Goal: Task Accomplishment & Management: Use online tool/utility

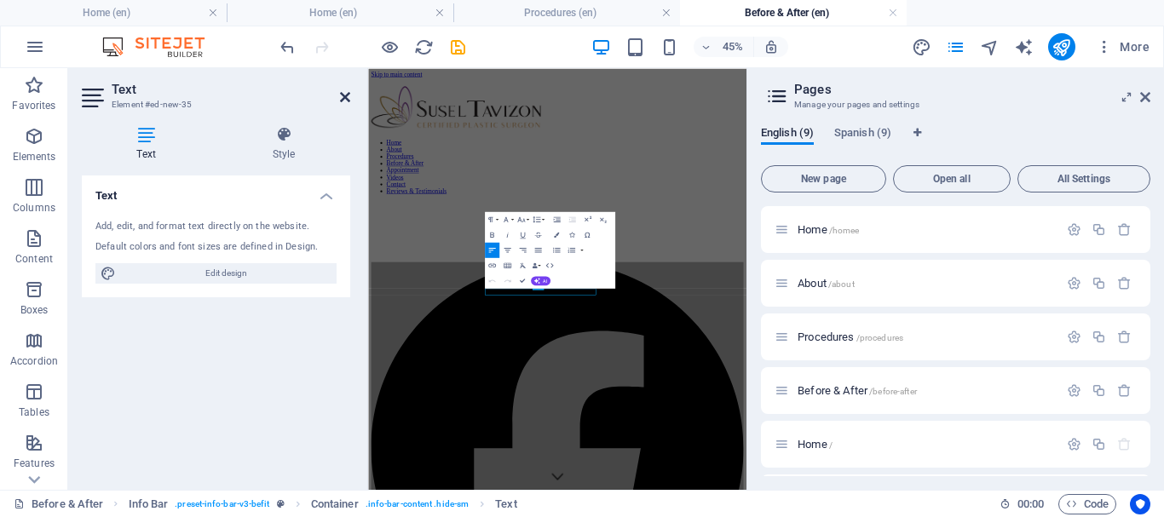
click at [343, 92] on icon at bounding box center [345, 97] width 10 height 14
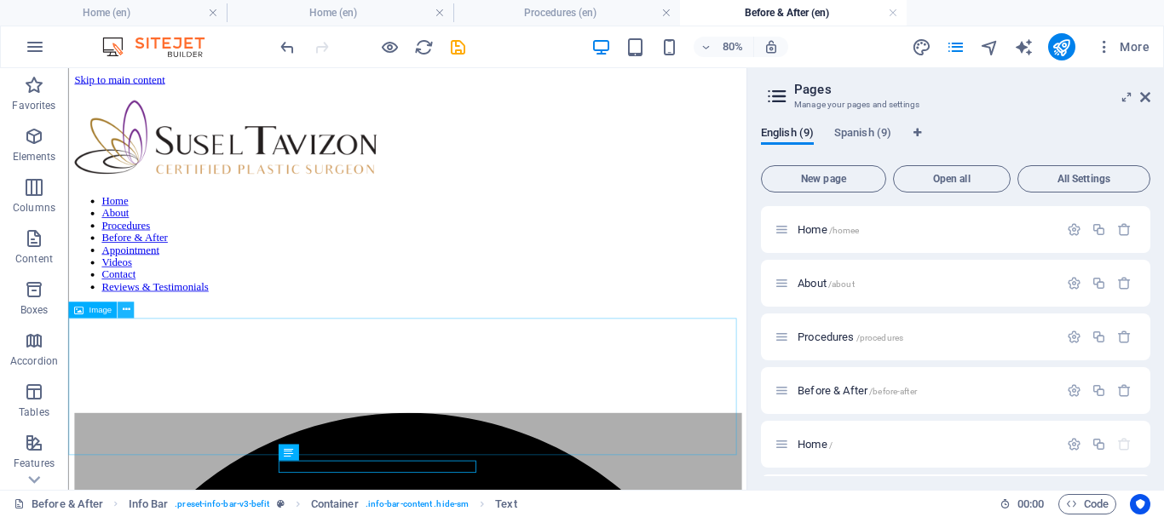
click at [128, 310] on icon at bounding box center [126, 310] width 8 height 14
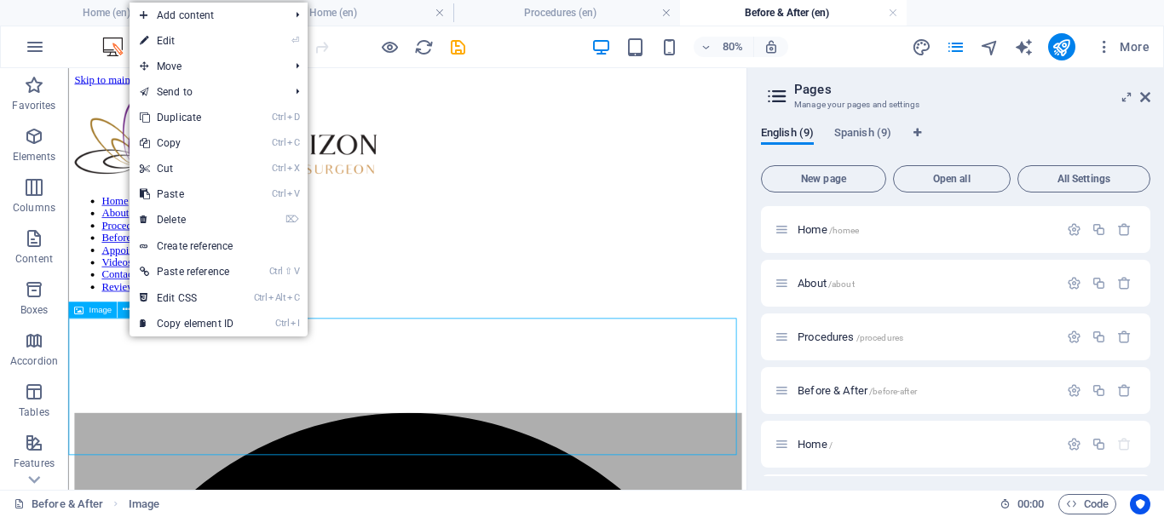
click at [78, 310] on icon at bounding box center [77, 310] width 9 height 16
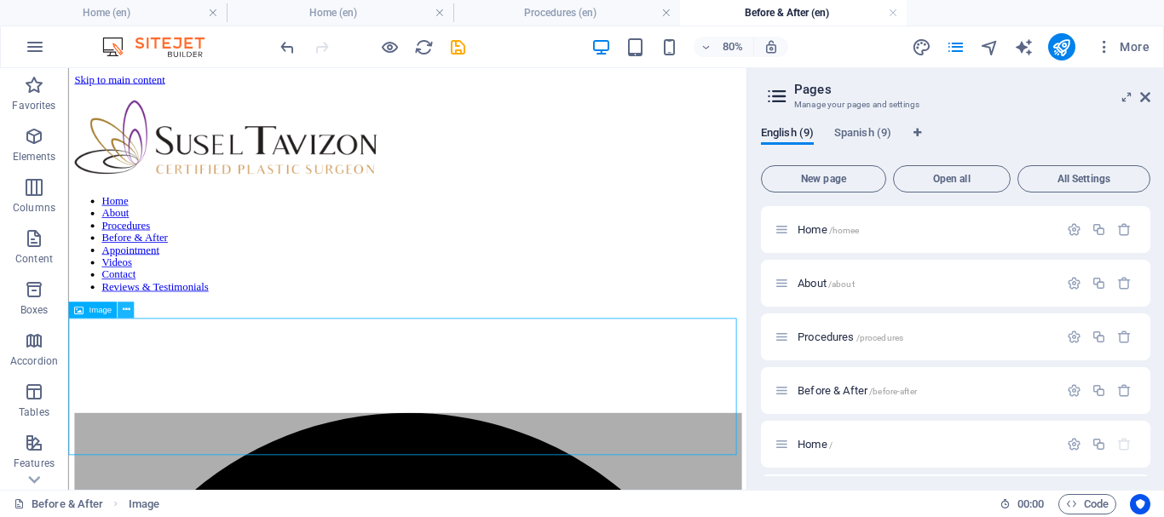
click at [131, 305] on button at bounding box center [126, 310] width 16 height 16
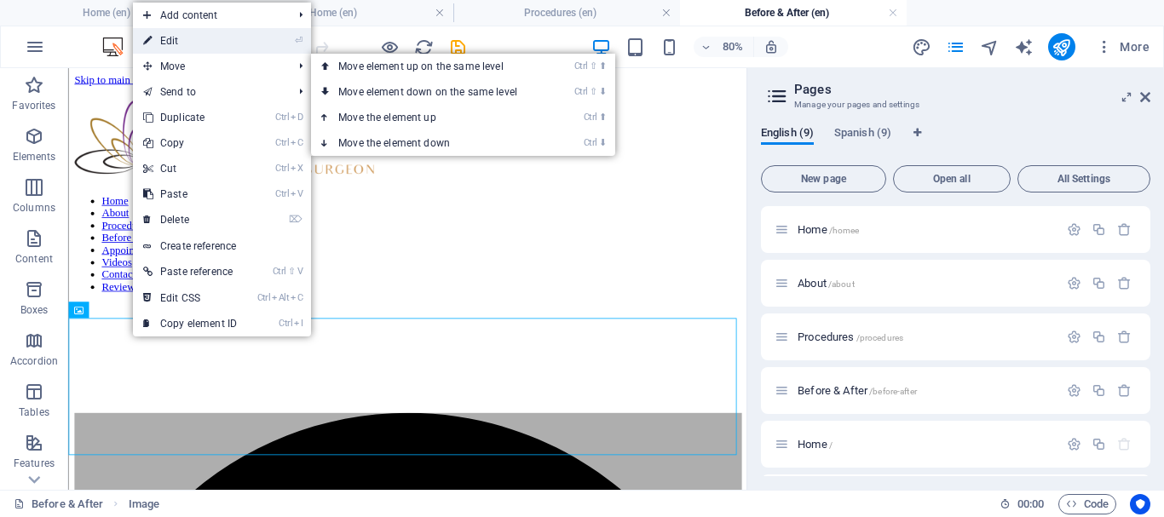
click at [179, 43] on link "⏎ Edit" at bounding box center [190, 41] width 114 height 26
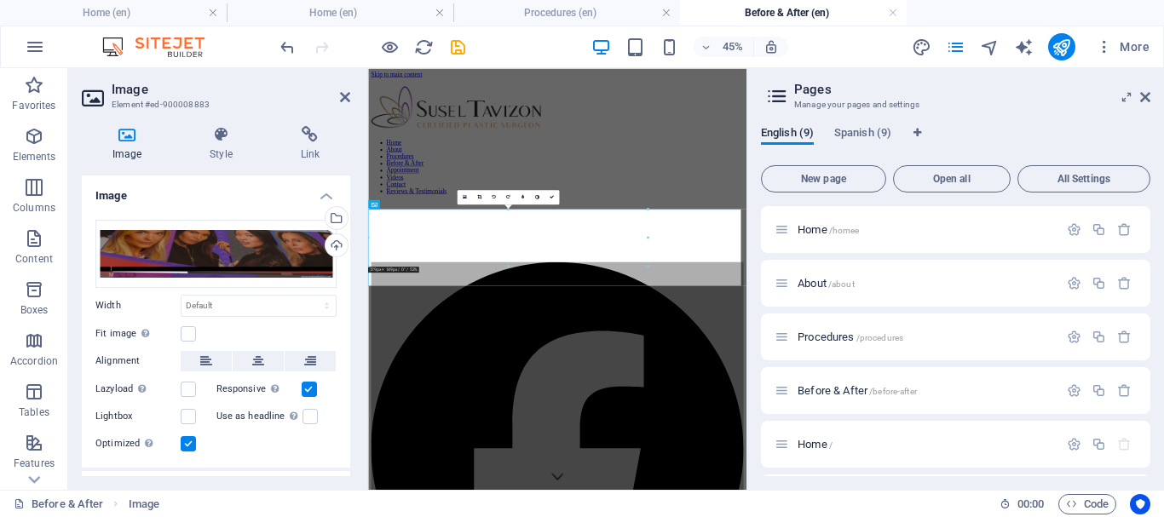
scroll to position [80, 0]
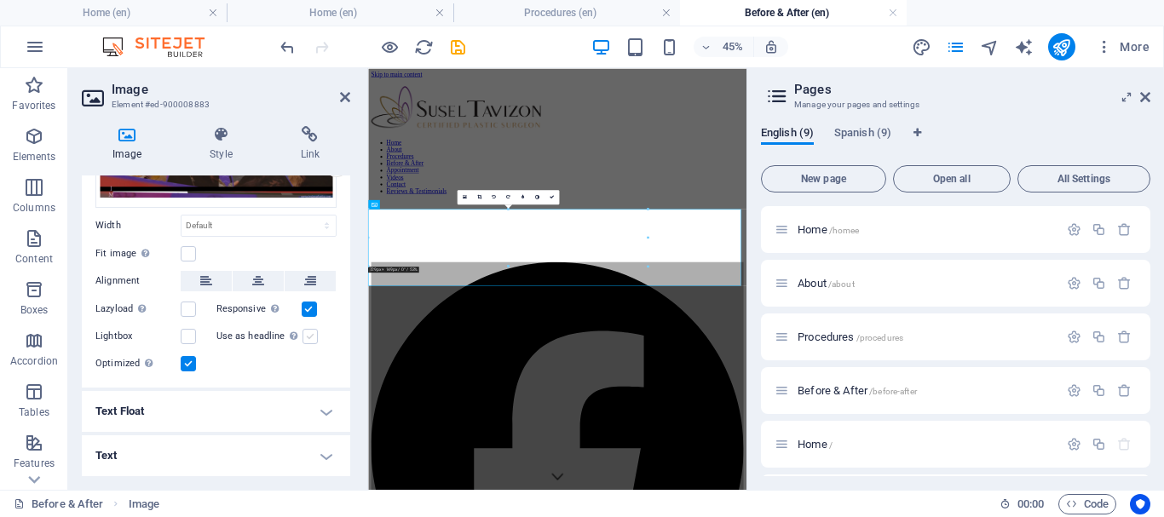
click at [309, 337] on label at bounding box center [310, 336] width 15 height 15
click at [0, 0] on input "Use as headline The image will be wrapped in an H1 headline tag. Useful for giv…" at bounding box center [0, 0] width 0 height 0
click at [193, 340] on label at bounding box center [188, 336] width 15 height 15
click at [0, 0] on input "Lightbox" at bounding box center [0, 0] width 0 height 0
click at [225, 144] on h4 "Style" at bounding box center [224, 144] width 90 height 36
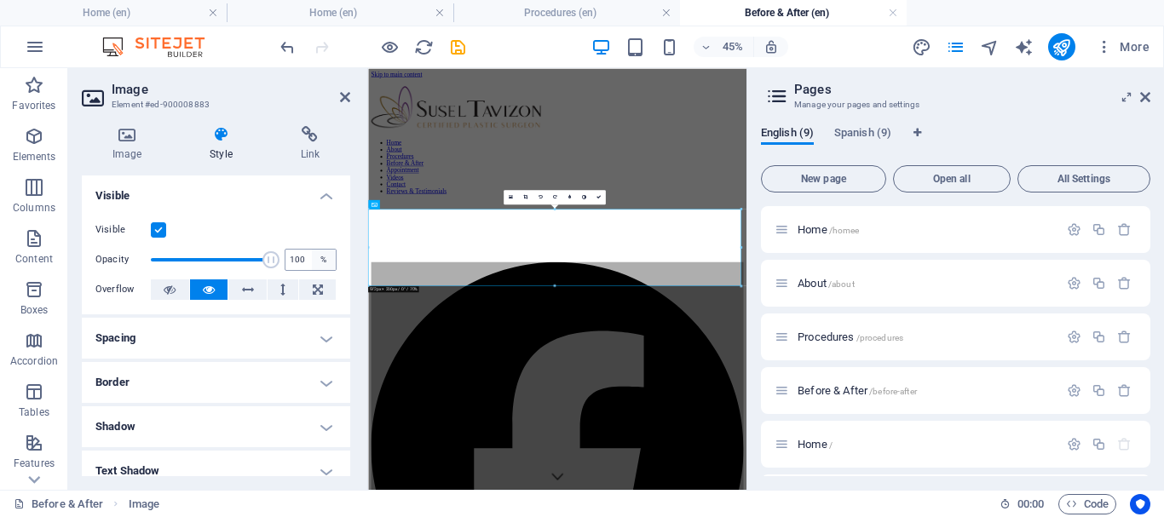
click at [320, 259] on div "%" at bounding box center [324, 260] width 24 height 20
drag, startPoint x: 263, startPoint y: 259, endPoint x: 196, endPoint y: 262, distance: 67.4
click at [196, 262] on span at bounding box center [196, 259] width 17 height 17
drag, startPoint x: 191, startPoint y: 262, endPoint x: 218, endPoint y: 262, distance: 27.3
click at [218, 262] on span at bounding box center [210, 259] width 17 height 17
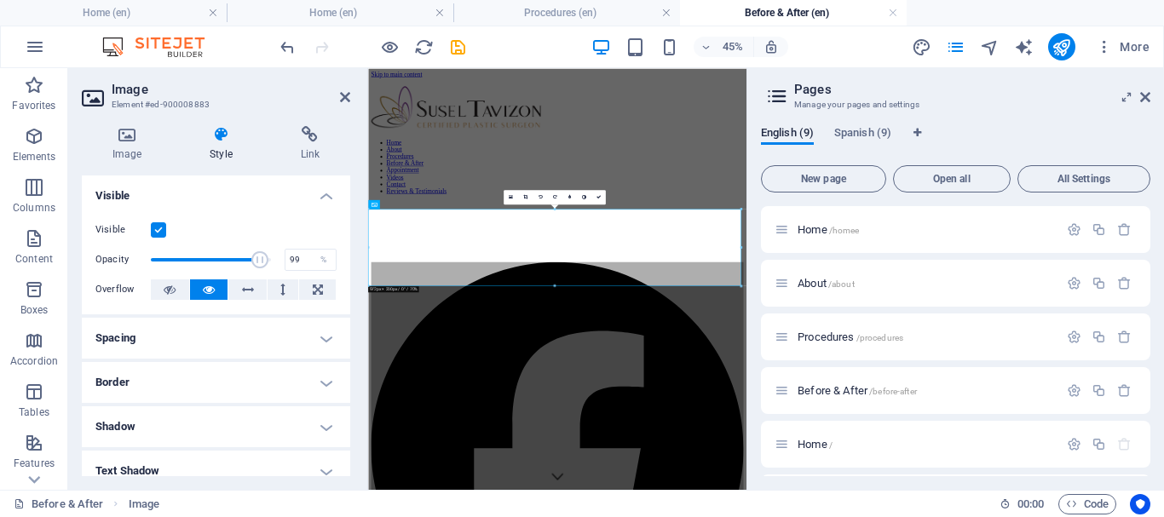
type input "100"
drag, startPoint x: 218, startPoint y: 262, endPoint x: 284, endPoint y: 259, distance: 65.7
click at [284, 259] on div "Opacity 100 %" at bounding box center [215, 260] width 241 height 26
click at [313, 284] on icon at bounding box center [318, 290] width 10 height 20
click at [280, 287] on icon at bounding box center [282, 290] width 5 height 20
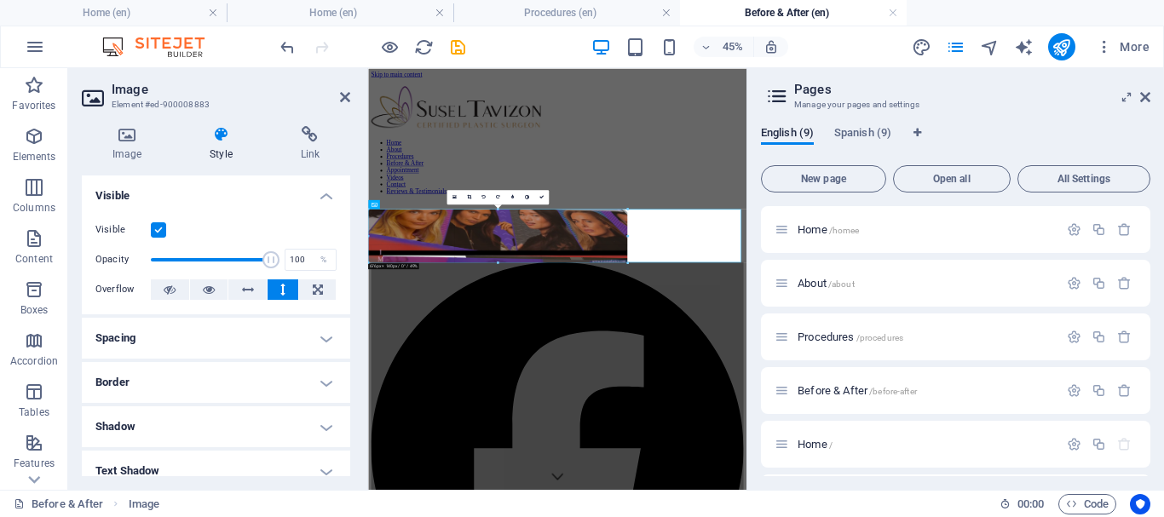
drag, startPoint x: 555, startPoint y: 286, endPoint x: 398, endPoint y: 235, distance: 164.9
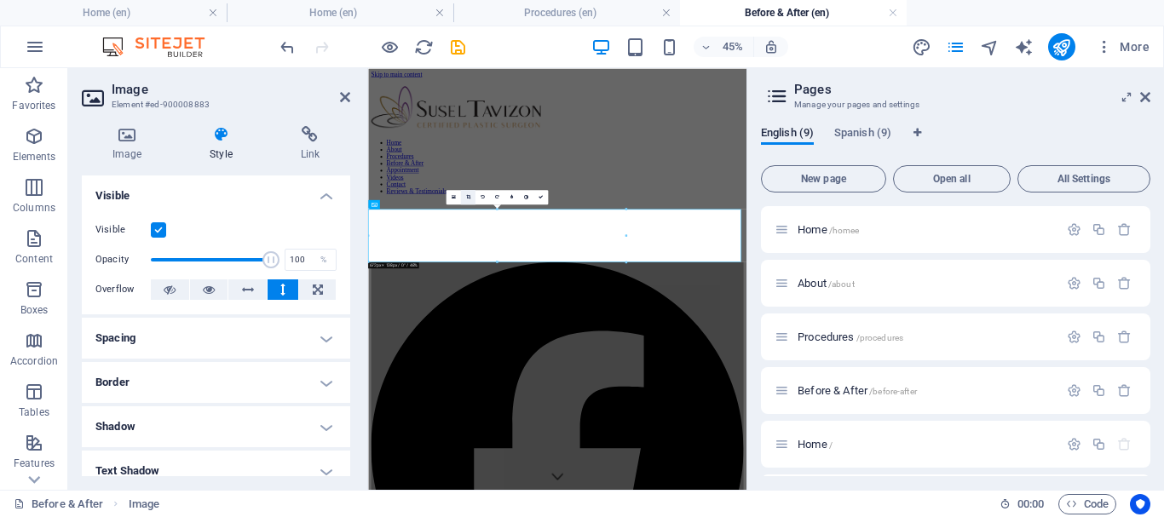
click at [469, 196] on icon at bounding box center [467, 196] width 4 height 4
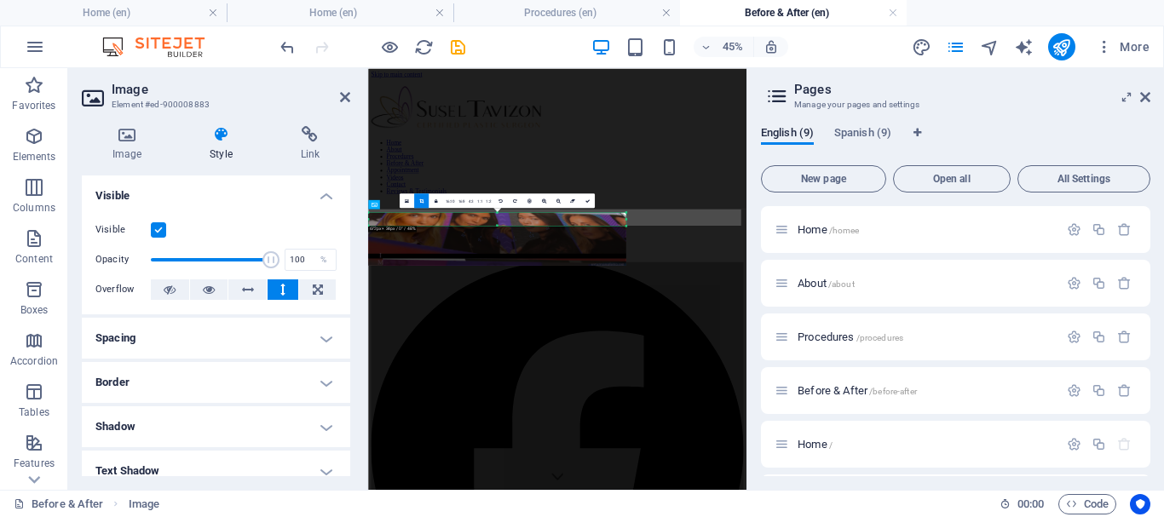
drag, startPoint x: 498, startPoint y: 262, endPoint x: 282, endPoint y: 245, distance: 216.3
click at [495, 179] on div "Reference Container Image Container Info Bar Container Text Container Info Bar …" at bounding box center [557, 279] width 378 height 422
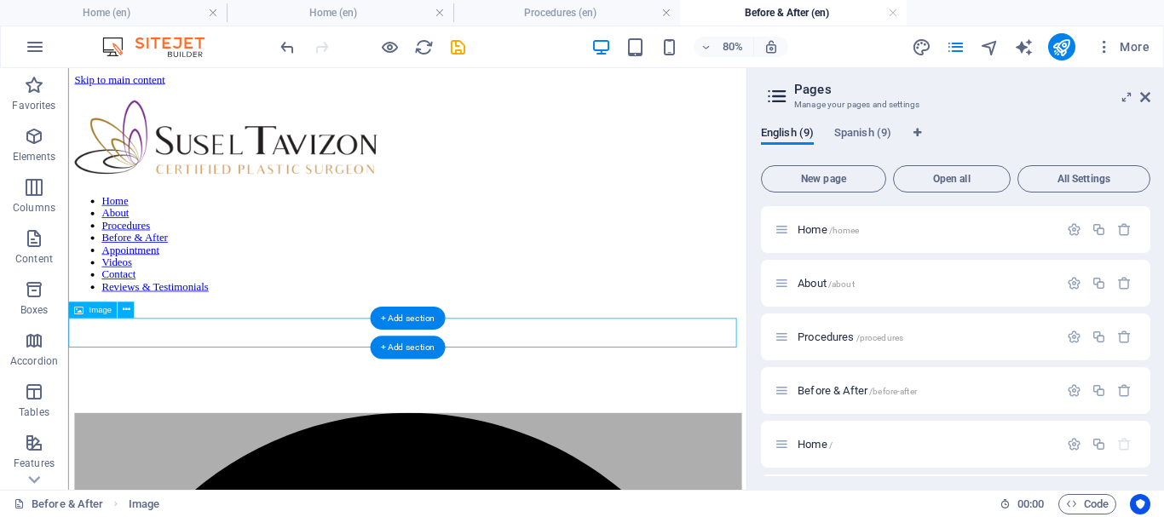
click at [132, 308] on button at bounding box center [126, 310] width 16 height 16
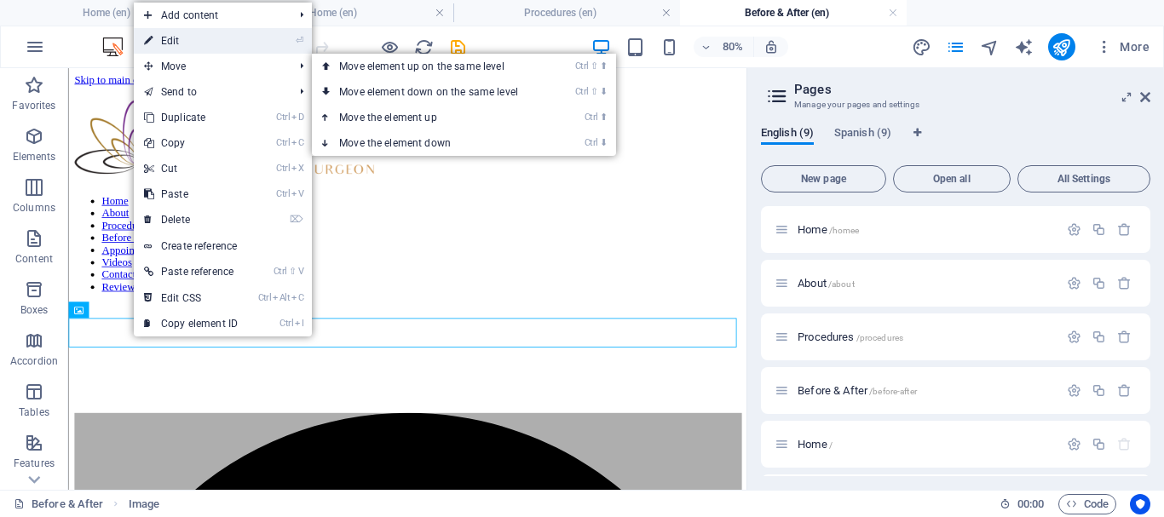
click at [200, 44] on link "⏎ Edit" at bounding box center [191, 41] width 114 height 26
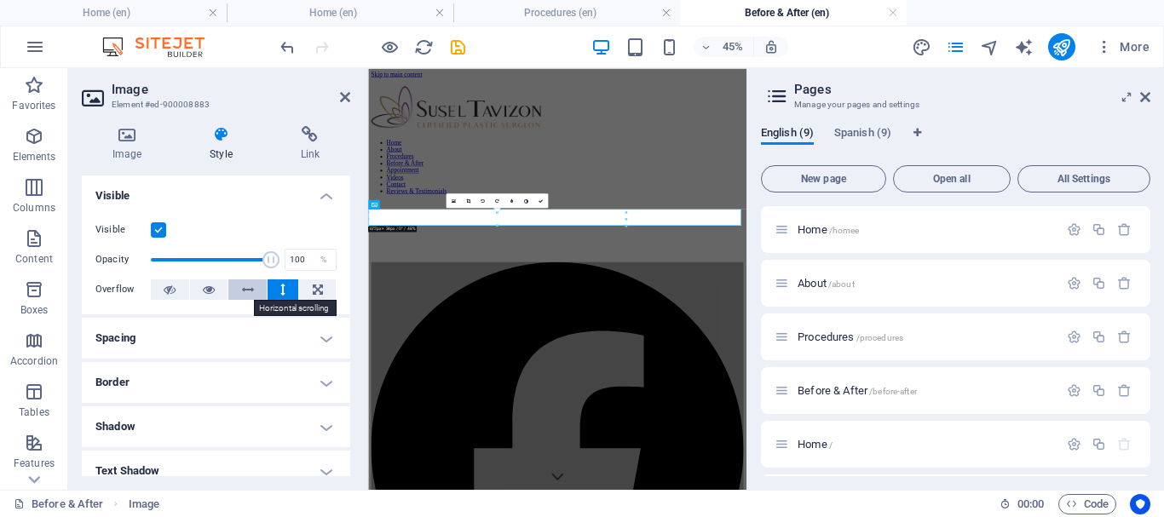
click at [252, 288] on button at bounding box center [247, 290] width 38 height 20
click at [313, 286] on icon at bounding box center [318, 290] width 10 height 20
click at [149, 134] on icon at bounding box center [127, 134] width 90 height 17
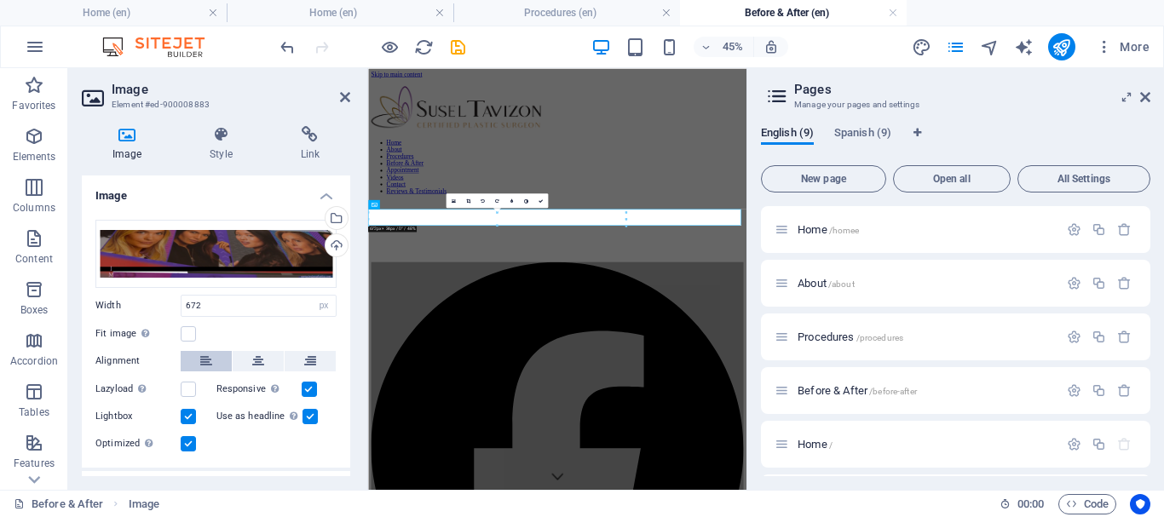
click at [215, 356] on button at bounding box center [206, 361] width 51 height 20
click at [265, 360] on button at bounding box center [258, 361] width 51 height 20
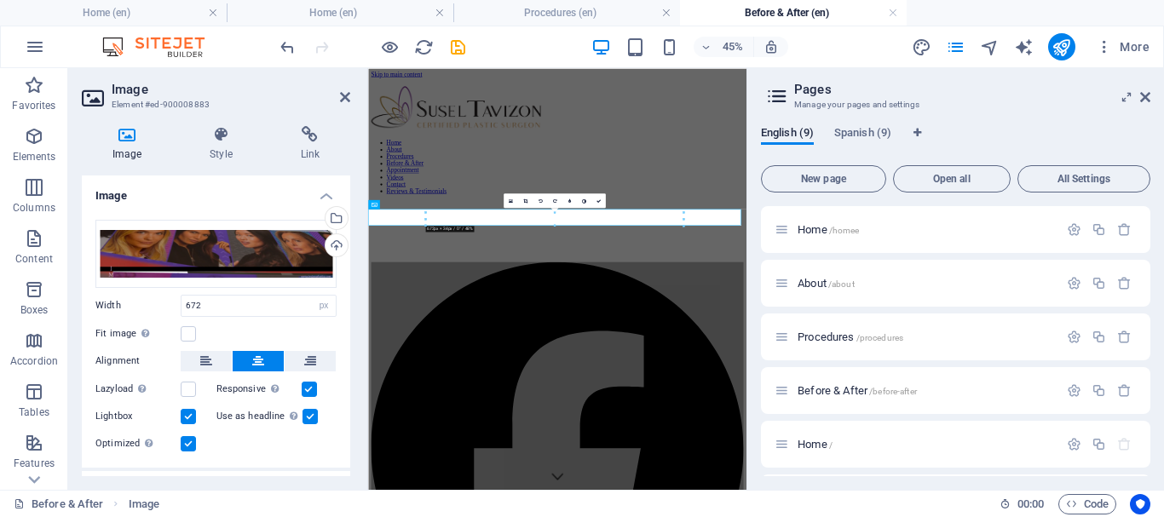
click at [326, 196] on h4 "Image" at bounding box center [216, 191] width 268 height 31
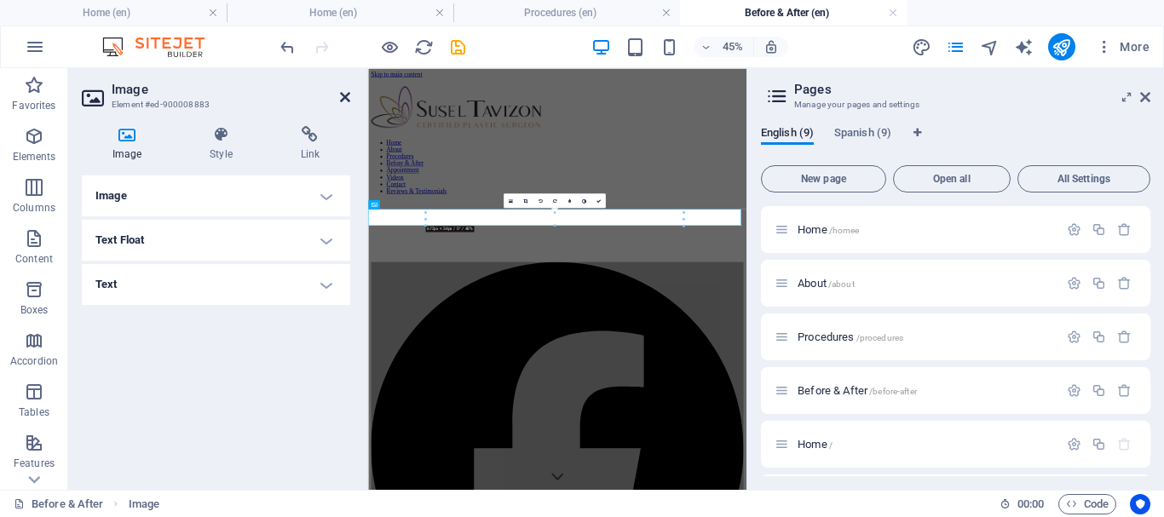
click at [346, 95] on icon at bounding box center [345, 97] width 10 height 14
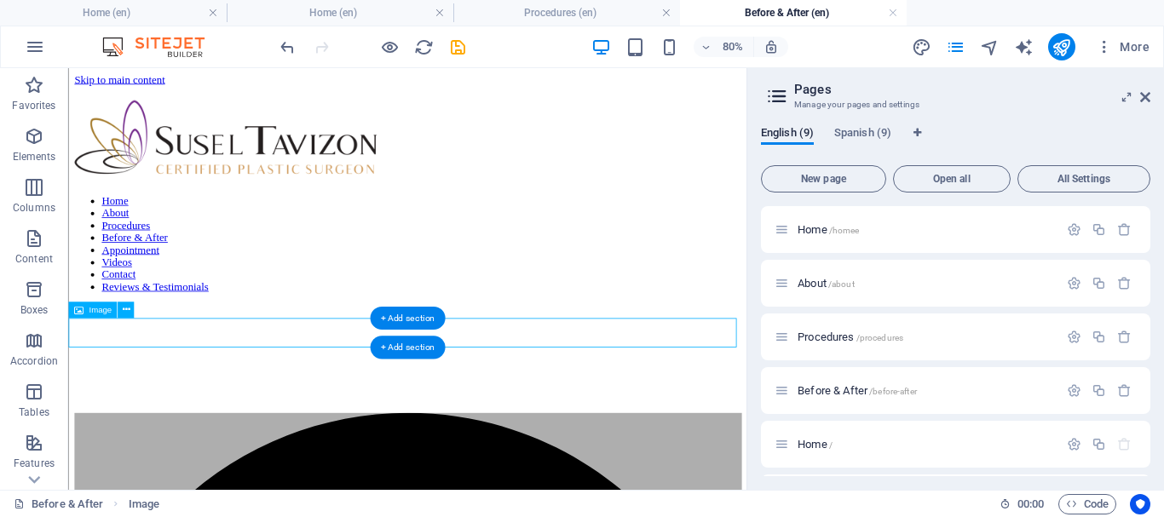
click at [130, 309] on icon at bounding box center [126, 310] width 8 height 14
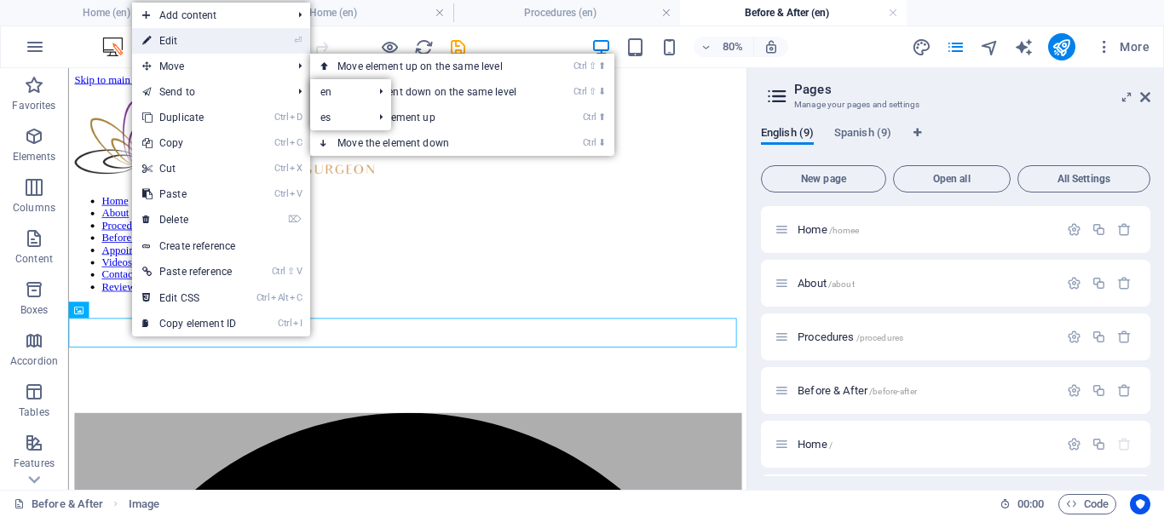
click at [217, 39] on link "⏎ Edit" at bounding box center [189, 41] width 114 height 26
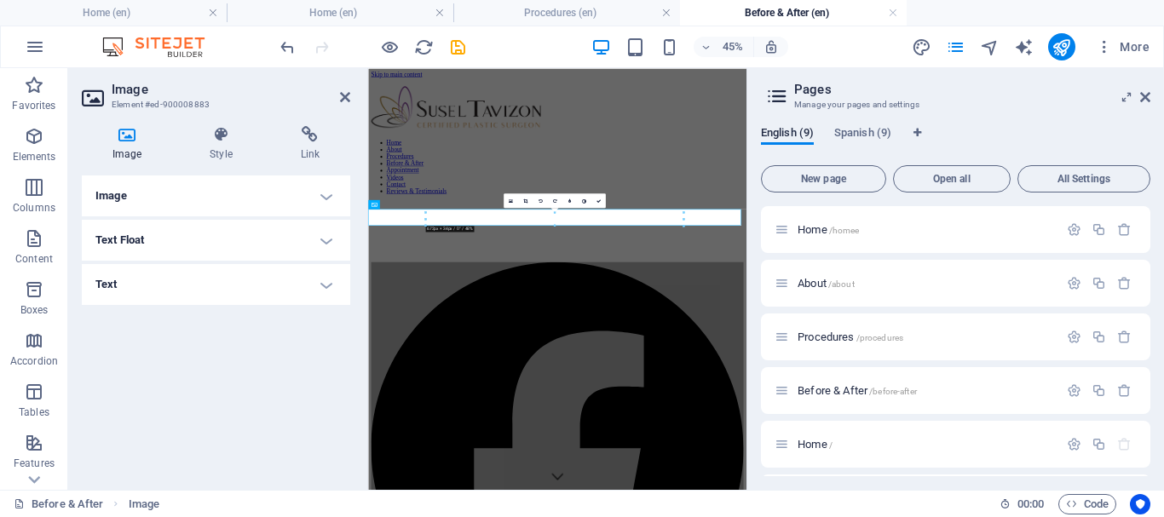
click at [186, 200] on h4 "Image" at bounding box center [216, 196] width 268 height 41
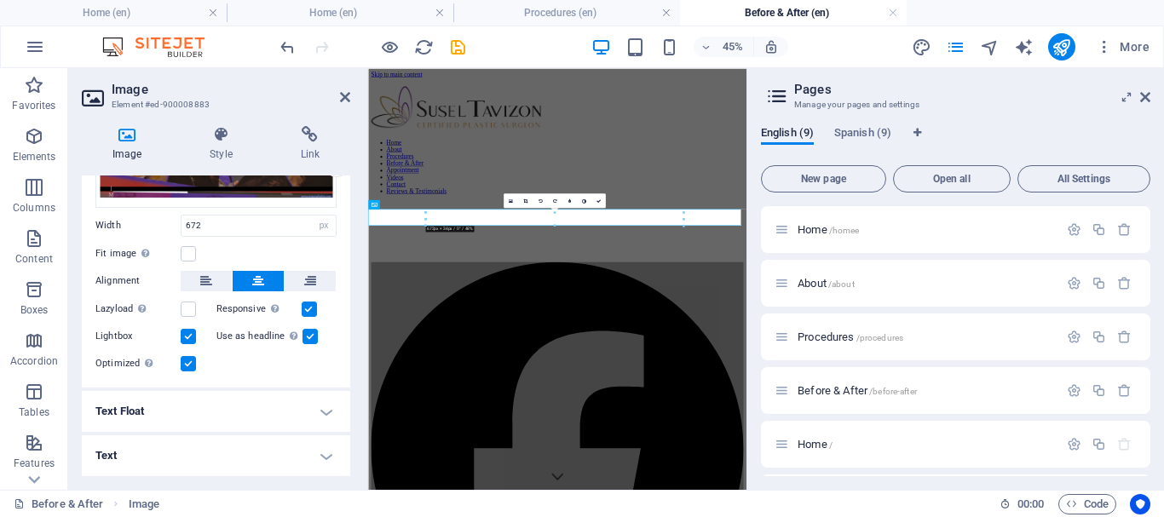
scroll to position [0, 0]
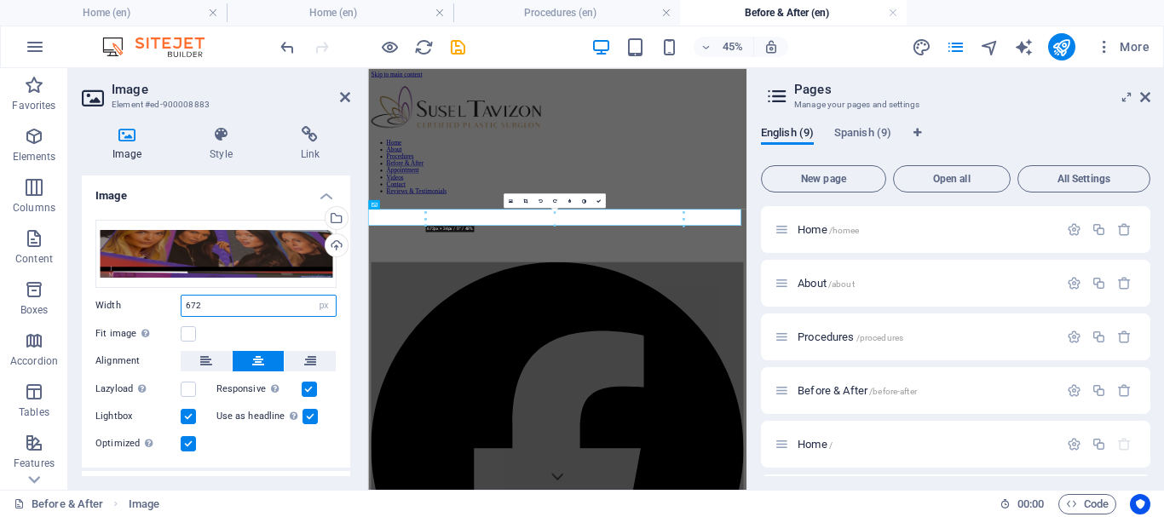
click at [242, 306] on input "672" at bounding box center [259, 306] width 154 height 20
click at [319, 303] on select "Default auto px rem % em vh vw" at bounding box center [324, 306] width 24 height 20
select select "auto"
click at [312, 296] on select "Default auto px rem % em vh vw" at bounding box center [324, 306] width 24 height 20
select select "DISABLED_OPTION_VALUE"
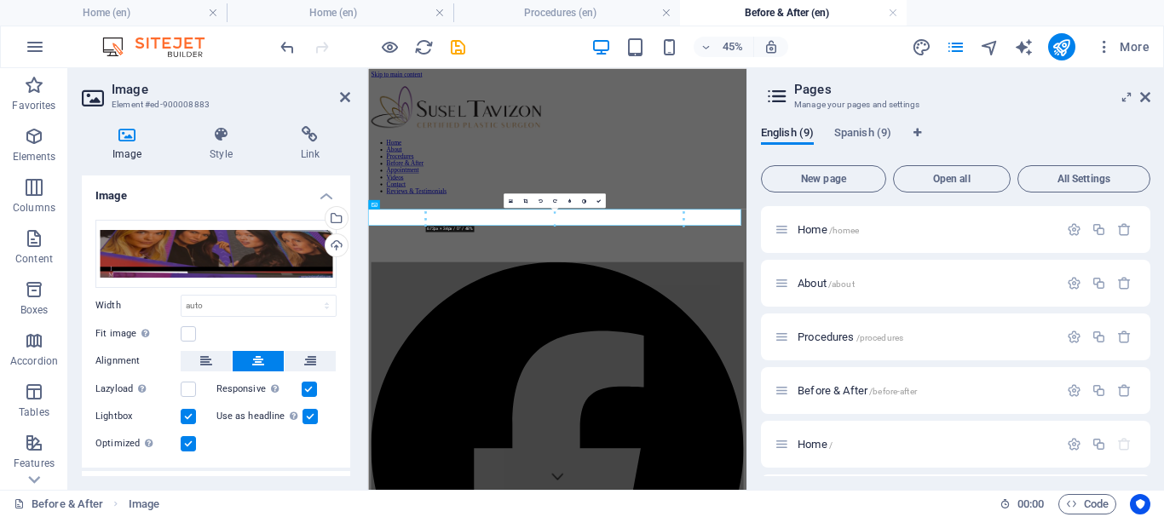
click at [345, 292] on div "Drag files here, click to choose files or select files from Files or our free s…" at bounding box center [216, 337] width 268 height 262
drag, startPoint x: 667, startPoint y: 562, endPoint x: 899, endPoint y: 326, distance: 330.8
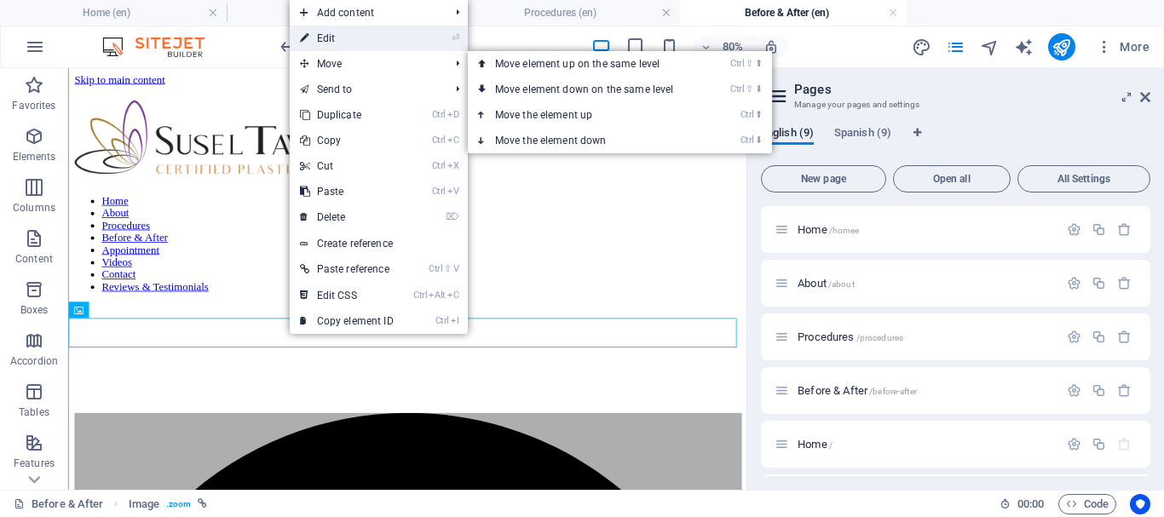
click at [350, 41] on link "⏎ Edit" at bounding box center [347, 39] width 114 height 26
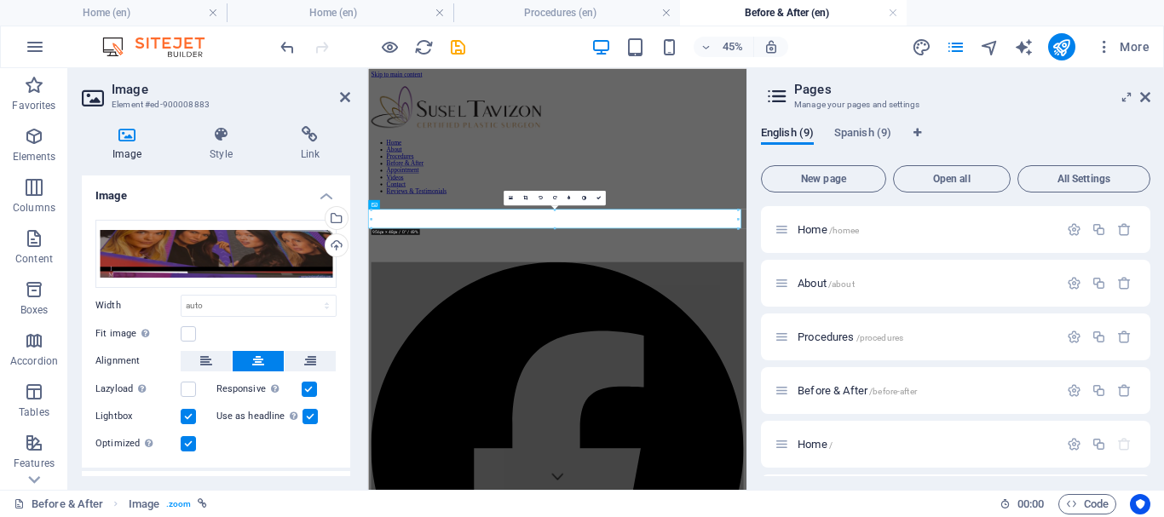
scroll to position [80, 0]
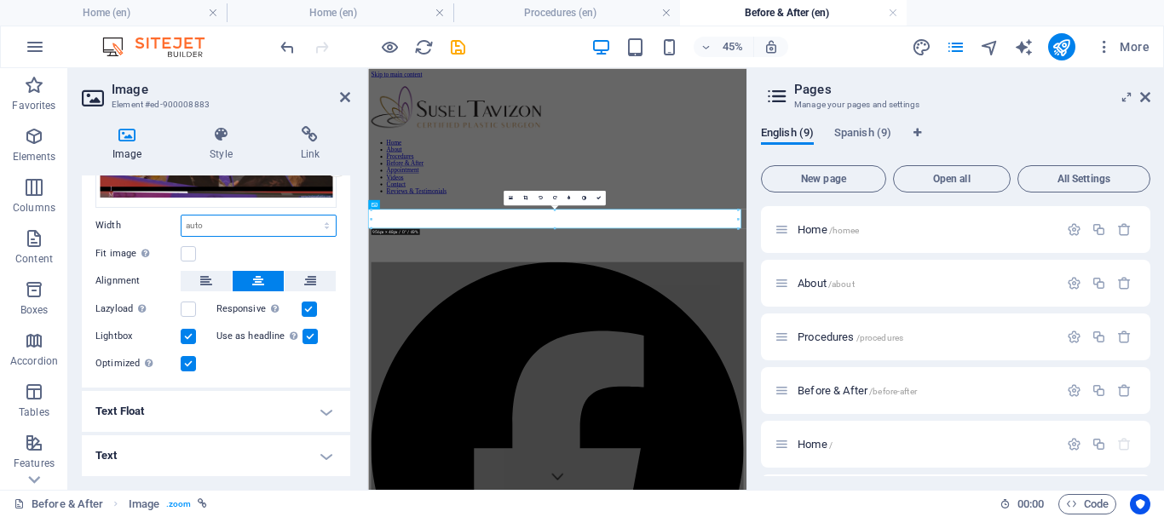
click at [231, 230] on select "Default auto px rem % em vh vw" at bounding box center [259, 226] width 154 height 20
select select "rem"
click at [309, 216] on select "Default auto px rem % em vh vw" at bounding box center [259, 226] width 154 height 20
type input "60.75"
click at [346, 95] on icon at bounding box center [345, 97] width 10 height 14
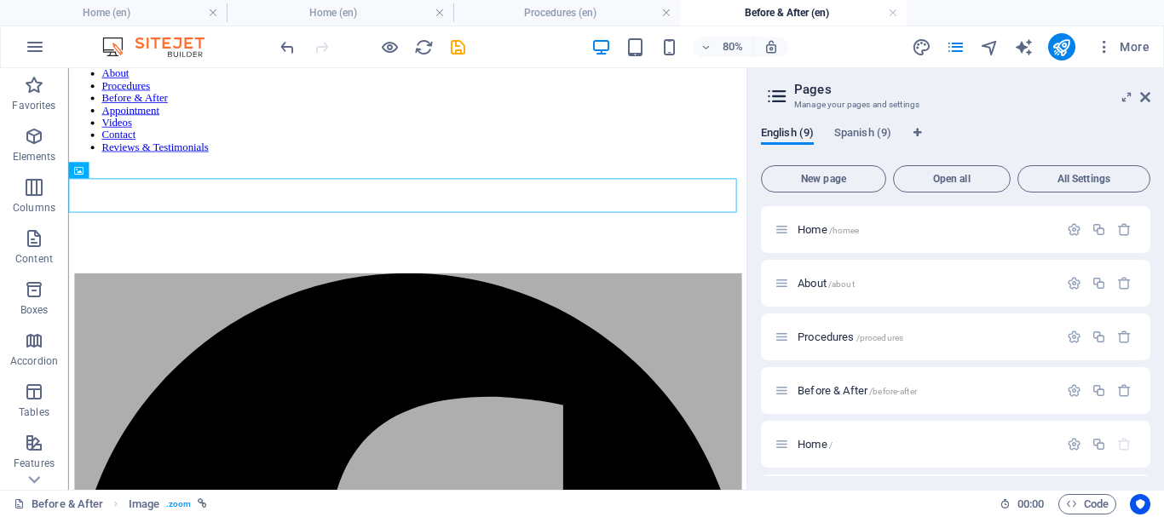
scroll to position [235, 0]
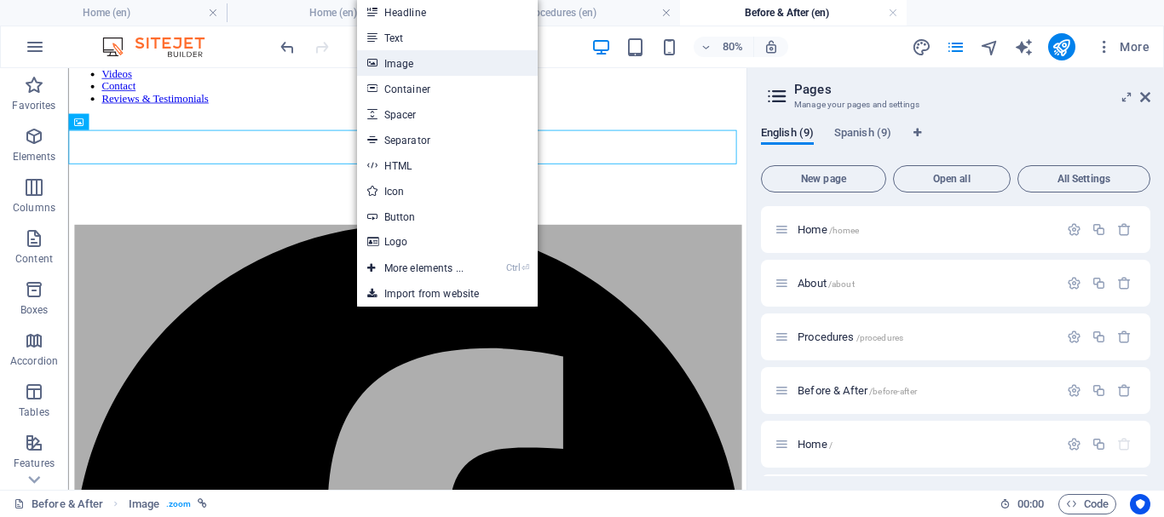
click at [413, 63] on link "Image" at bounding box center [447, 63] width 181 height 26
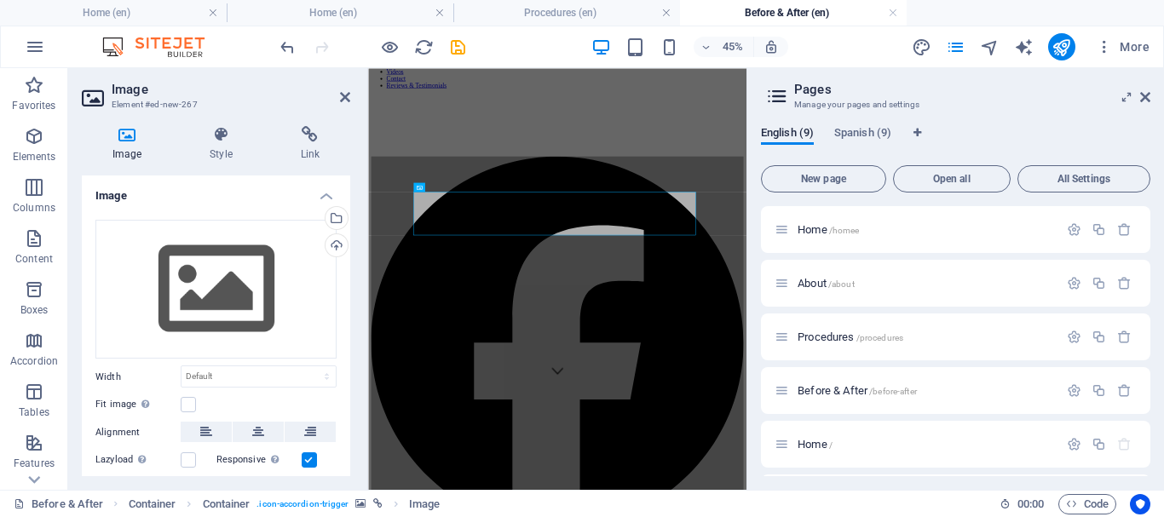
scroll to position [178, 0]
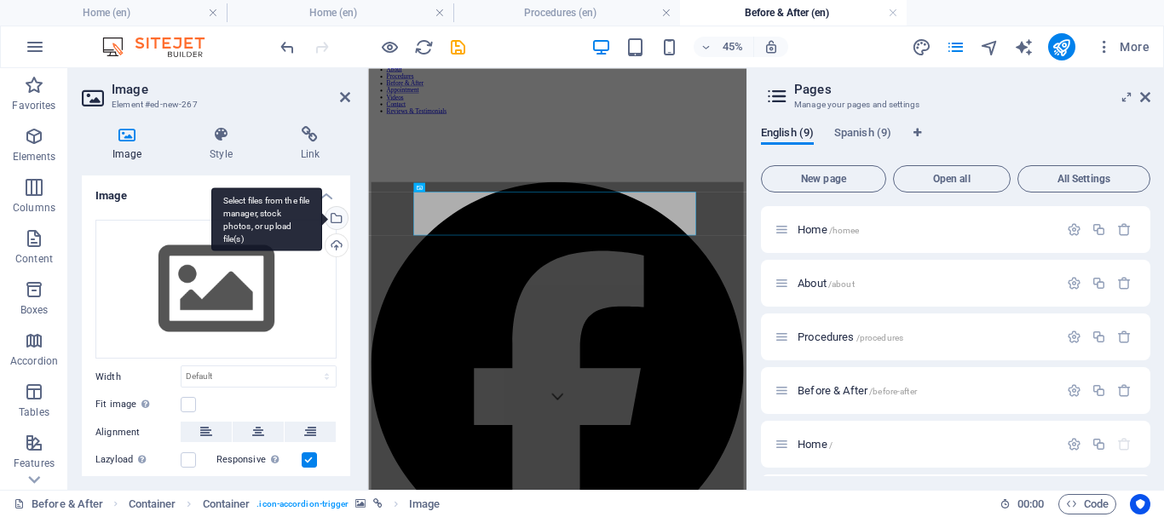
click at [336, 221] on div "Select files from the file manager, stock photos, or upload file(s)" at bounding box center [335, 220] width 26 height 26
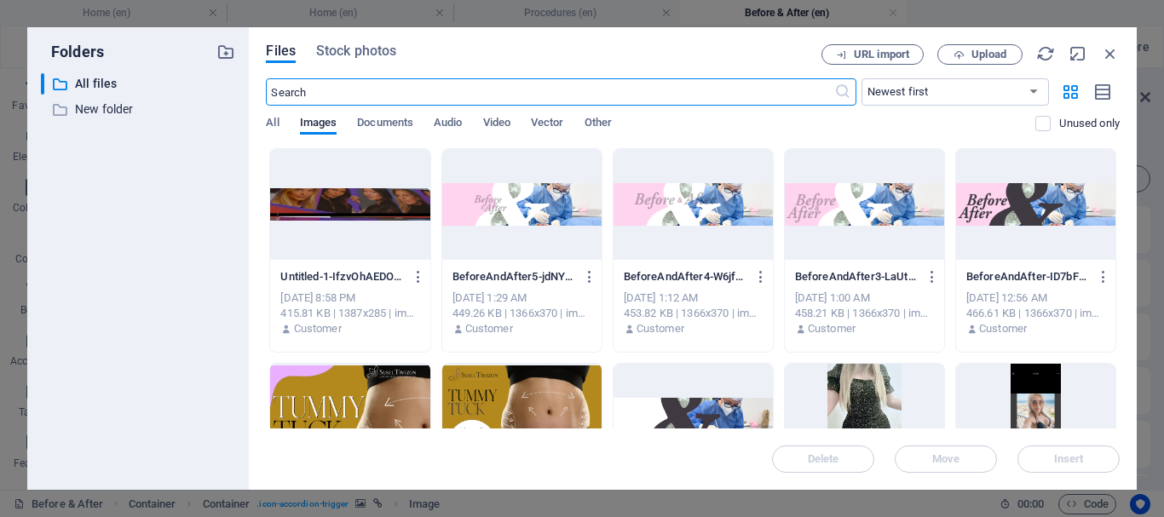
scroll to position [634, 0]
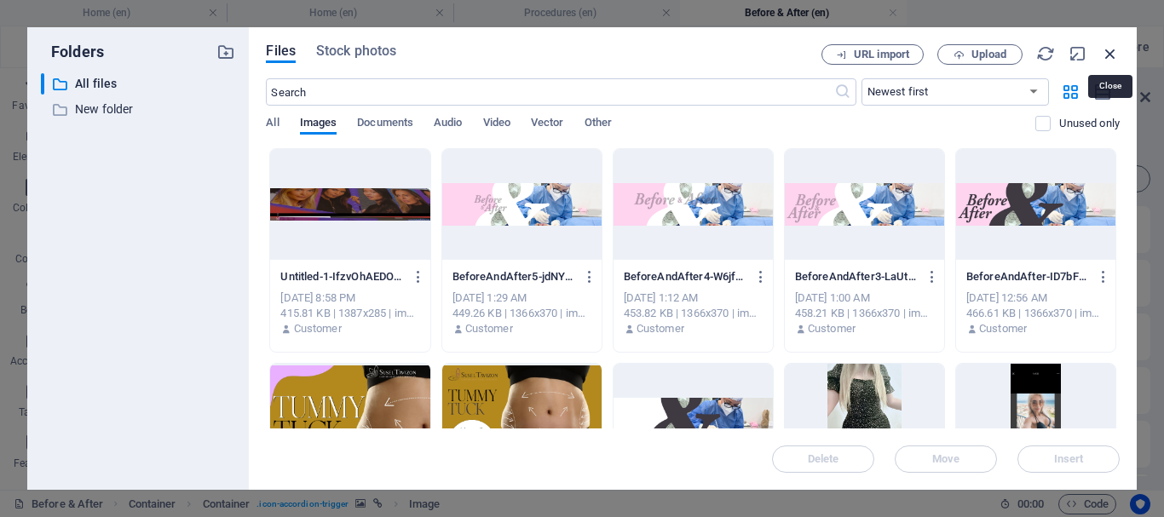
click at [1115, 55] on icon "button" at bounding box center [1110, 53] width 19 height 19
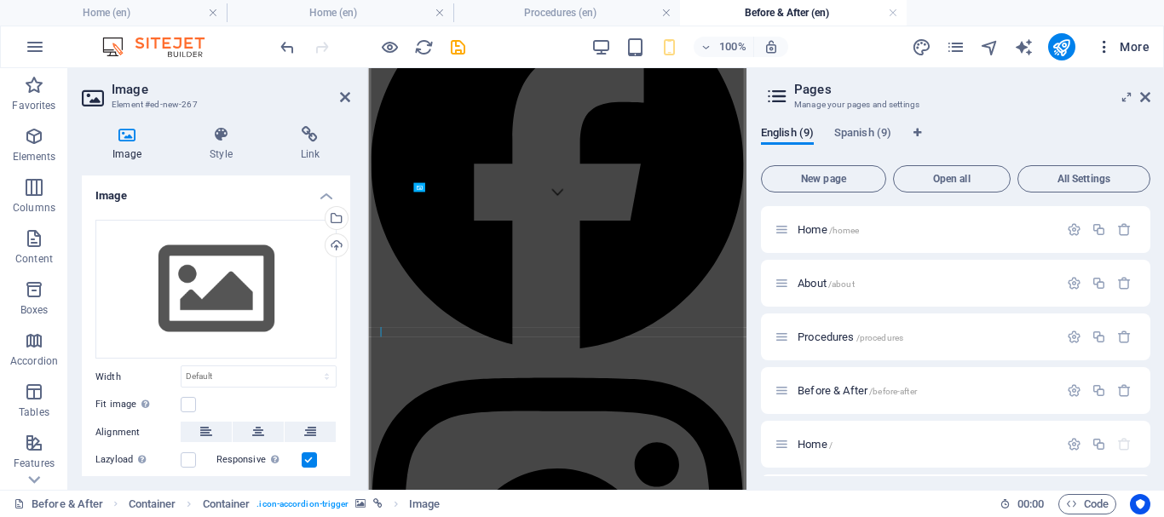
scroll to position [178, 0]
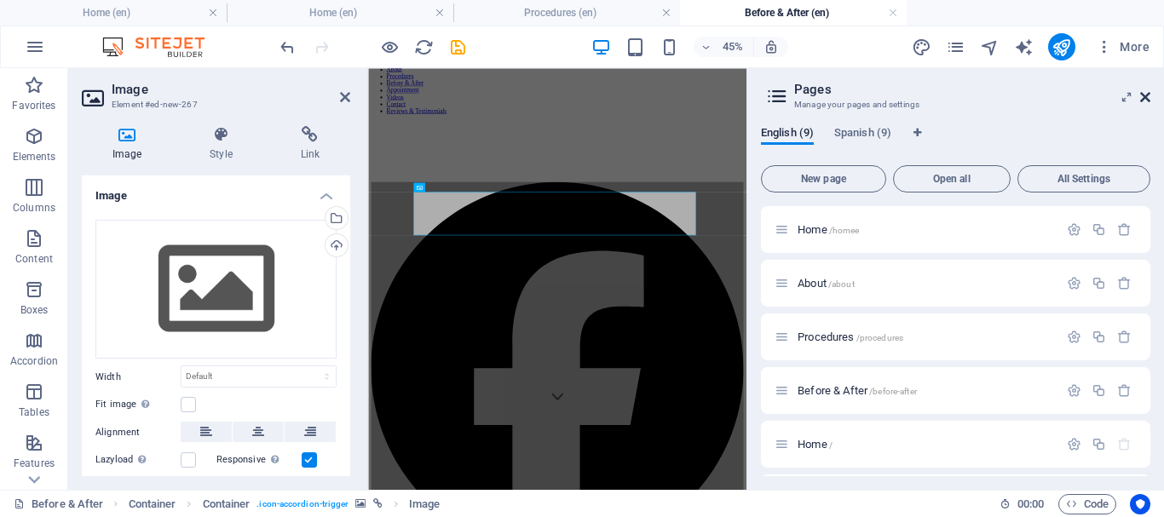
click at [1144, 93] on icon at bounding box center [1145, 97] width 10 height 14
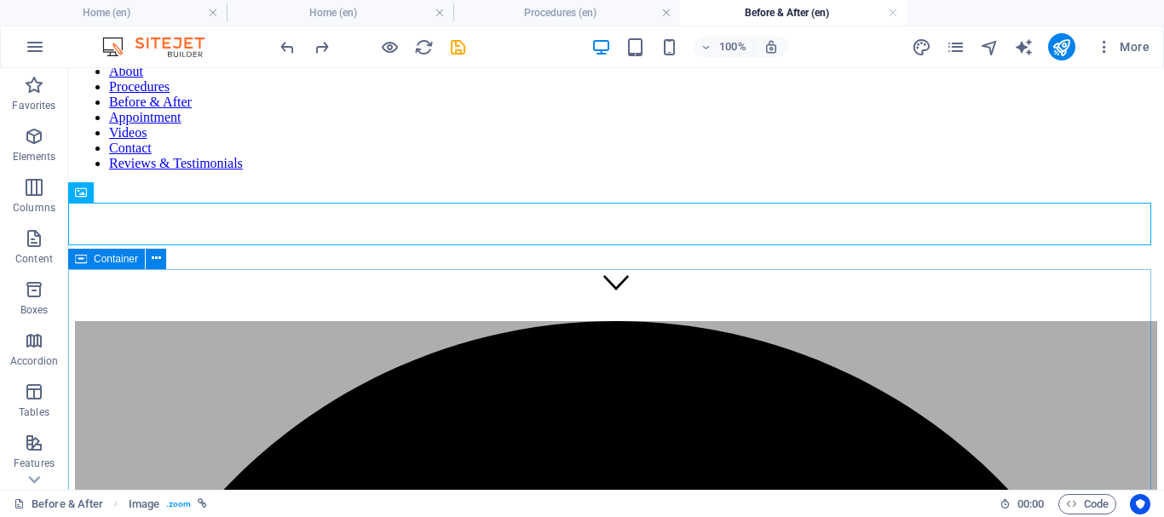
click at [138, 261] on span "Container" at bounding box center [116, 259] width 44 height 10
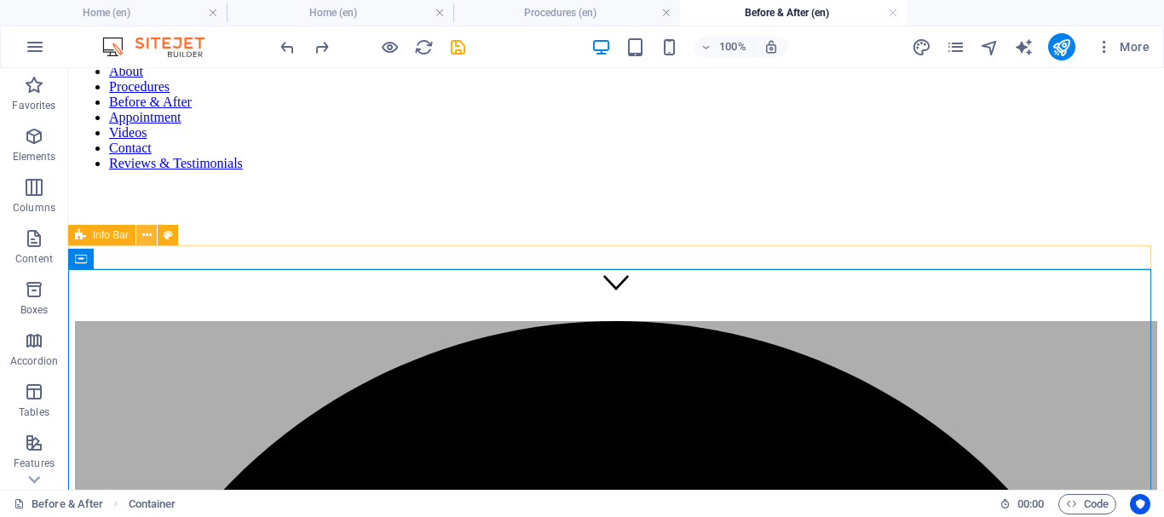
click at [145, 235] on icon at bounding box center [146, 236] width 9 height 18
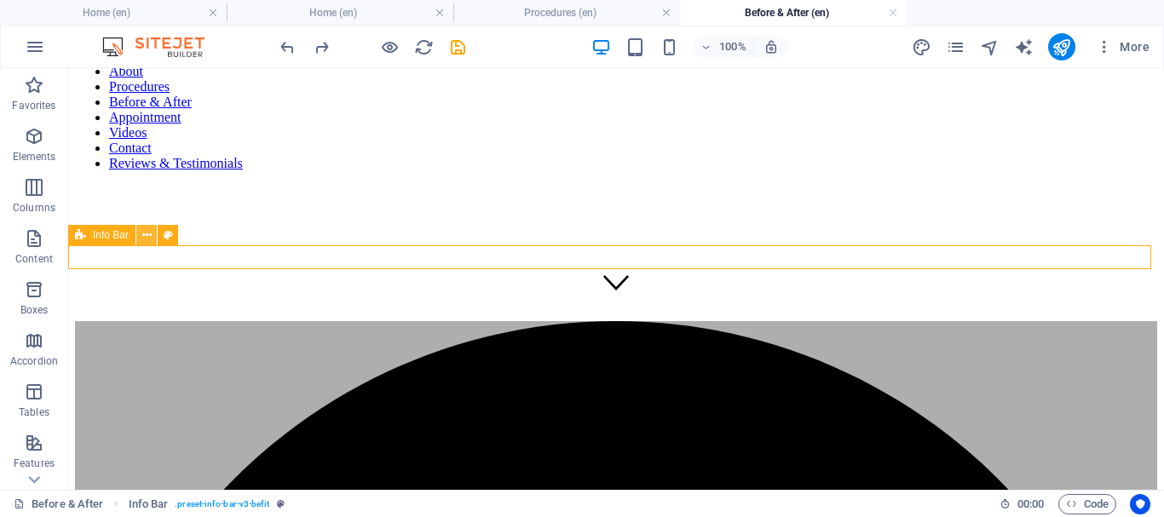
click at [149, 234] on icon at bounding box center [146, 236] width 9 height 18
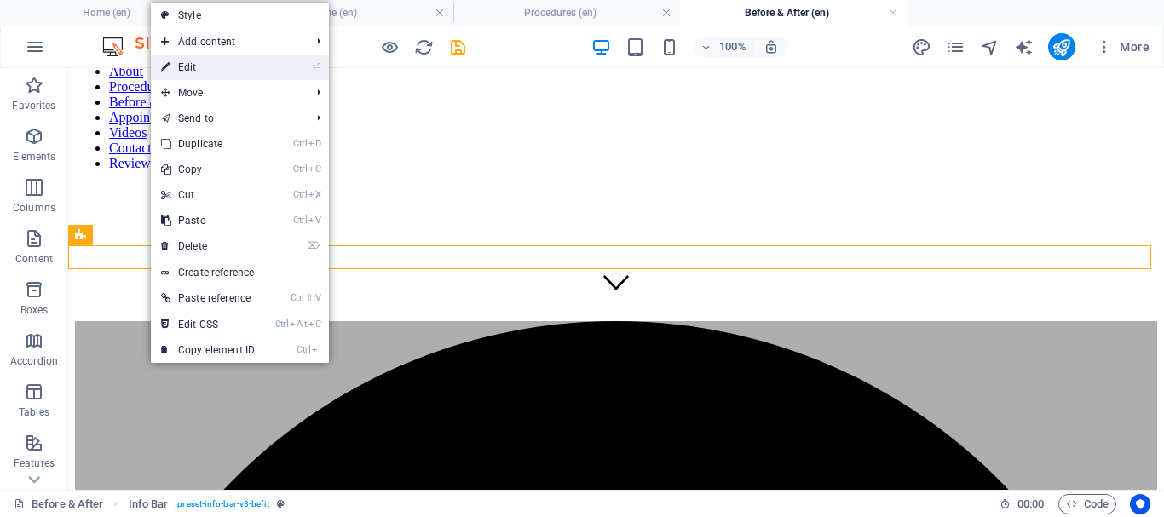
click at [193, 69] on link "⏎ Edit" at bounding box center [208, 68] width 114 height 26
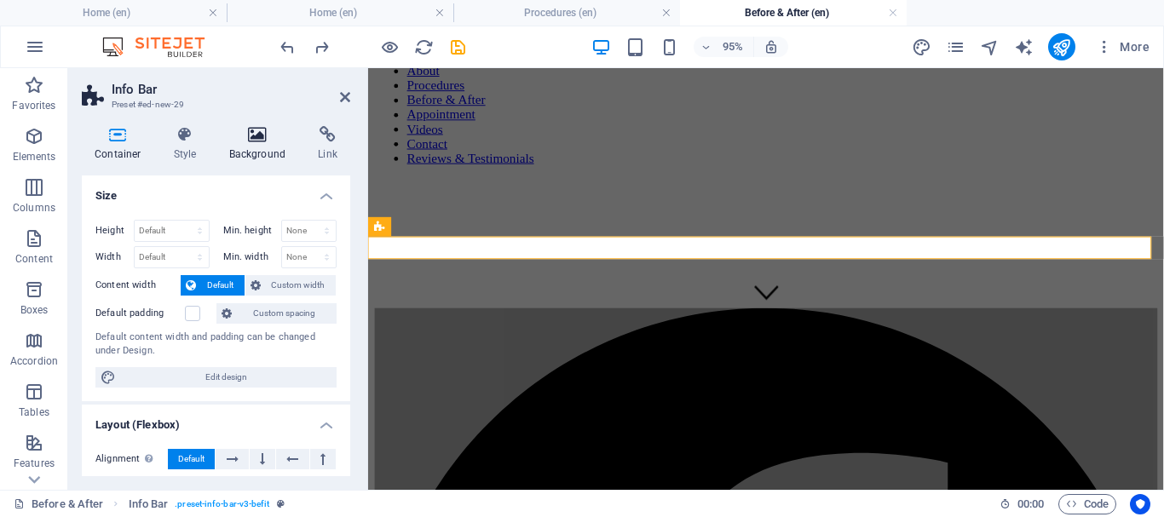
click at [226, 140] on icon at bounding box center [257, 134] width 83 height 17
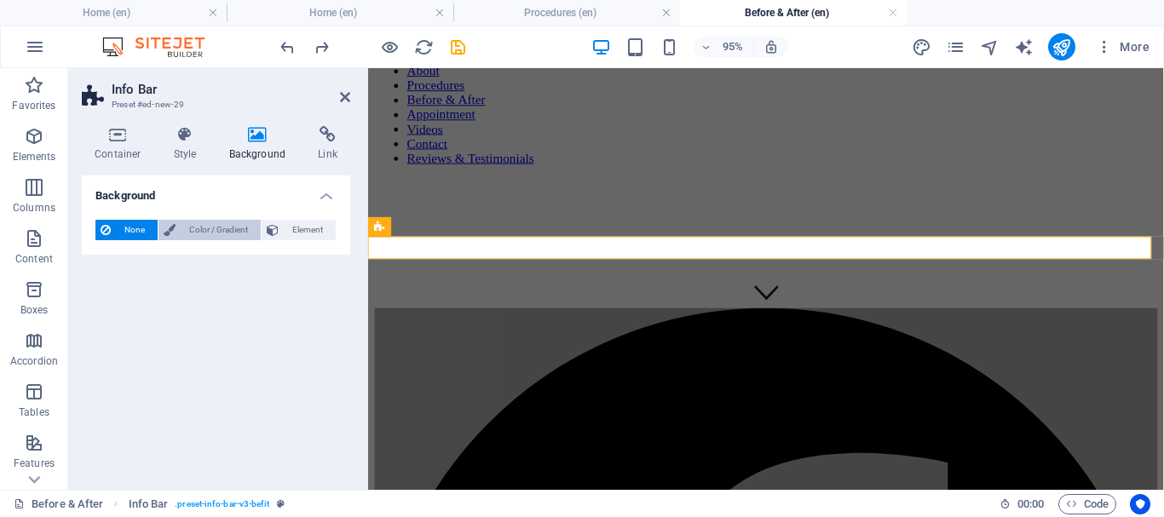
click at [217, 231] on span "Color / Gradient" at bounding box center [218, 230] width 75 height 20
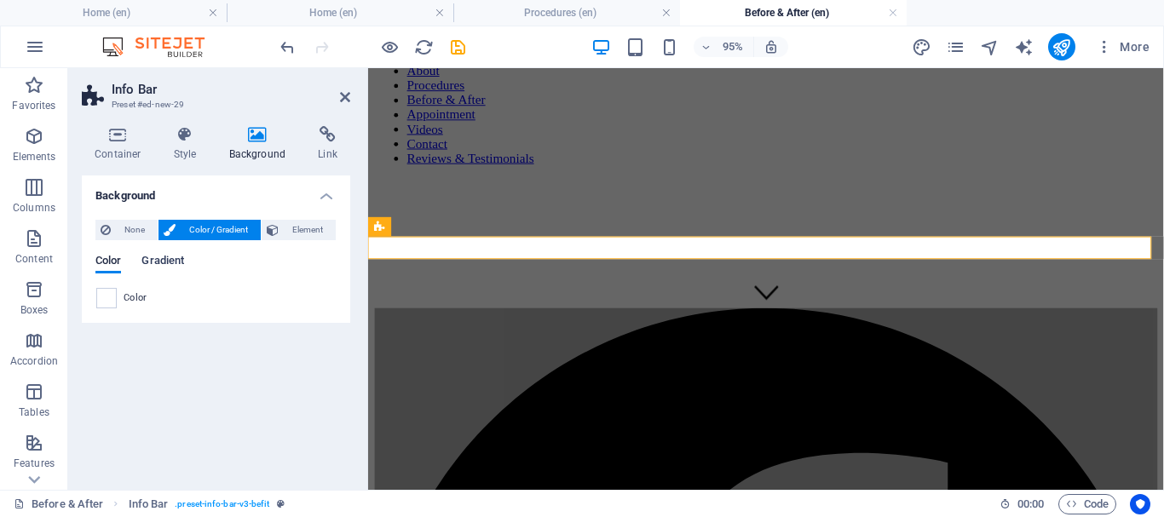
click at [161, 263] on span "Gradient" at bounding box center [162, 263] width 43 height 24
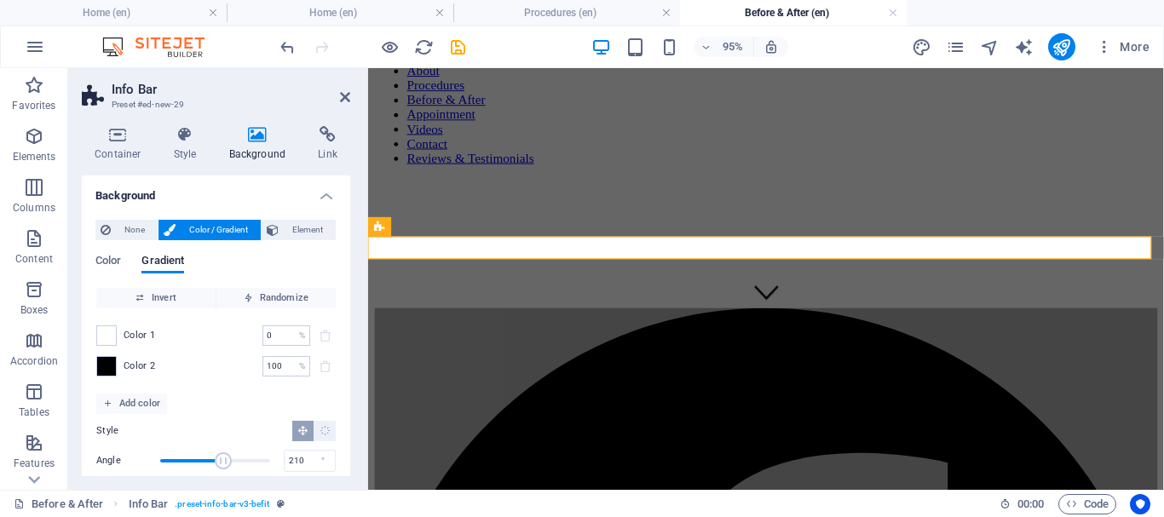
drag, startPoint x: 213, startPoint y: 458, endPoint x: 222, endPoint y: 458, distance: 9.4
click at [222, 458] on span "Angle" at bounding box center [223, 461] width 17 height 17
drag, startPoint x: 222, startPoint y: 458, endPoint x: 210, endPoint y: 458, distance: 12.8
click at [210, 458] on span "Angle" at bounding box center [211, 461] width 17 height 17
click at [211, 459] on span "Angle" at bounding box center [211, 461] width 17 height 17
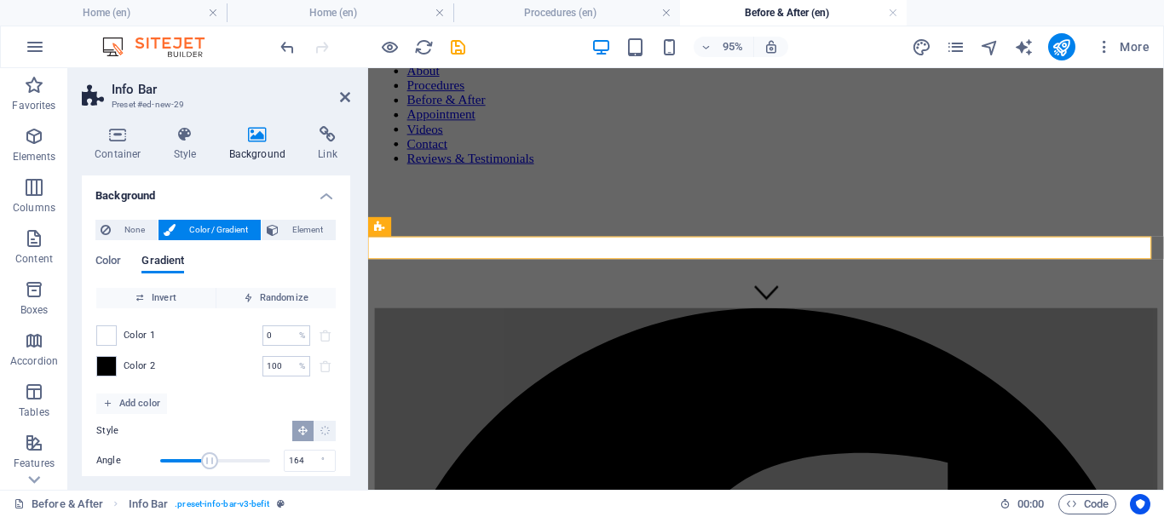
click at [209, 460] on span "Angle" at bounding box center [209, 461] width 17 height 17
click at [213, 460] on span "Angle" at bounding box center [214, 461] width 17 height 17
drag, startPoint x: 213, startPoint y: 460, endPoint x: 228, endPoint y: 461, distance: 15.4
click at [228, 461] on span "Angle" at bounding box center [230, 461] width 17 height 17
click at [233, 461] on span "Angle" at bounding box center [235, 461] width 17 height 17
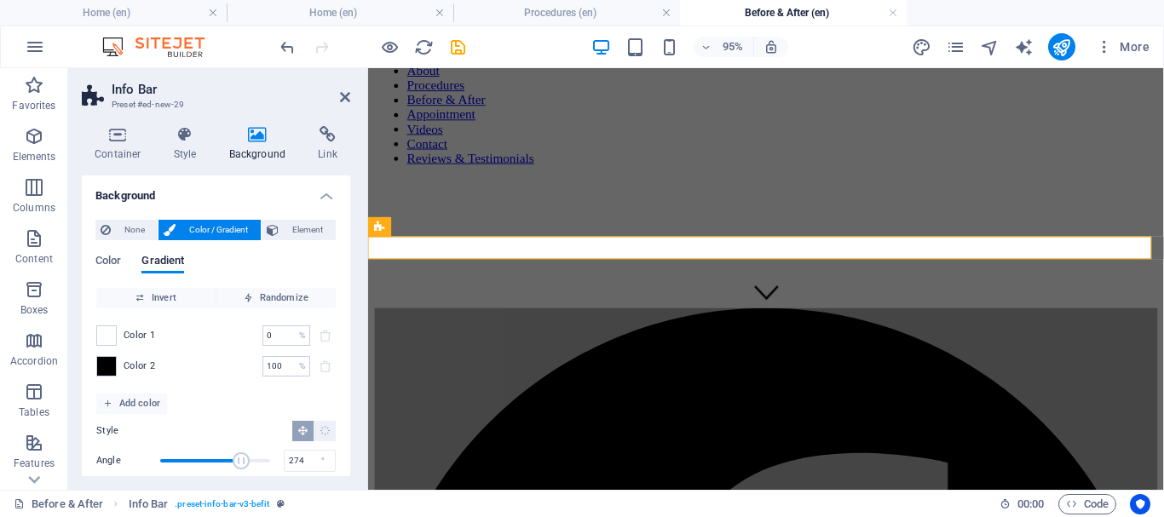
click at [241, 461] on span "Angle" at bounding box center [241, 461] width 17 height 17
click at [246, 460] on span "Angle" at bounding box center [248, 461] width 17 height 17
drag, startPoint x: 249, startPoint y: 460, endPoint x: 261, endPoint y: 459, distance: 12.0
click at [261, 459] on span "Angle" at bounding box center [261, 461] width 17 height 17
click at [268, 457] on span "Angle" at bounding box center [270, 461] width 17 height 17
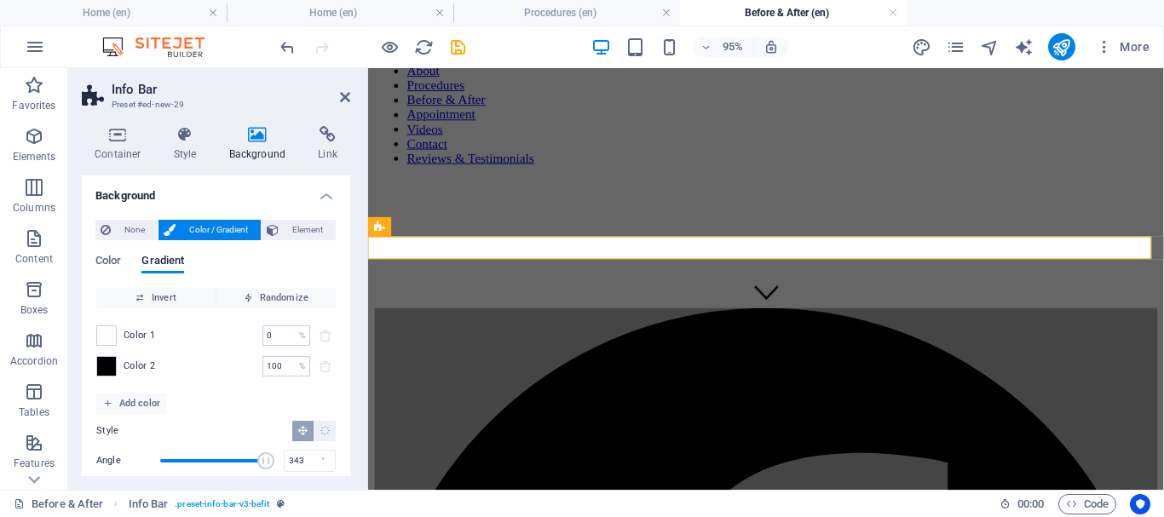
click at [262, 458] on span "Angle" at bounding box center [265, 461] width 17 height 17
click at [264, 458] on span "Angle" at bounding box center [265, 461] width 17 height 17
click at [262, 457] on span "Angle" at bounding box center [265, 461] width 17 height 17
click at [262, 456] on span "Angle" at bounding box center [265, 461] width 17 height 17
drag, startPoint x: 305, startPoint y: 458, endPoint x: 255, endPoint y: 449, distance: 51.0
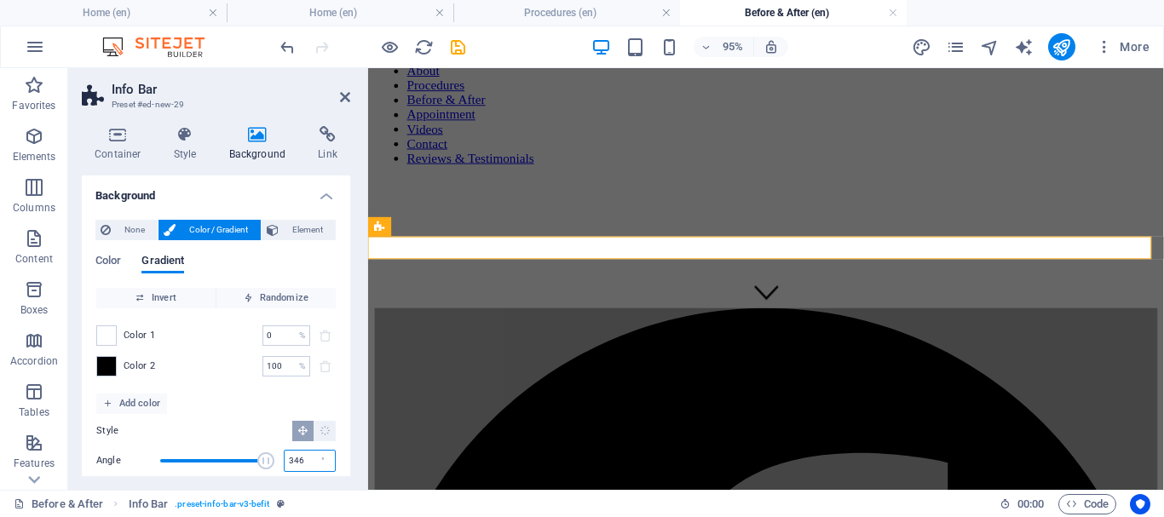
click at [255, 449] on div "Angle 346 °" at bounding box center [215, 461] width 239 height 26
type input "360"
click at [111, 336] on span at bounding box center [106, 335] width 19 height 19
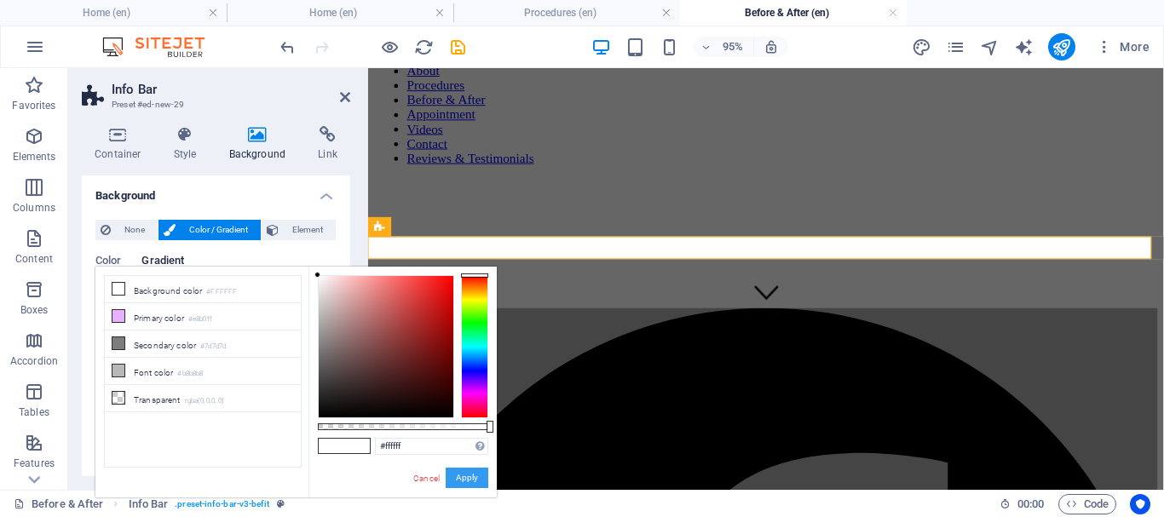
click at [459, 477] on button "Apply" at bounding box center [467, 478] width 43 height 20
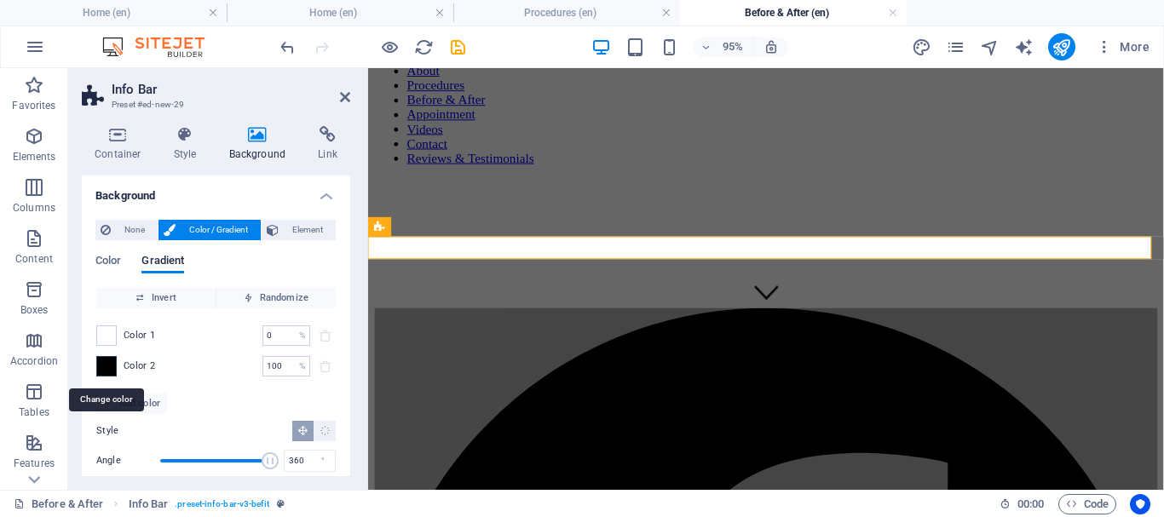
click at [107, 366] on span at bounding box center [106, 366] width 19 height 19
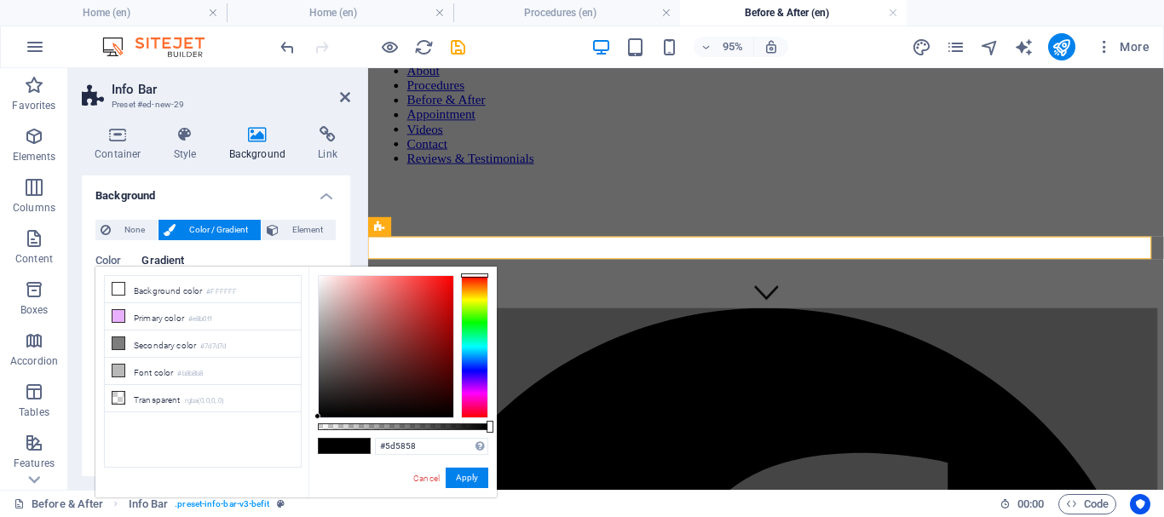
click at [324, 365] on div at bounding box center [386, 346] width 135 height 141
drag, startPoint x: 309, startPoint y: 325, endPoint x: 356, endPoint y: 330, distance: 47.2
click at [309, 325] on div "#a5a5a5 Supported formats #0852ed rgb(8, 82, 237) rgba(8, 82, 237, 90%) hsv(221…" at bounding box center [403, 506] width 188 height 478
click at [267, 337] on div "less Background color #FFFFFF Primary color #e8b0ff Secondary color #7d7d7d Fon…" at bounding box center [295, 382] width 401 height 231
click at [473, 395] on div at bounding box center [474, 346] width 27 height 143
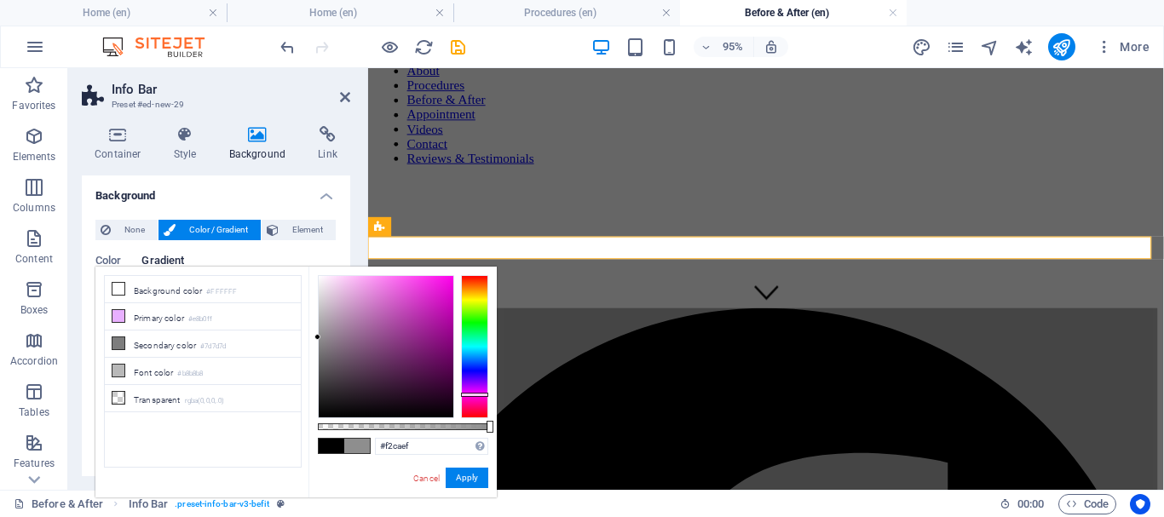
click at [340, 282] on div at bounding box center [386, 346] width 135 height 141
click at [385, 292] on div at bounding box center [386, 346] width 135 height 141
click at [361, 339] on div at bounding box center [386, 346] width 135 height 141
click at [414, 406] on div at bounding box center [386, 346] width 135 height 141
click at [443, 362] on div at bounding box center [386, 346] width 135 height 141
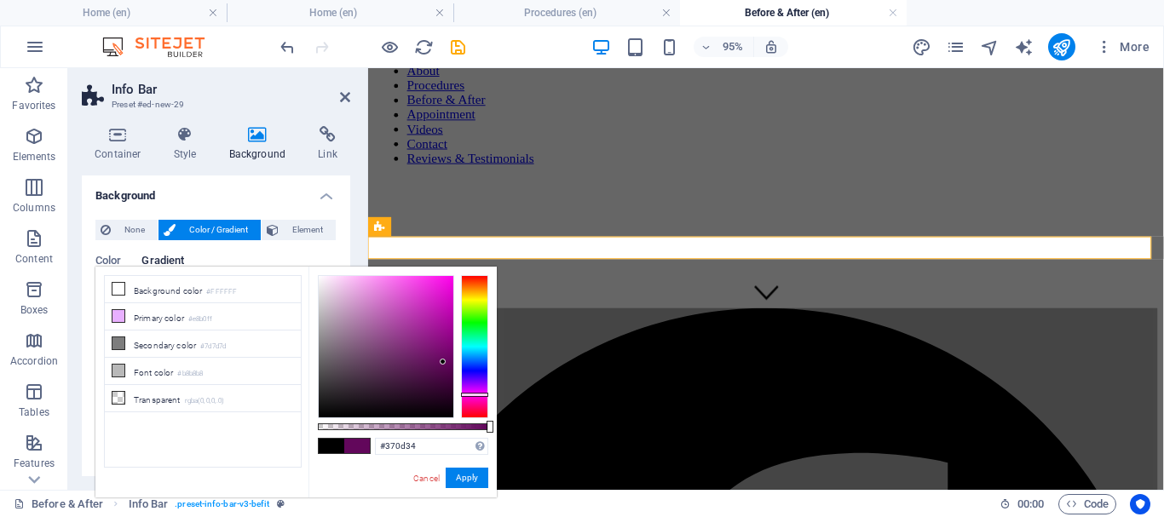
click at [419, 386] on div at bounding box center [386, 346] width 135 height 141
click at [477, 388] on div at bounding box center [474, 346] width 27 height 143
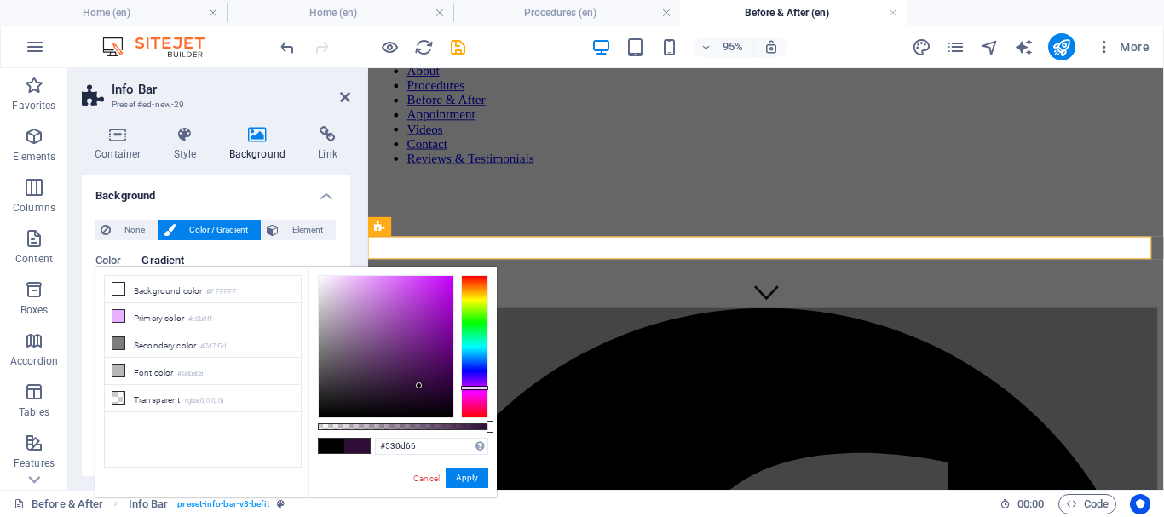
click at [435, 360] on div at bounding box center [386, 346] width 135 height 141
click at [444, 338] on div at bounding box center [386, 346] width 135 height 141
click at [419, 366] on div at bounding box center [386, 346] width 135 height 141
click at [433, 389] on div at bounding box center [386, 346] width 135 height 141
click at [407, 387] on div at bounding box center [386, 346] width 135 height 141
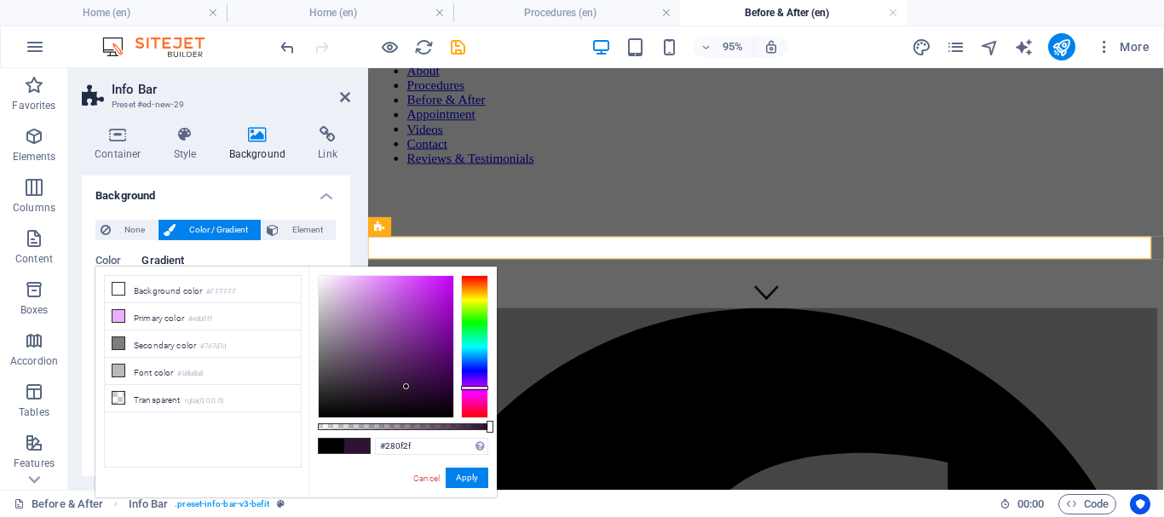
click at [408, 390] on div at bounding box center [386, 346] width 135 height 141
click at [404, 379] on div at bounding box center [386, 346] width 135 height 141
click at [409, 372] on div at bounding box center [386, 346] width 135 height 141
click at [429, 367] on div at bounding box center [386, 346] width 135 height 141
click at [477, 388] on div at bounding box center [474, 388] width 27 height 4
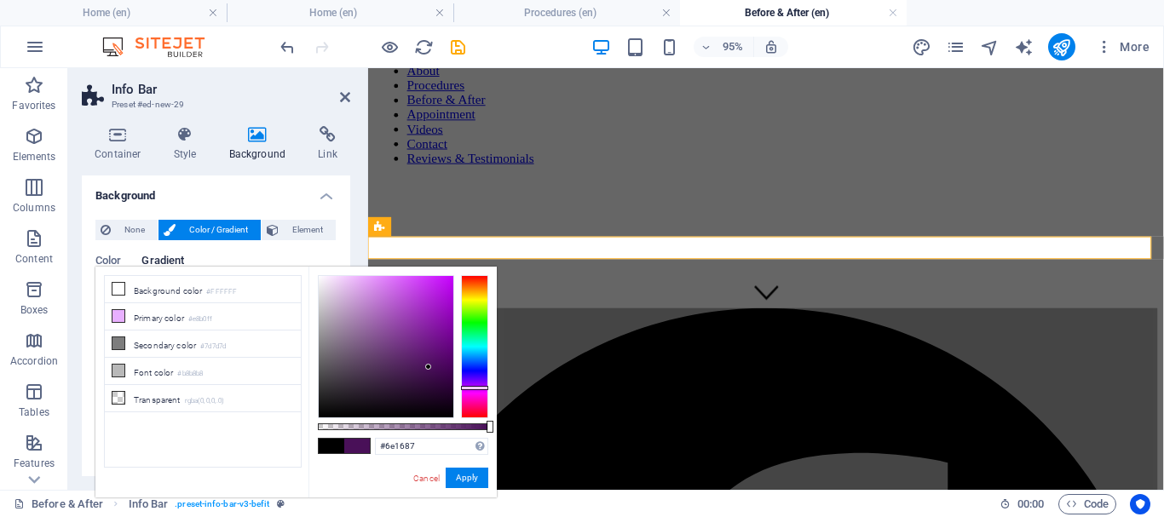
click at [430, 342] on div at bounding box center [386, 346] width 135 height 141
click at [427, 366] on div at bounding box center [386, 346] width 135 height 141
click at [439, 365] on div at bounding box center [386, 346] width 135 height 141
click at [437, 366] on div at bounding box center [438, 365] width 6 height 6
click at [408, 352] on div at bounding box center [386, 346] width 135 height 141
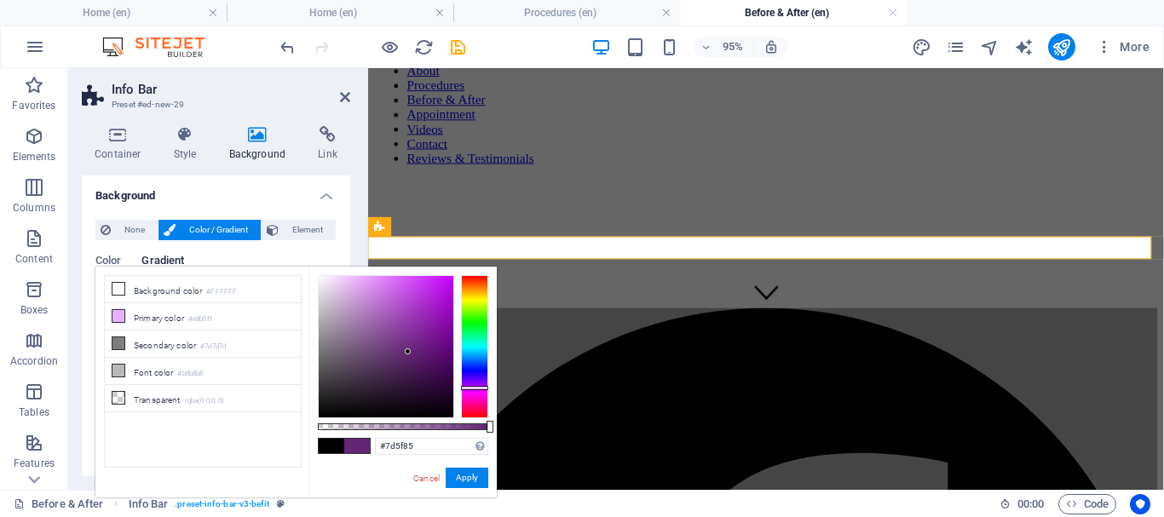
click at [356, 343] on div at bounding box center [386, 346] width 135 height 141
click at [343, 326] on div at bounding box center [386, 346] width 135 height 141
click at [332, 303] on div at bounding box center [386, 346] width 135 height 141
click at [349, 319] on div at bounding box center [386, 346] width 135 height 141
click at [333, 301] on div at bounding box center [386, 346] width 135 height 141
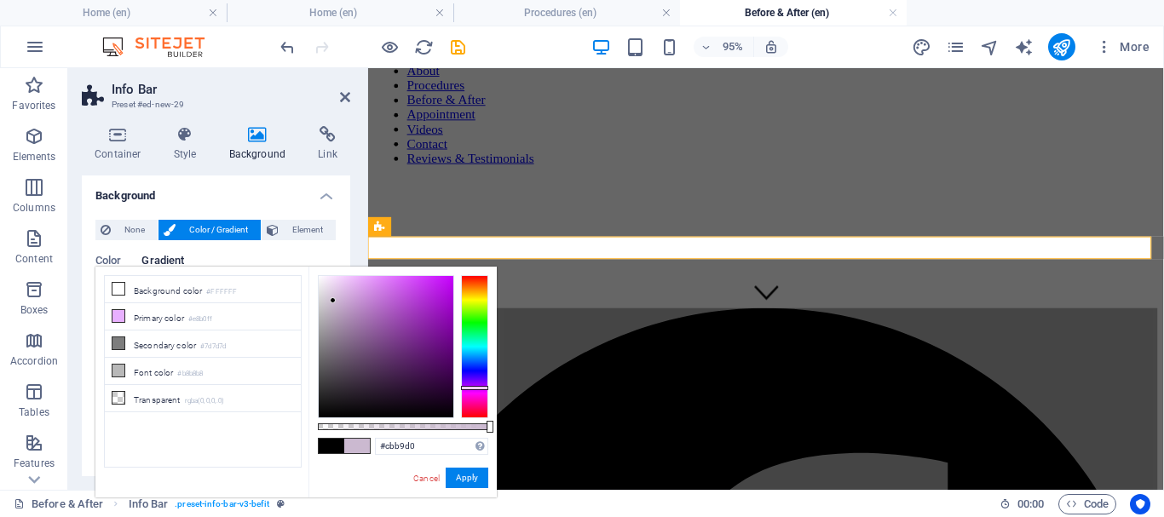
type input "#af92b6"
click at [344, 315] on div at bounding box center [386, 346] width 135 height 141
click at [465, 485] on button "Apply" at bounding box center [467, 478] width 43 height 20
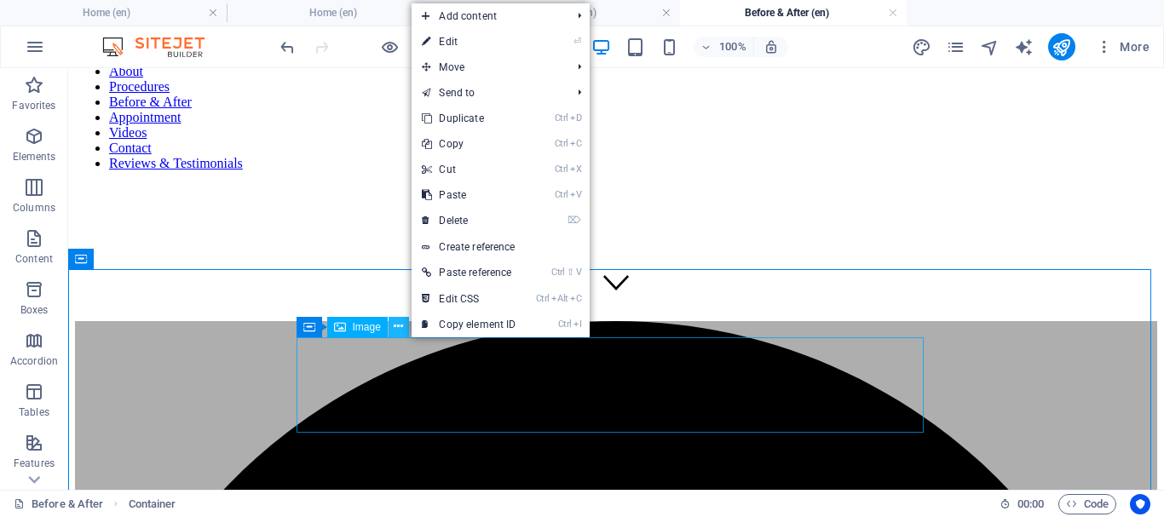
drag, startPoint x: 401, startPoint y: 333, endPoint x: 443, endPoint y: 276, distance: 70.7
click at [401, 333] on icon at bounding box center [398, 327] width 9 height 18
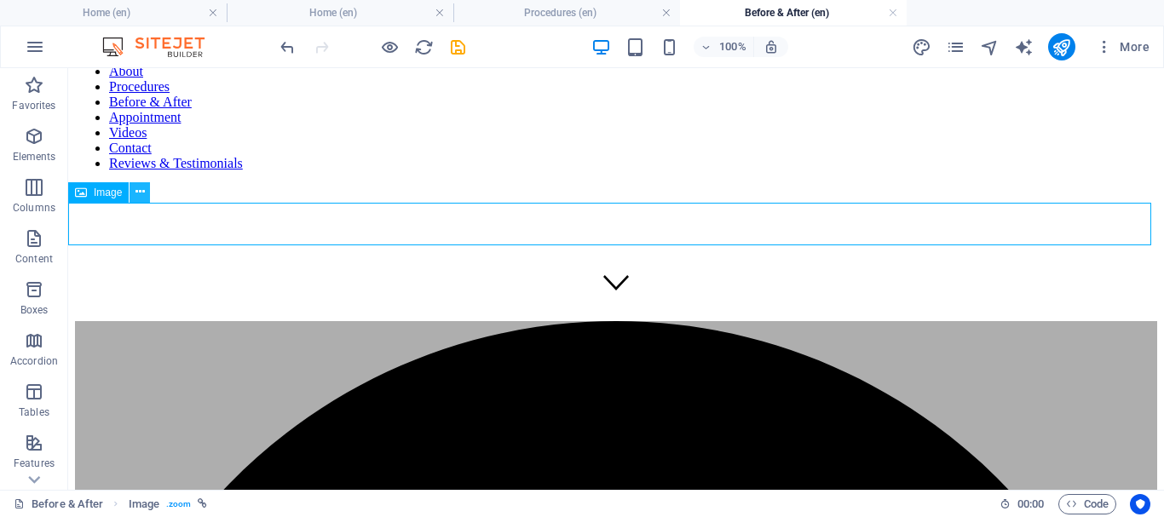
click at [142, 194] on icon at bounding box center [140, 192] width 9 height 18
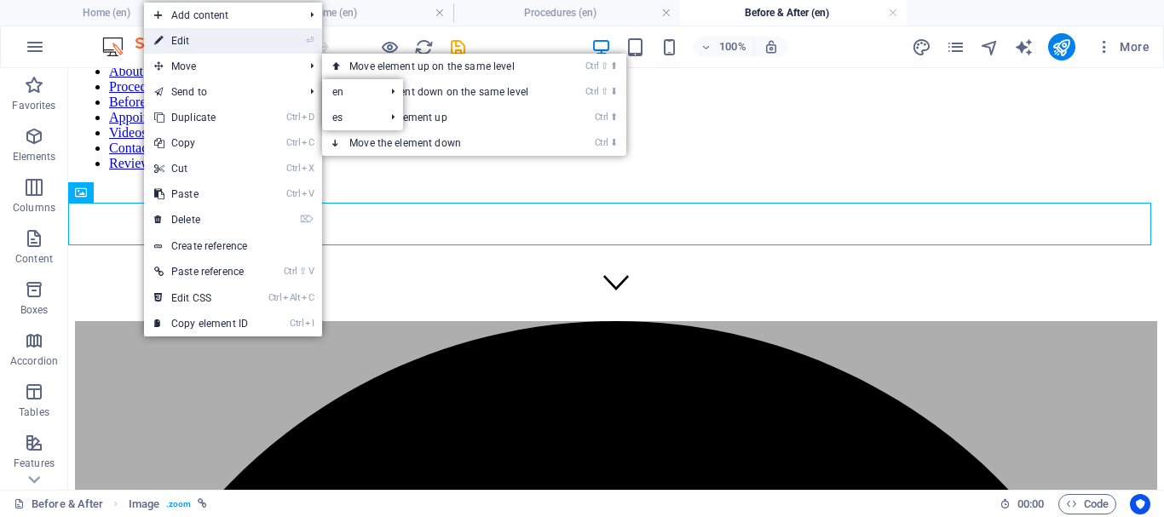
click at [186, 40] on link "⏎ Edit" at bounding box center [201, 41] width 114 height 26
select select "rem"
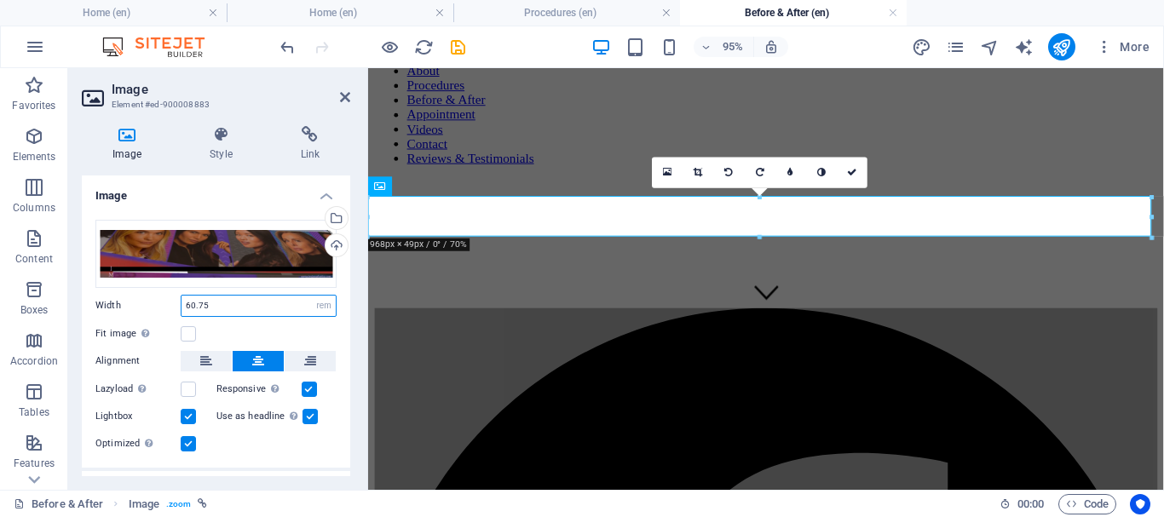
drag, startPoint x: 231, startPoint y: 308, endPoint x: 158, endPoint y: 309, distance: 73.3
click at [158, 309] on div "Width 60.75 Default auto px rem % em vh vw" at bounding box center [215, 306] width 241 height 22
type input "80"
click at [321, 303] on select "Default auto px rem % em vh vw" at bounding box center [324, 306] width 24 height 20
drag, startPoint x: 323, startPoint y: 303, endPoint x: 252, endPoint y: 309, distance: 70.9
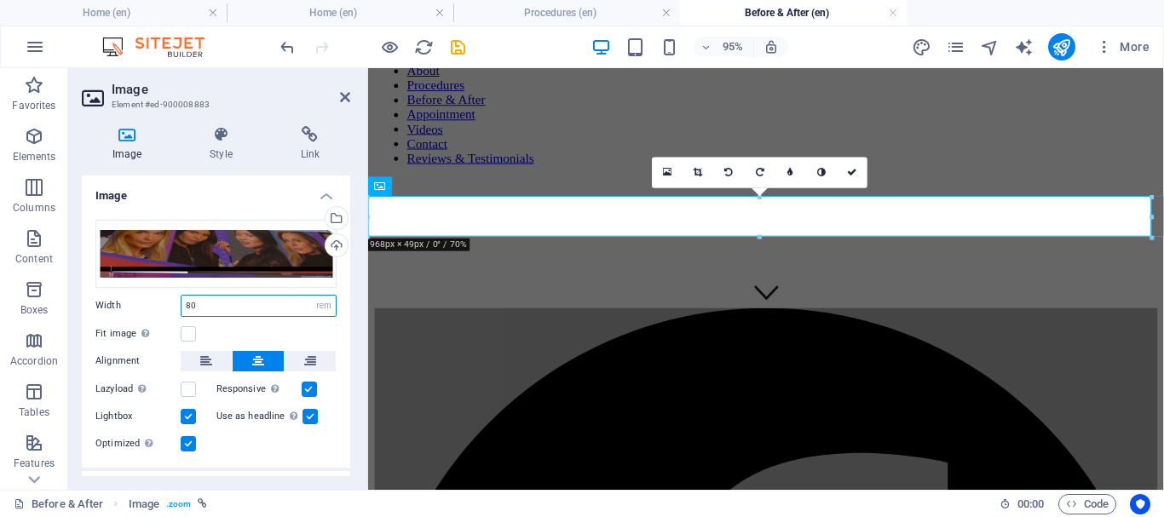
click at [323, 303] on select "Default auto px rem % em vh vw" at bounding box center [324, 306] width 24 height 20
click at [322, 306] on select "Default auto px rem % em vh vw" at bounding box center [324, 306] width 24 height 20
select select "px"
click at [312, 296] on select "Default auto px rem % em vh vw" at bounding box center [324, 306] width 24 height 20
type input "968"
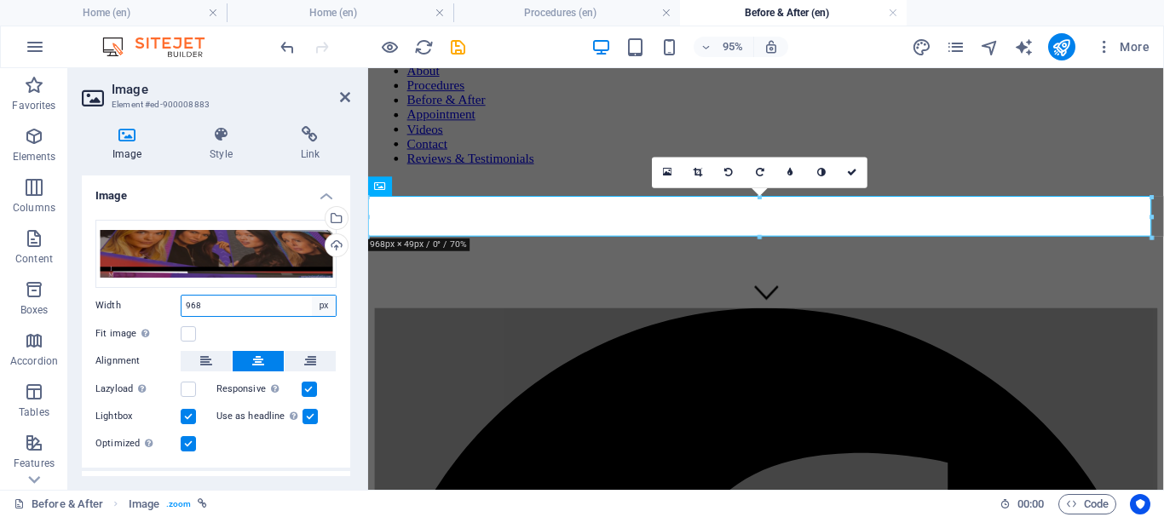
click at [326, 299] on select "Default auto px rem % em vh vw" at bounding box center [324, 306] width 24 height 20
select select "%"
click at [312, 296] on select "Default auto px rem % em vh vw" at bounding box center [324, 306] width 24 height 20
type input "100"
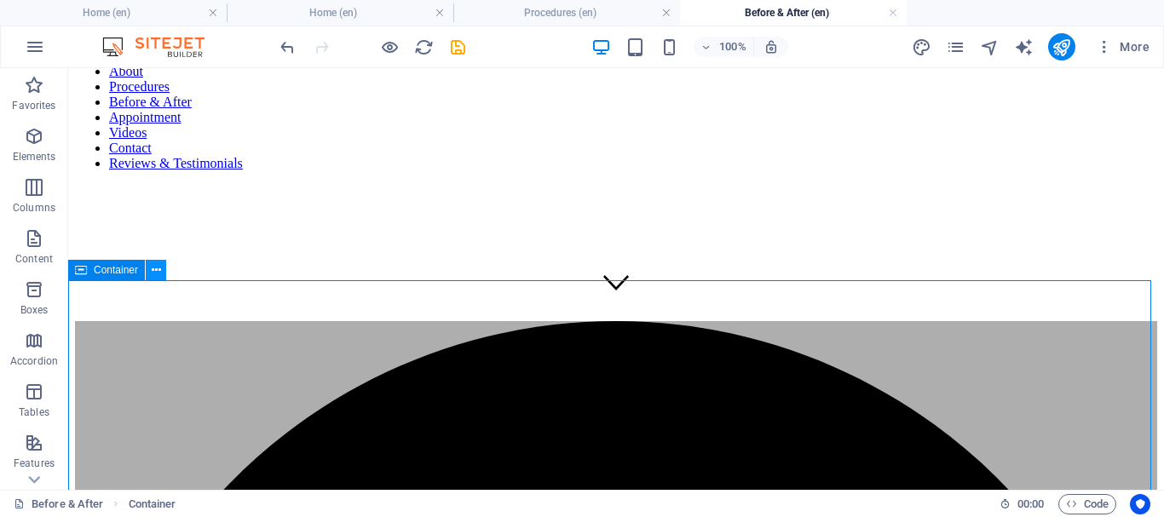
click at [161, 269] on icon at bounding box center [156, 271] width 9 height 18
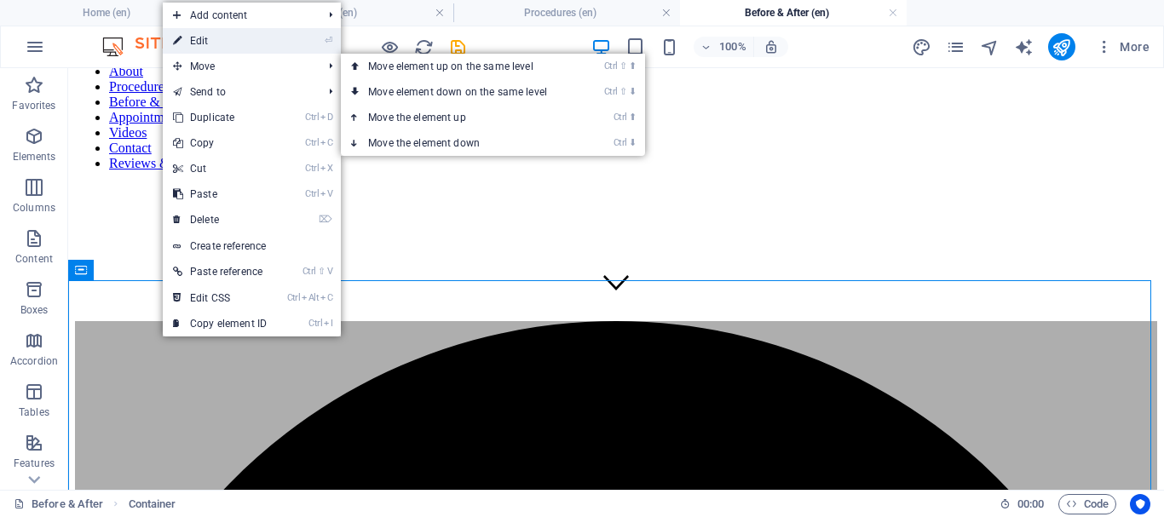
click at [211, 42] on link "⏎ Edit" at bounding box center [220, 41] width 114 height 26
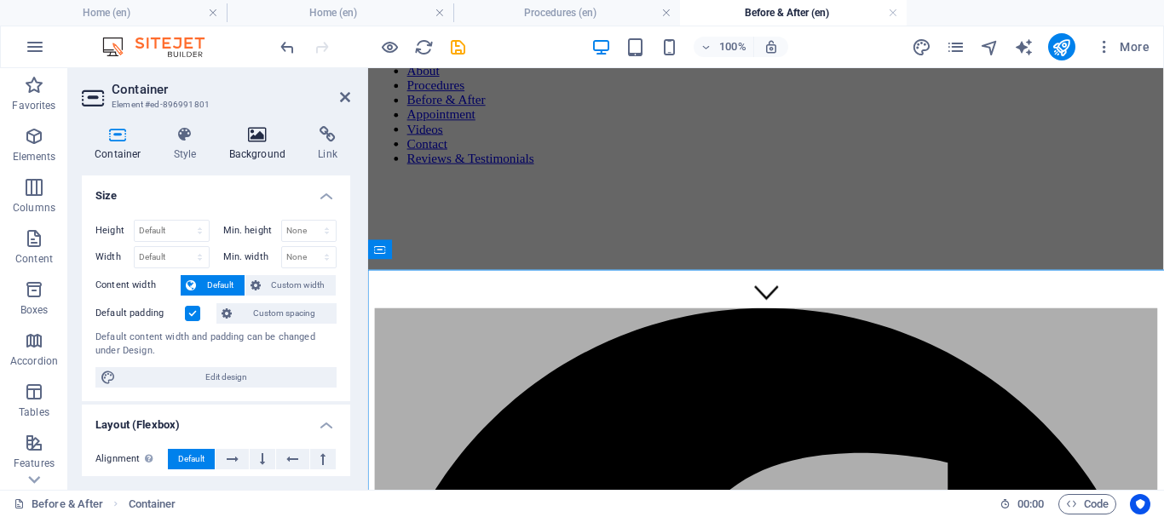
click at [255, 131] on icon at bounding box center [257, 134] width 83 height 17
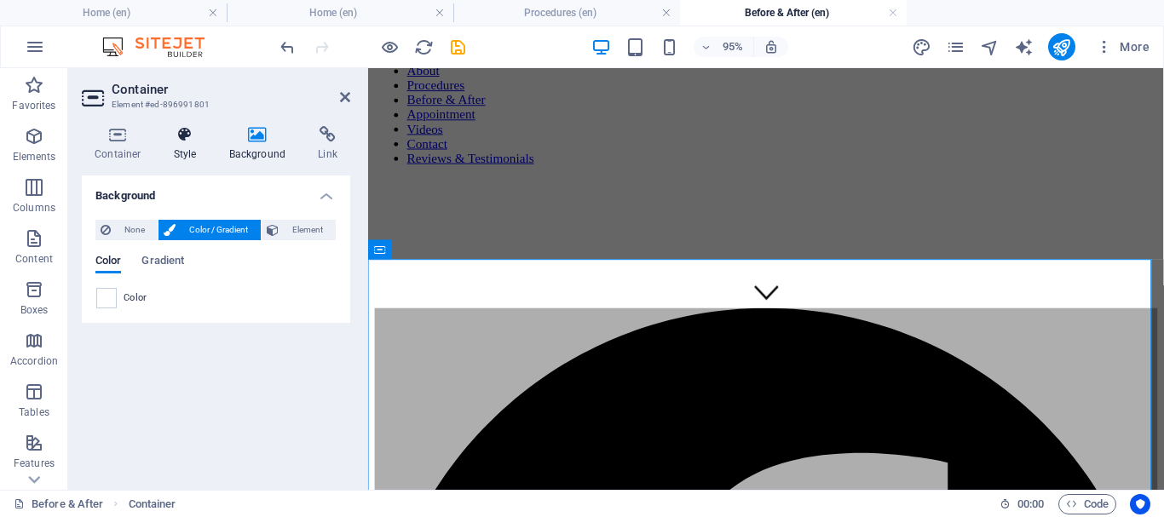
click at [198, 141] on icon at bounding box center [185, 134] width 49 height 17
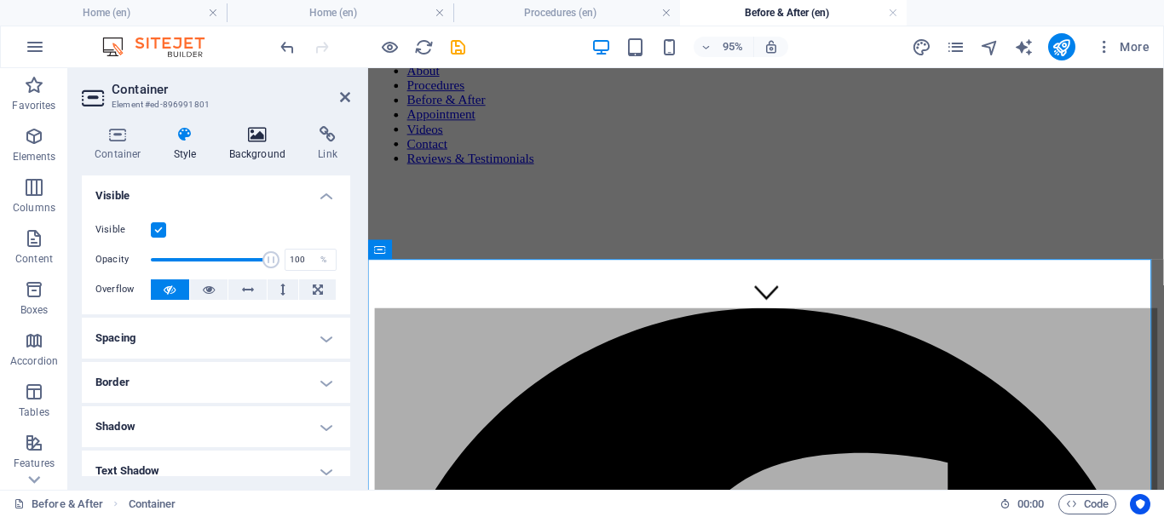
click at [251, 142] on icon at bounding box center [257, 134] width 83 height 17
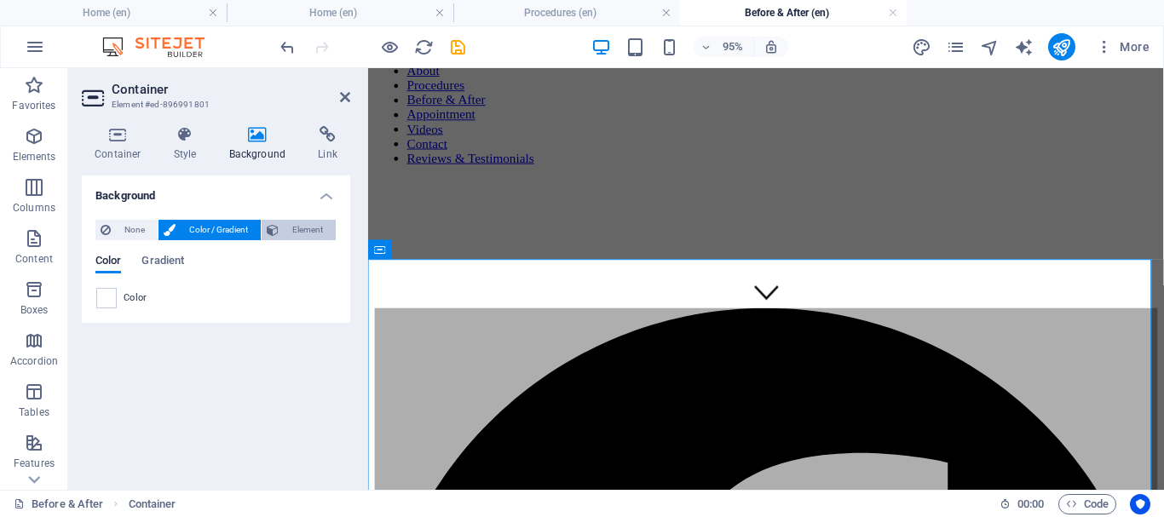
click at [307, 228] on span "Element" at bounding box center [307, 230] width 47 height 20
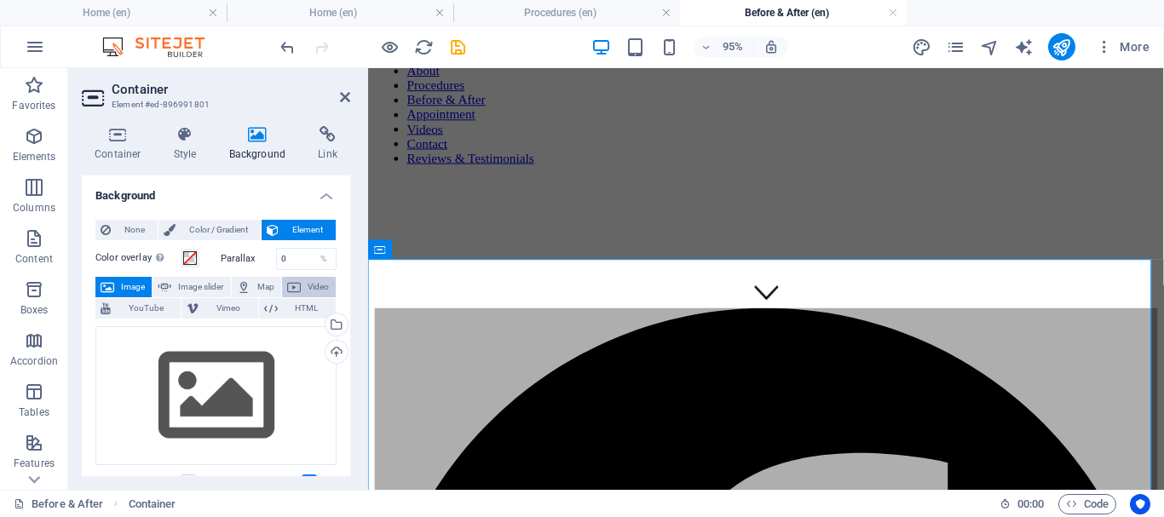
click at [309, 285] on span "Video" at bounding box center [318, 287] width 25 height 20
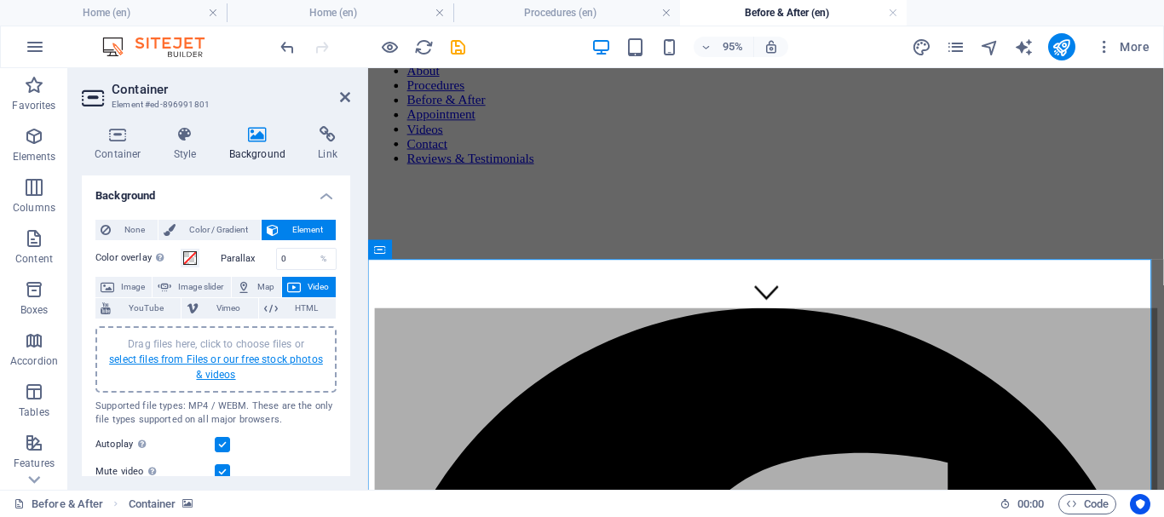
click at [232, 362] on link "select files from Files or our free stock photos & videos" at bounding box center [216, 367] width 214 height 27
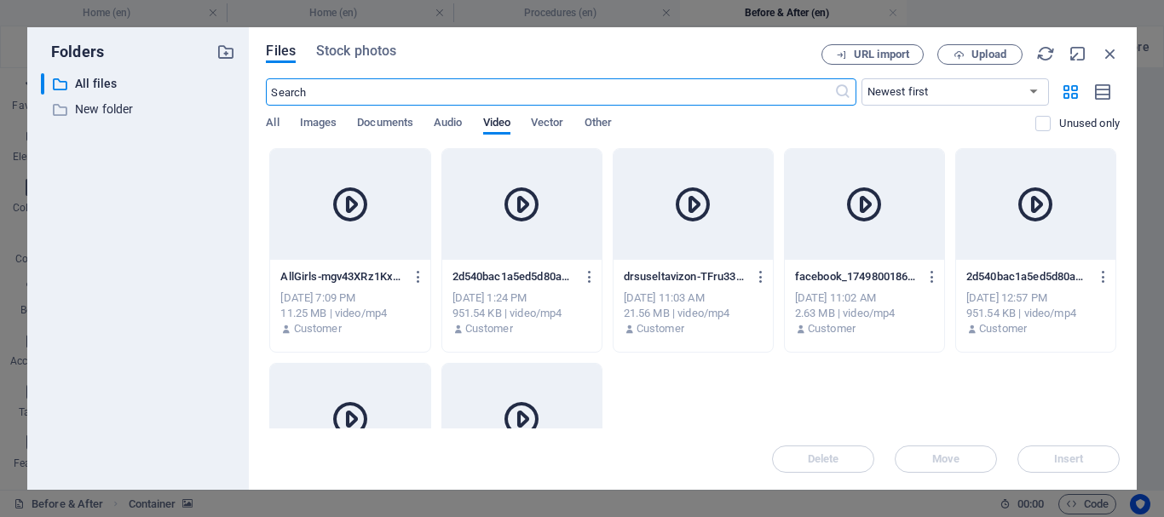
scroll to position [173, 0]
click at [372, 199] on div at bounding box center [349, 204] width 159 height 111
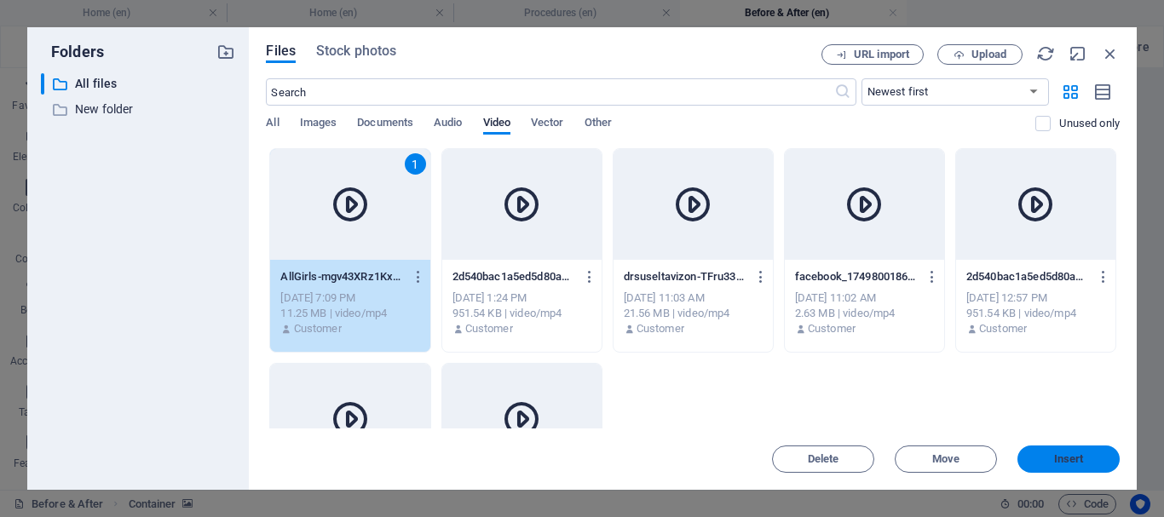
drag, startPoint x: 1076, startPoint y: 456, endPoint x: 730, endPoint y: 416, distance: 348.3
click at [1076, 456] on span "Insert" at bounding box center [1069, 459] width 30 height 10
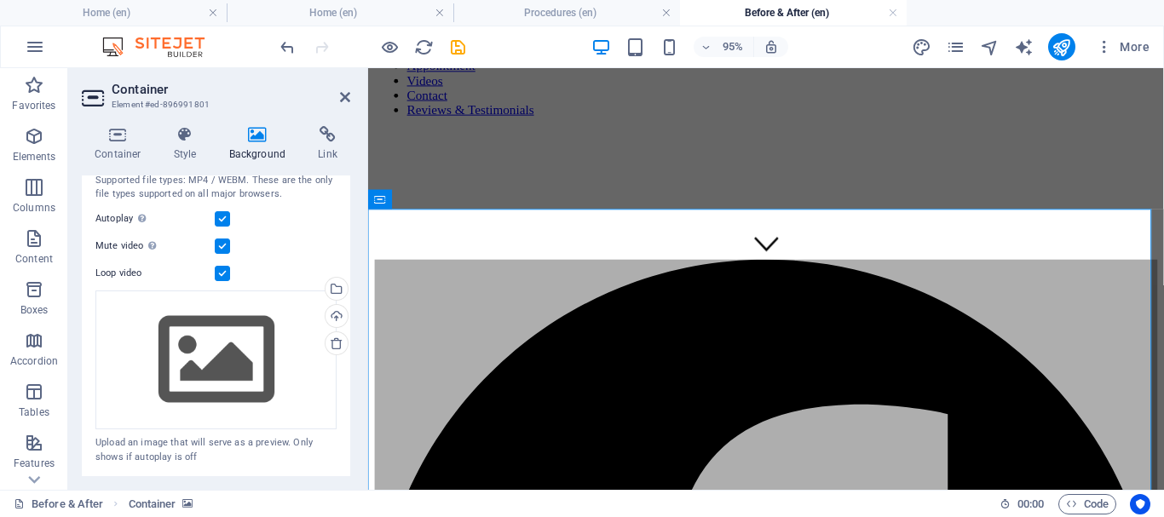
scroll to position [232, 0]
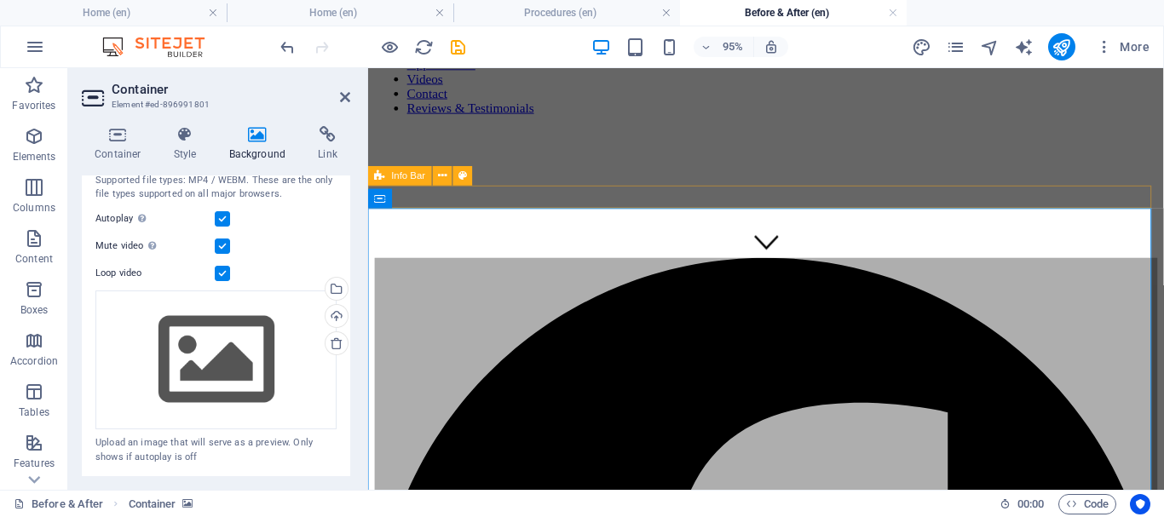
drag, startPoint x: 555, startPoint y: 277, endPoint x: 521, endPoint y: 200, distance: 83.9
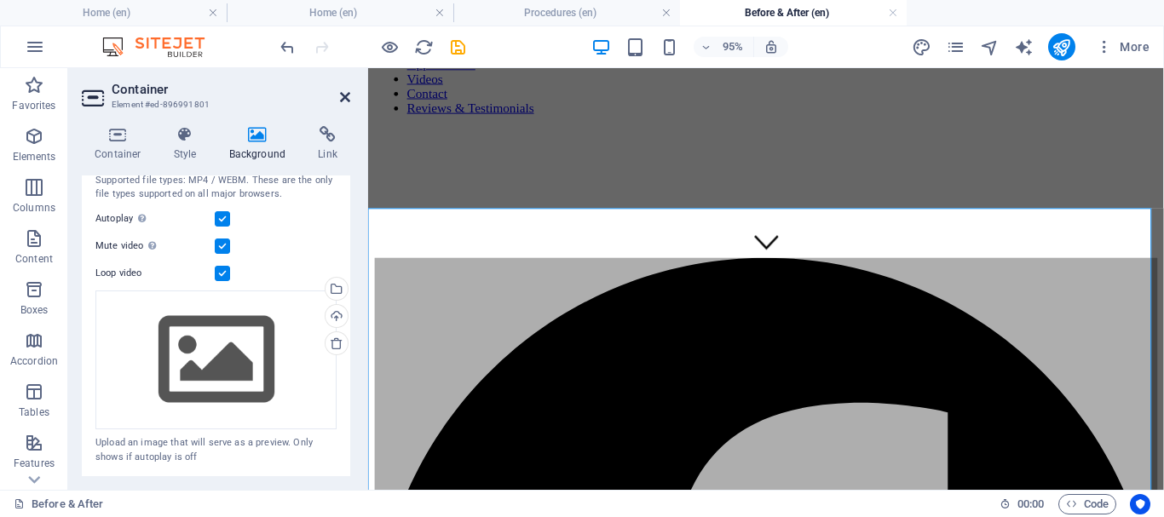
click at [343, 96] on icon at bounding box center [345, 97] width 10 height 14
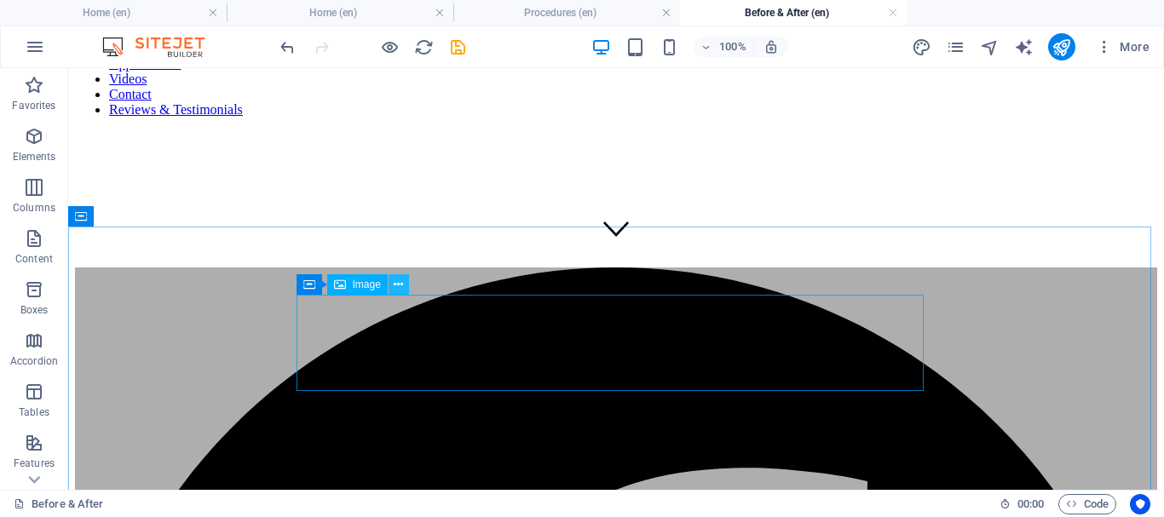
click at [401, 287] on icon at bounding box center [398, 285] width 9 height 18
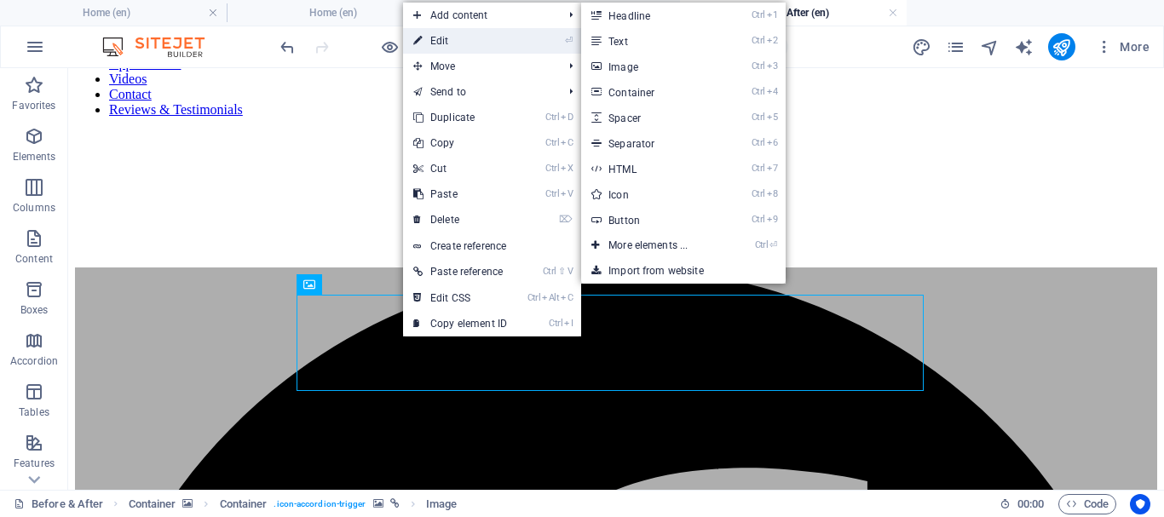
click at [500, 40] on link "⏎ Edit" at bounding box center [460, 41] width 114 height 26
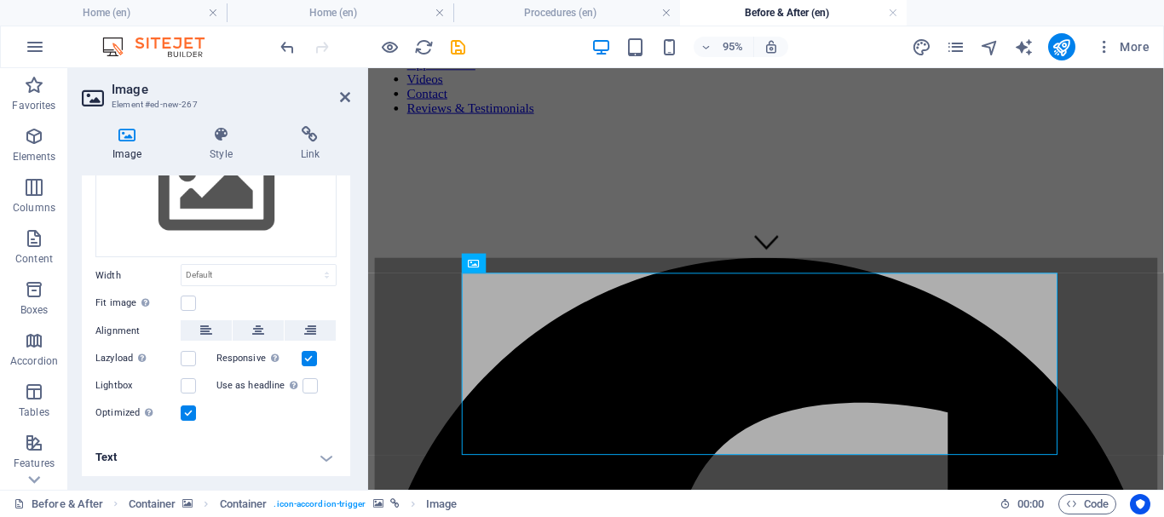
scroll to position [0, 0]
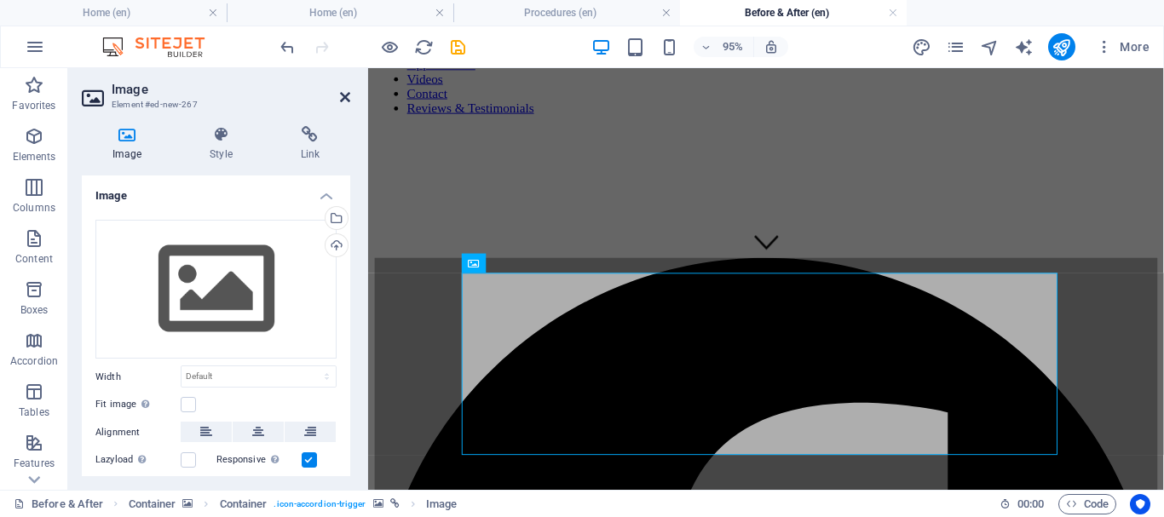
click at [348, 99] on icon at bounding box center [345, 97] width 10 height 14
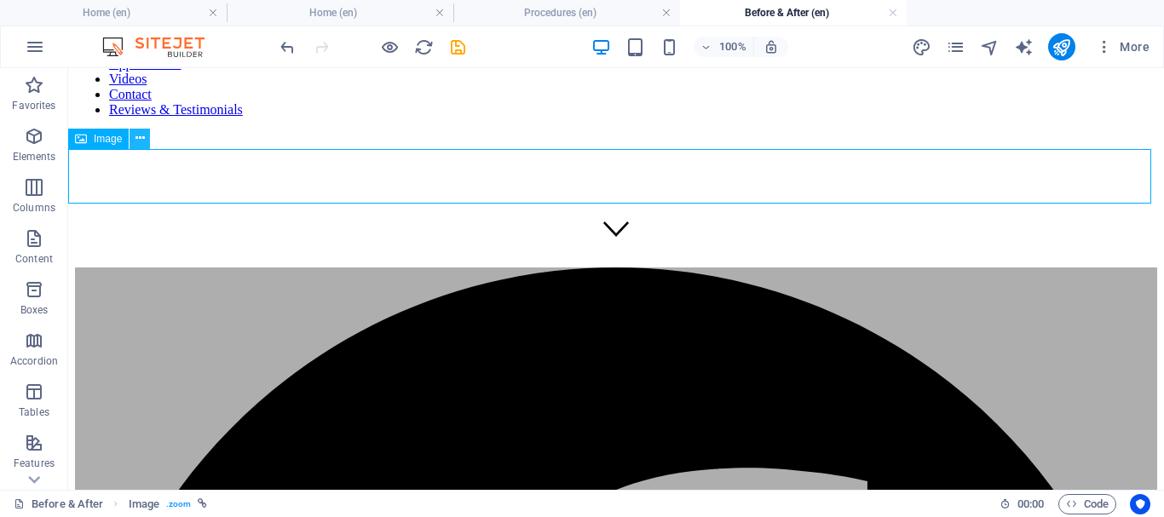
click at [145, 136] on icon at bounding box center [140, 139] width 9 height 18
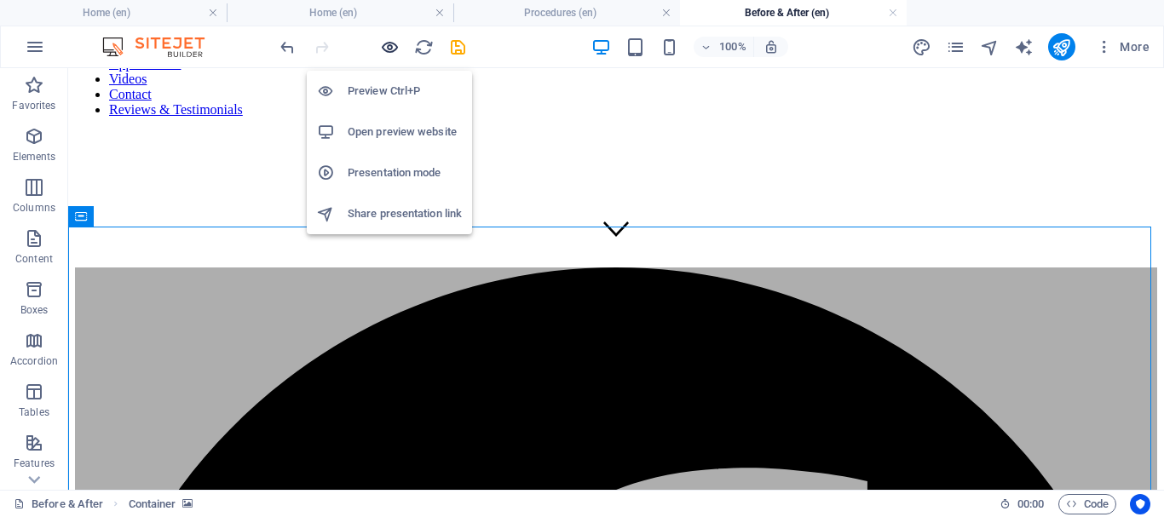
click at [391, 46] on icon "button" at bounding box center [390, 47] width 20 height 20
click at [373, 89] on h6 "Preview Ctrl+P" at bounding box center [405, 91] width 114 height 20
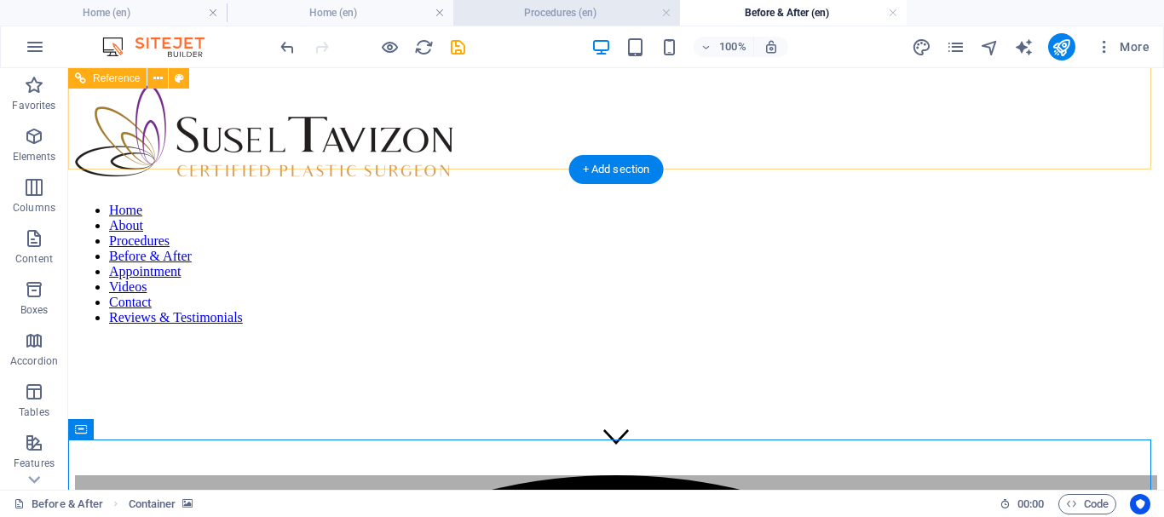
scroll to position [19, 0]
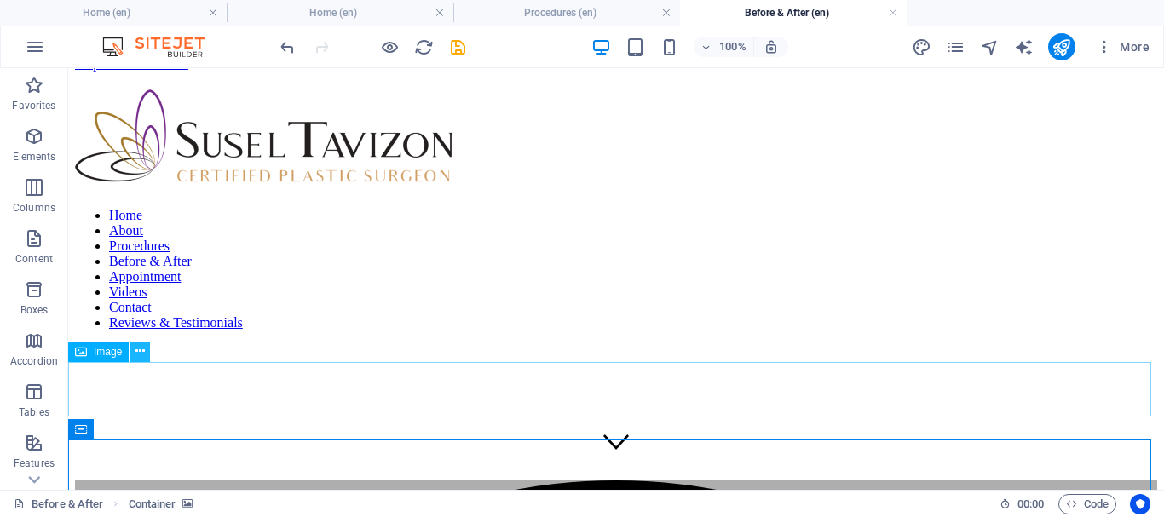
click at [137, 355] on icon at bounding box center [140, 352] width 9 height 18
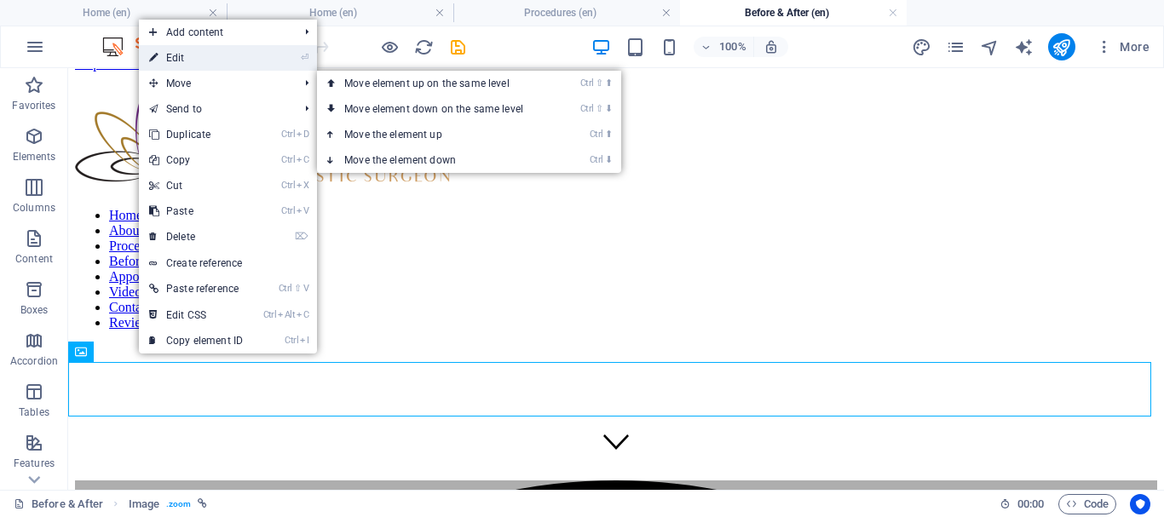
click at [194, 60] on link "⏎ Edit" at bounding box center [196, 58] width 114 height 26
select select "%"
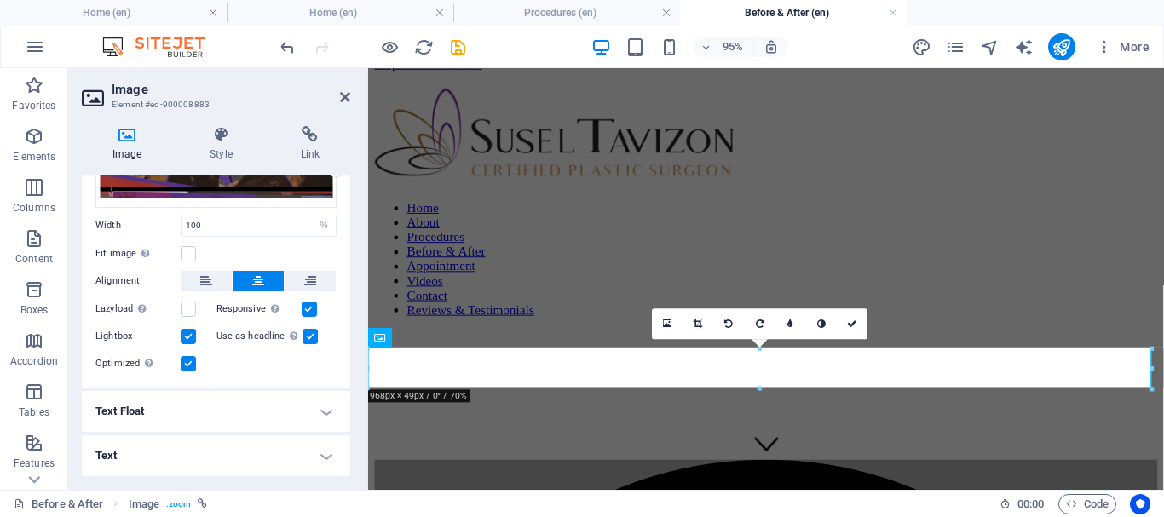
scroll to position [0, 0]
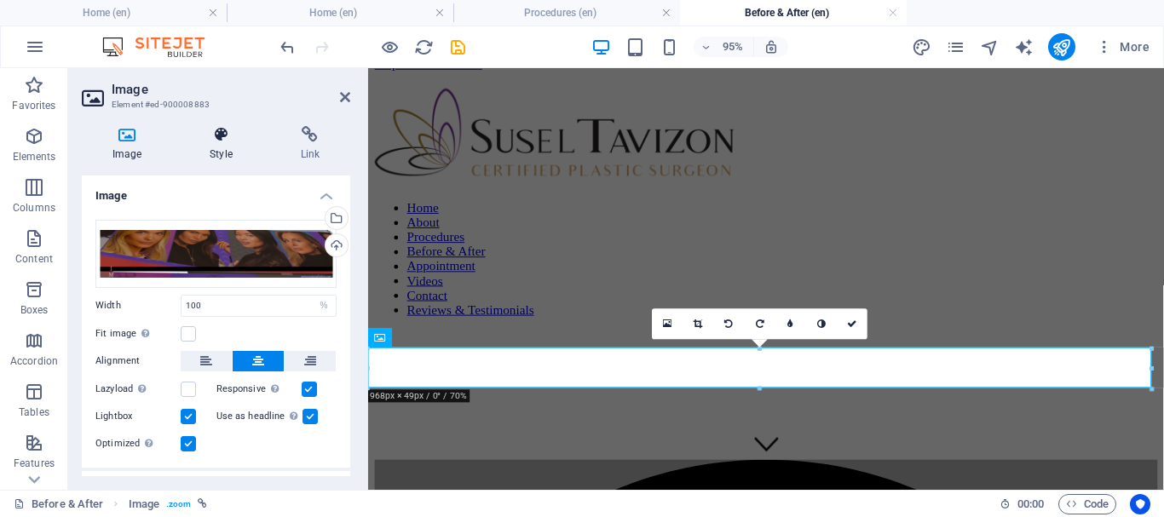
click at [216, 147] on h4 "Style" at bounding box center [224, 144] width 90 height 36
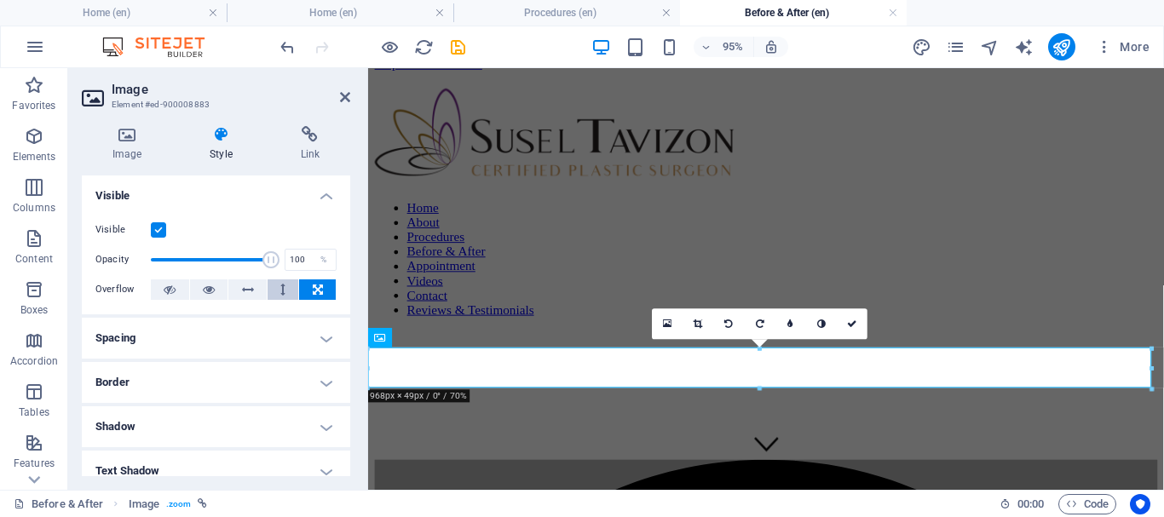
click at [280, 287] on icon at bounding box center [282, 290] width 5 height 20
click at [313, 290] on icon at bounding box center [318, 290] width 10 height 20
click at [699, 326] on icon at bounding box center [698, 323] width 9 height 9
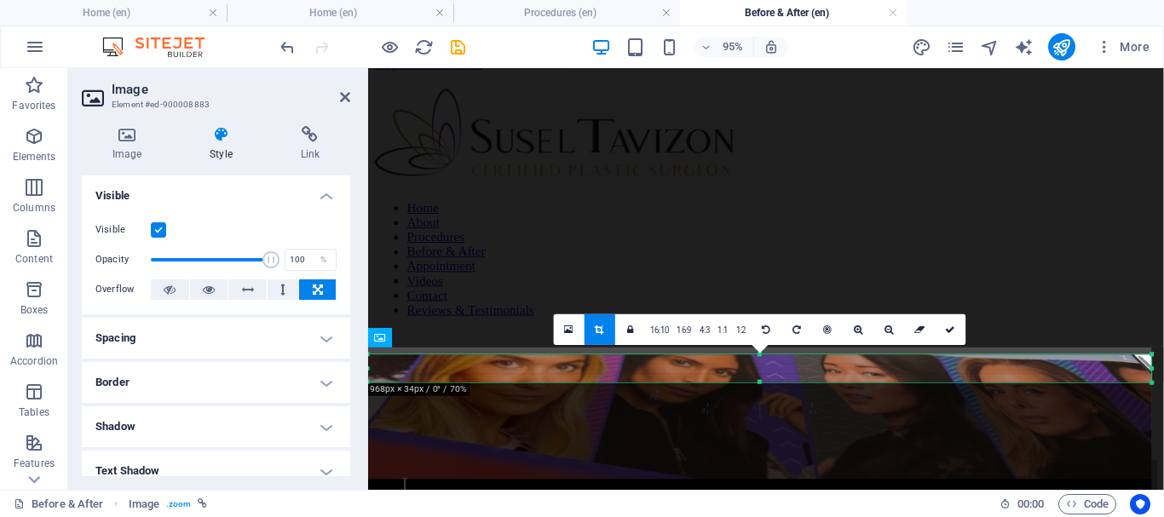
drag, startPoint x: 762, startPoint y: 386, endPoint x: 761, endPoint y: 372, distance: 14.5
click at [761, 372] on div "180 170 160 150 140 130 120 110 100 90 80 70 60 50 40 30 20 10 0 -10 -20 -30 -4…" at bounding box center [760, 368] width 784 height 27
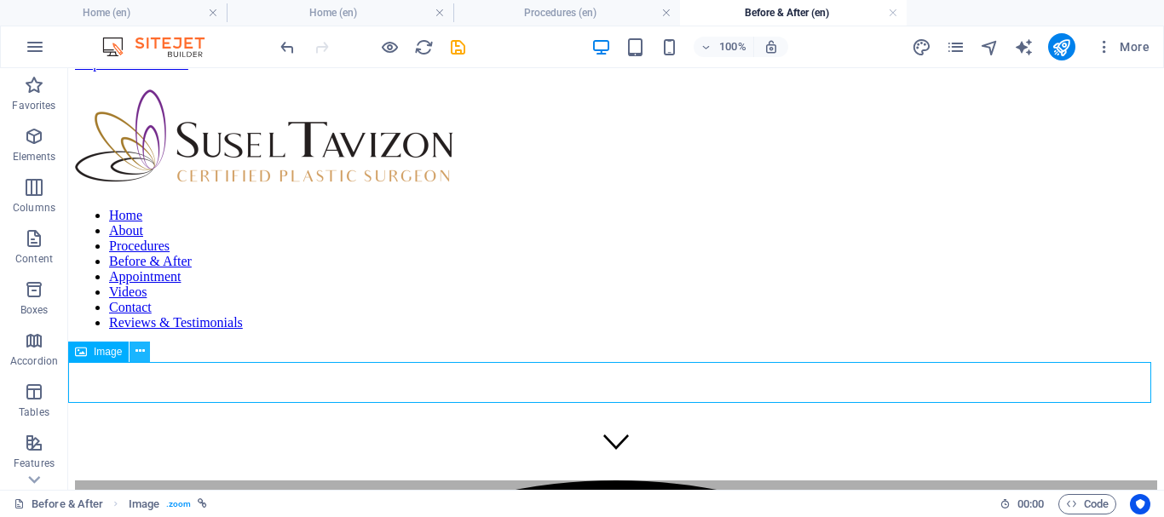
click at [137, 350] on icon at bounding box center [140, 352] width 9 height 18
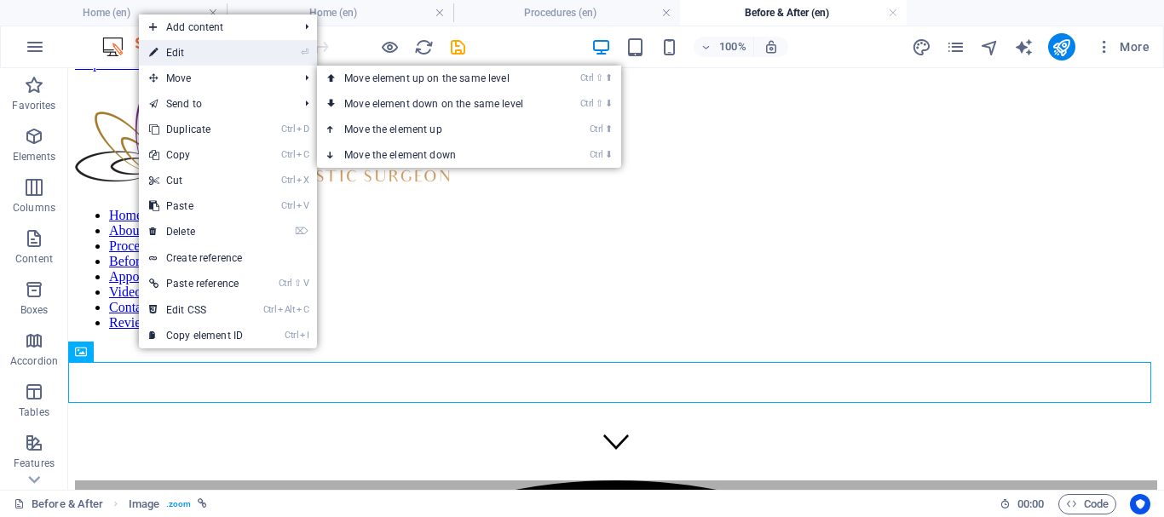
click at [199, 53] on link "⏎ Edit" at bounding box center [196, 53] width 114 height 26
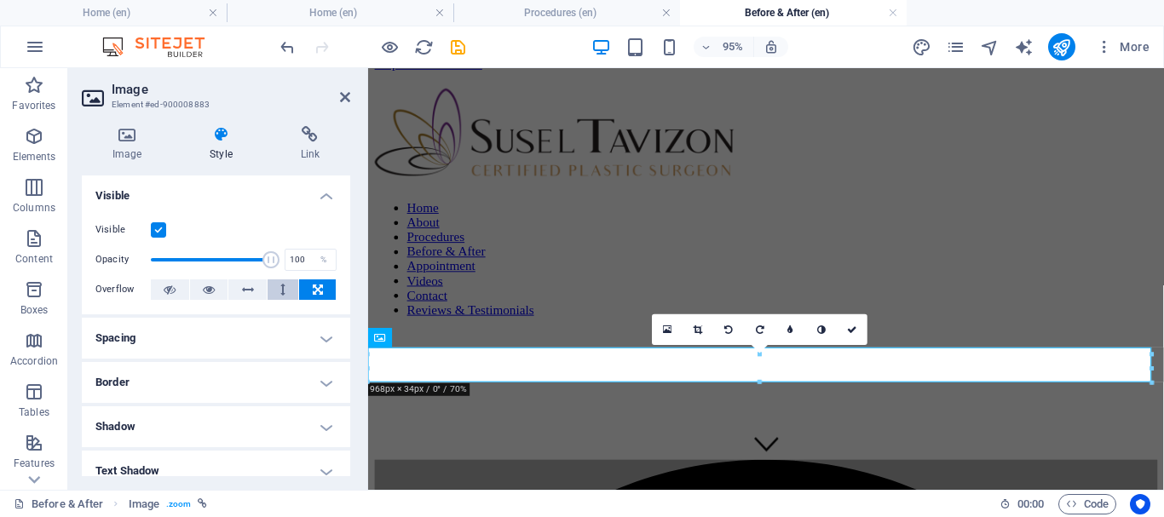
click at [276, 287] on button at bounding box center [284, 290] width 32 height 20
click at [307, 288] on button at bounding box center [317, 290] width 37 height 20
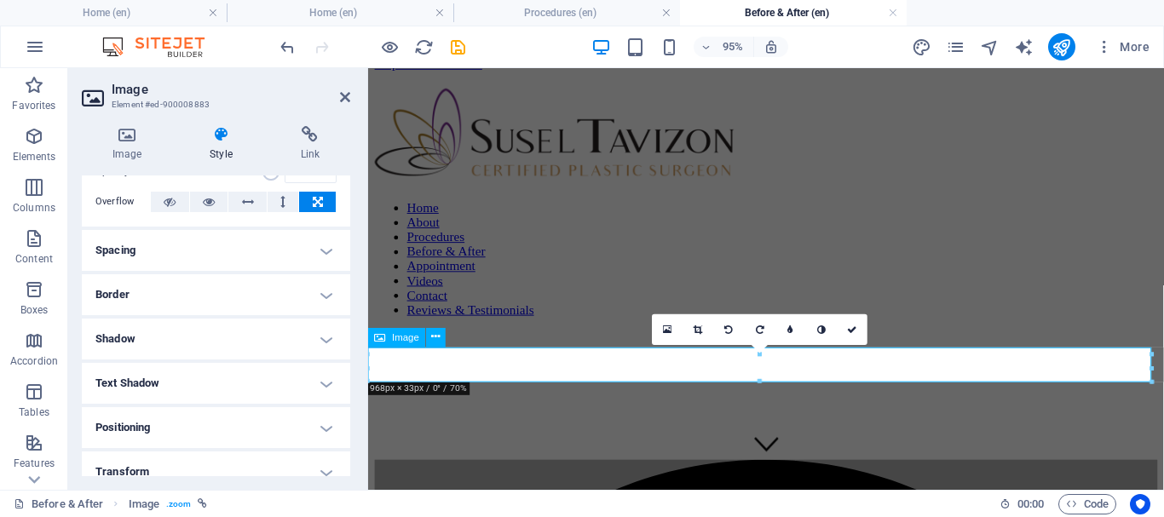
scroll to position [95, 0]
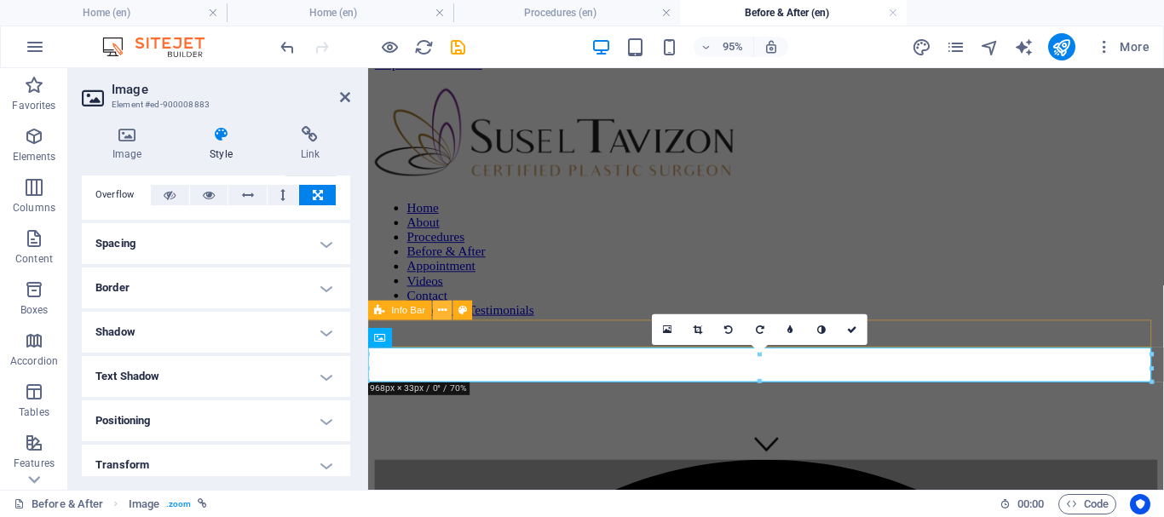
click at [448, 314] on button at bounding box center [443, 311] width 20 height 20
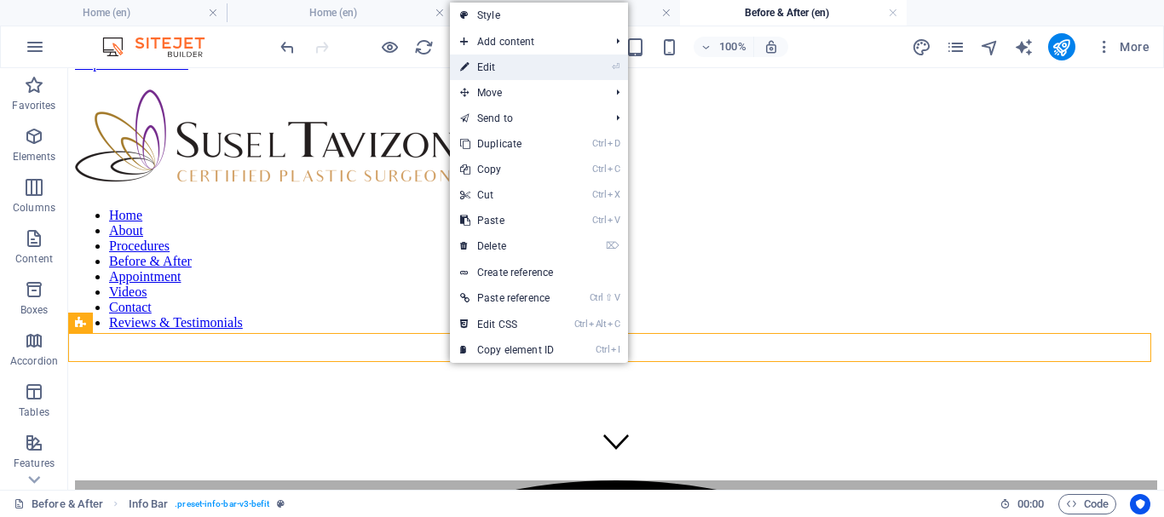
click at [521, 61] on link "⏎ Edit" at bounding box center [507, 68] width 114 height 26
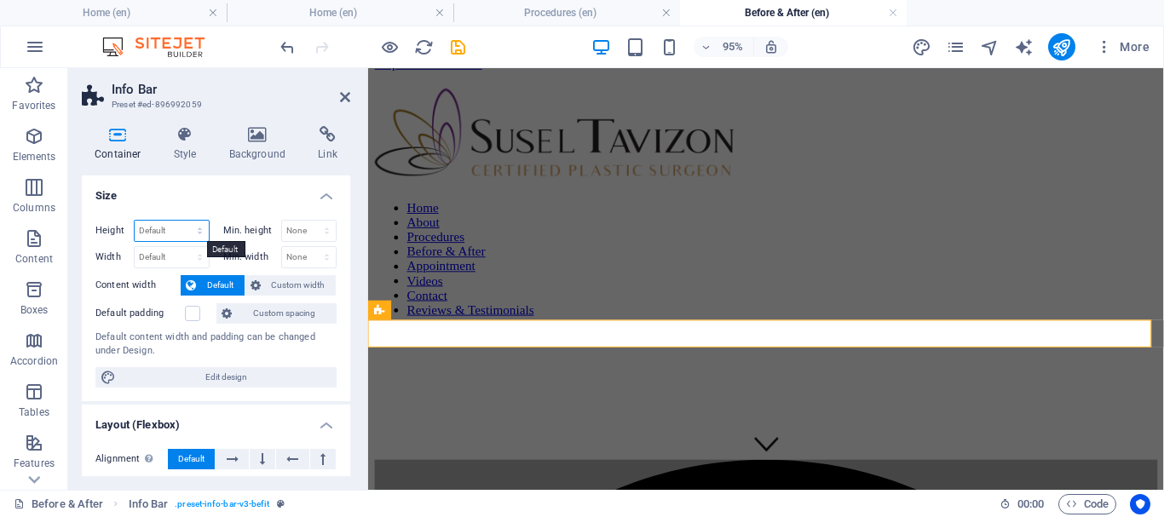
click at [176, 229] on select "Default px rem % vh vw" at bounding box center [172, 231] width 74 height 20
select select "rem"
click at [182, 221] on select "Default px rem % vh vw" at bounding box center [172, 231] width 74 height 20
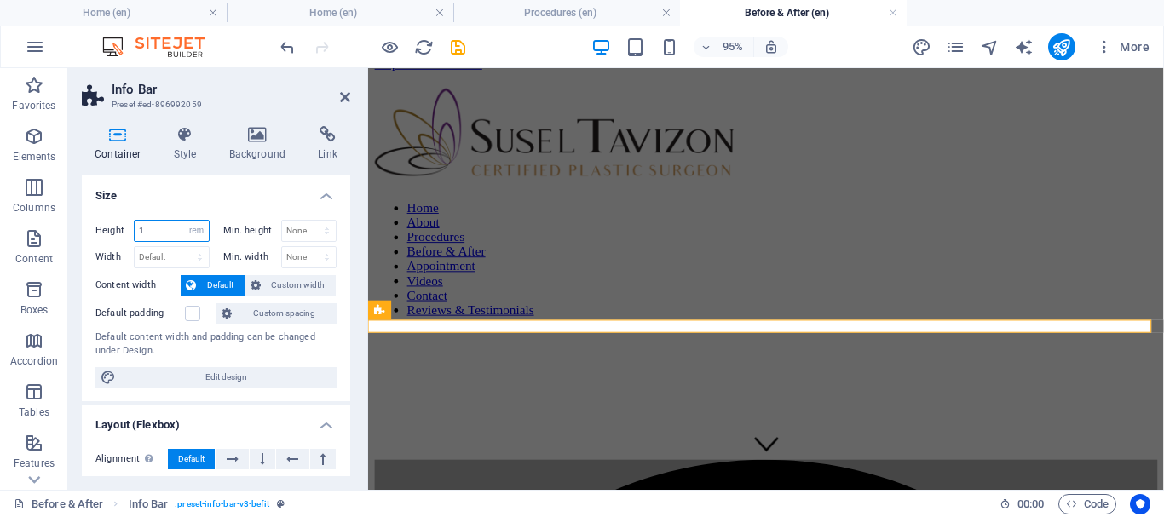
click at [157, 232] on input "1" at bounding box center [172, 231] width 74 height 20
type input "1.7"
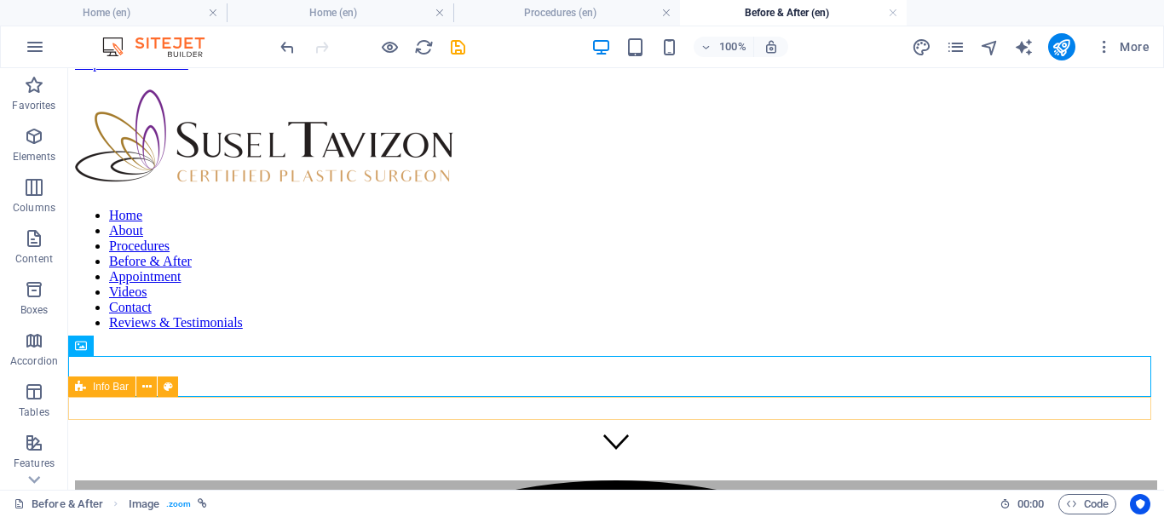
drag, startPoint x: 114, startPoint y: 431, endPoint x: 116, endPoint y: 408, distance: 23.1
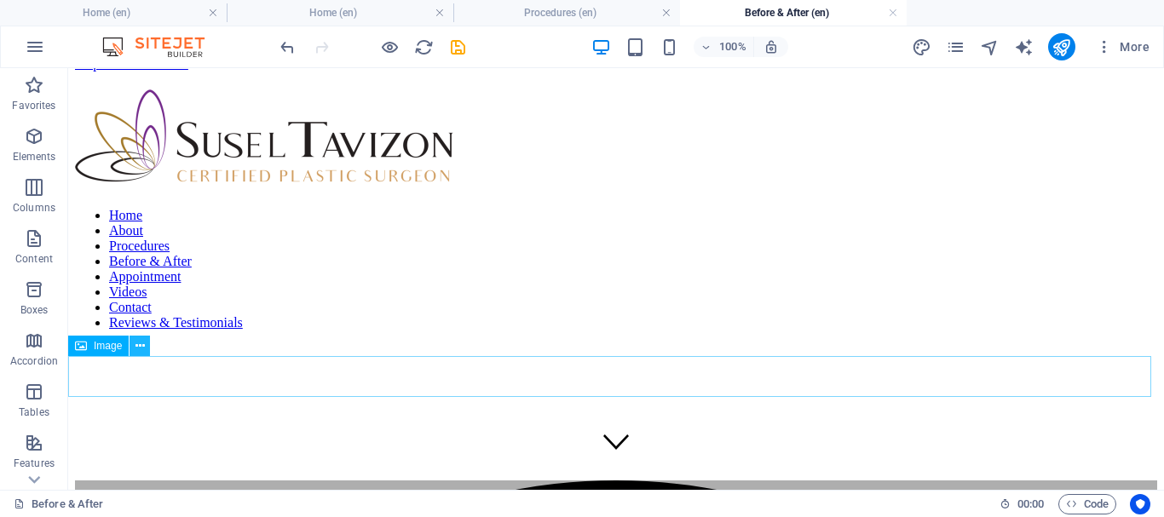
click at [145, 343] on icon at bounding box center [140, 346] width 9 height 18
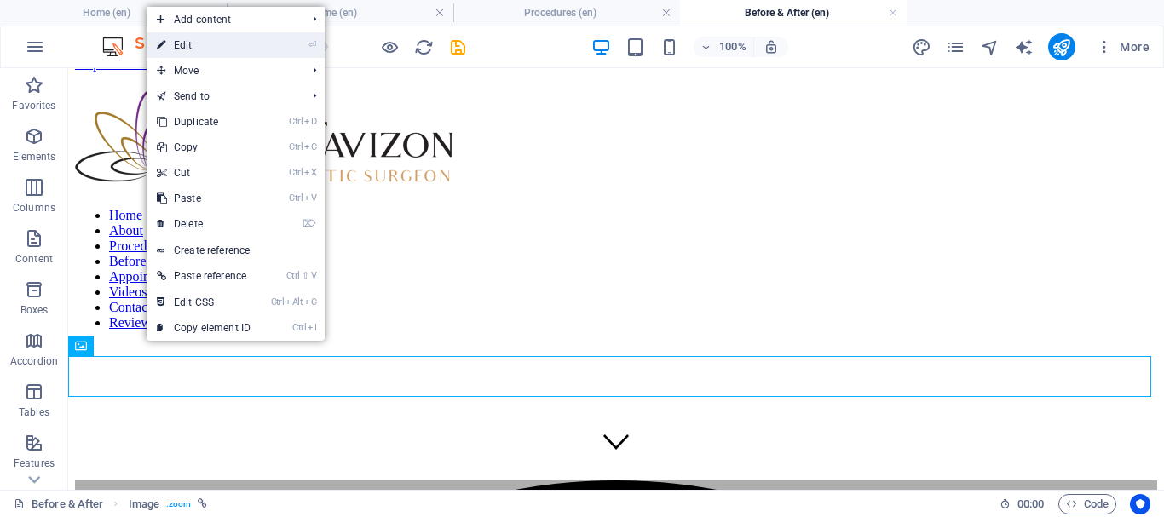
click at [210, 36] on link "⏎ Edit" at bounding box center [204, 45] width 114 height 26
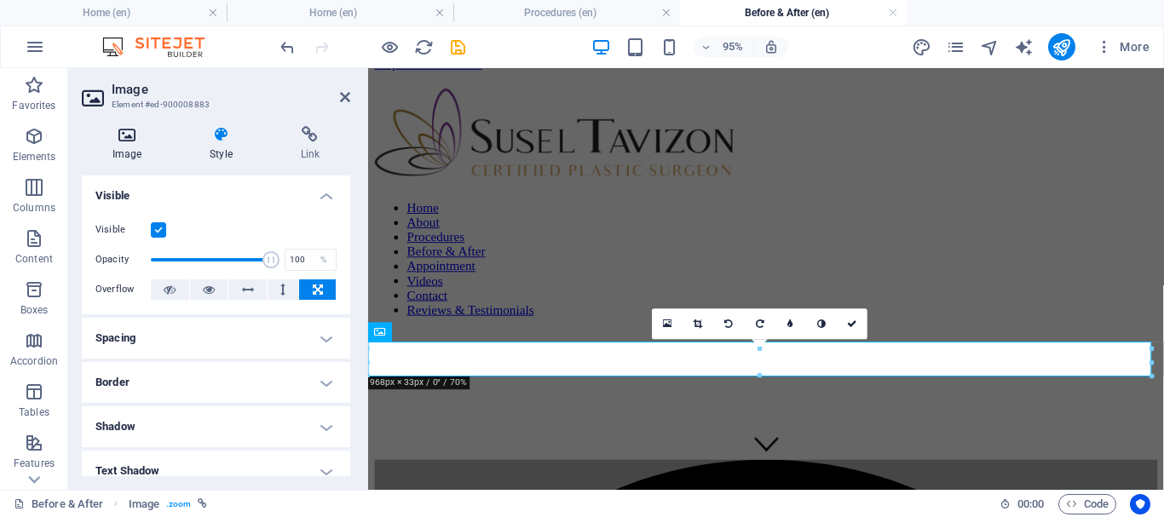
click at [132, 139] on icon at bounding box center [127, 134] width 90 height 17
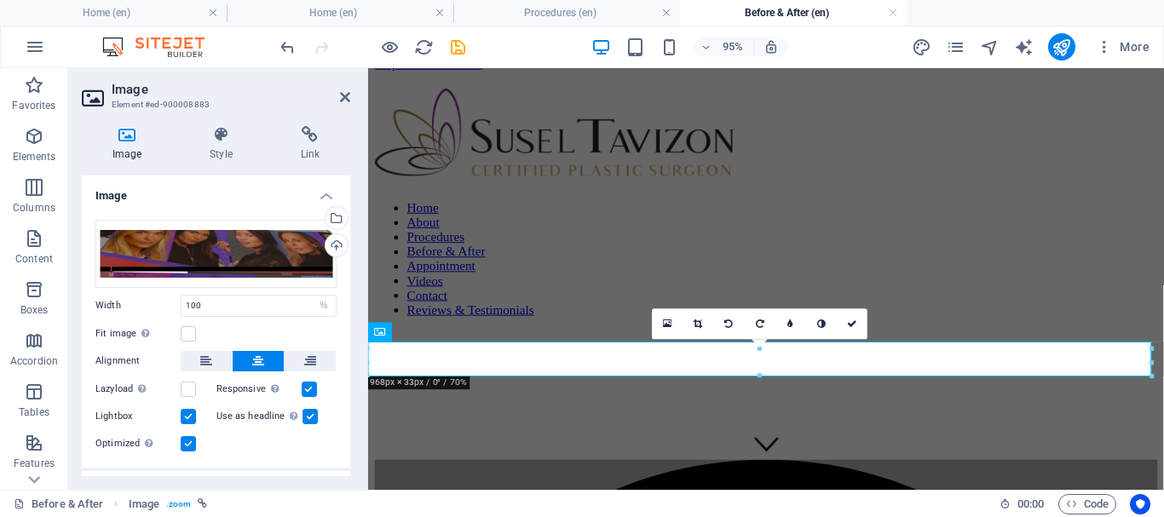
click at [179, 334] on label "Fit image Automatically fit image to a fixed width and height" at bounding box center [137, 334] width 85 height 20
click at [0, 0] on input "Fit image Automatically fit image to a fixed width and height" at bounding box center [0, 0] width 0 height 0
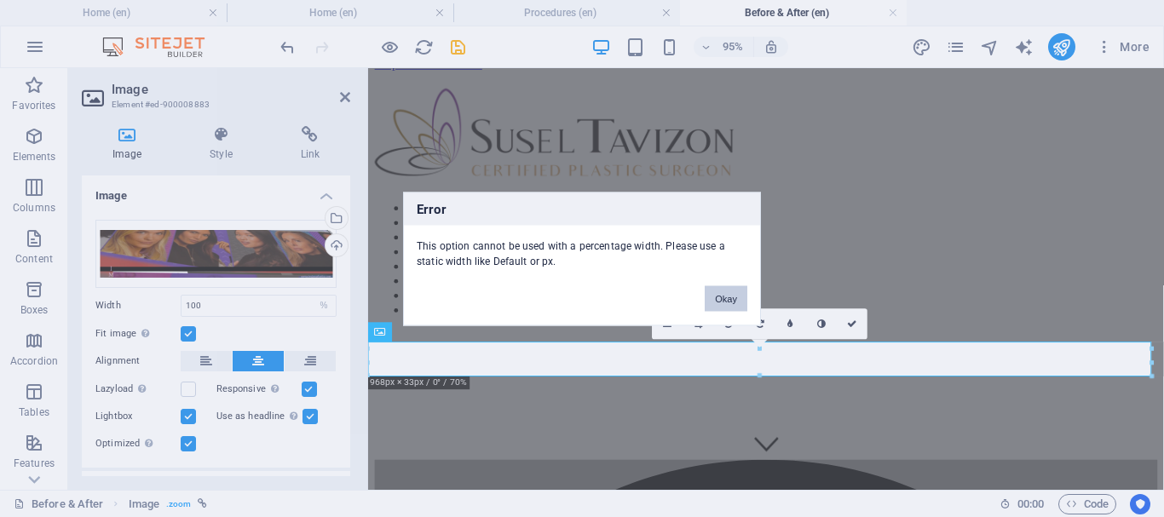
click at [716, 291] on button "Okay" at bounding box center [726, 298] width 43 height 26
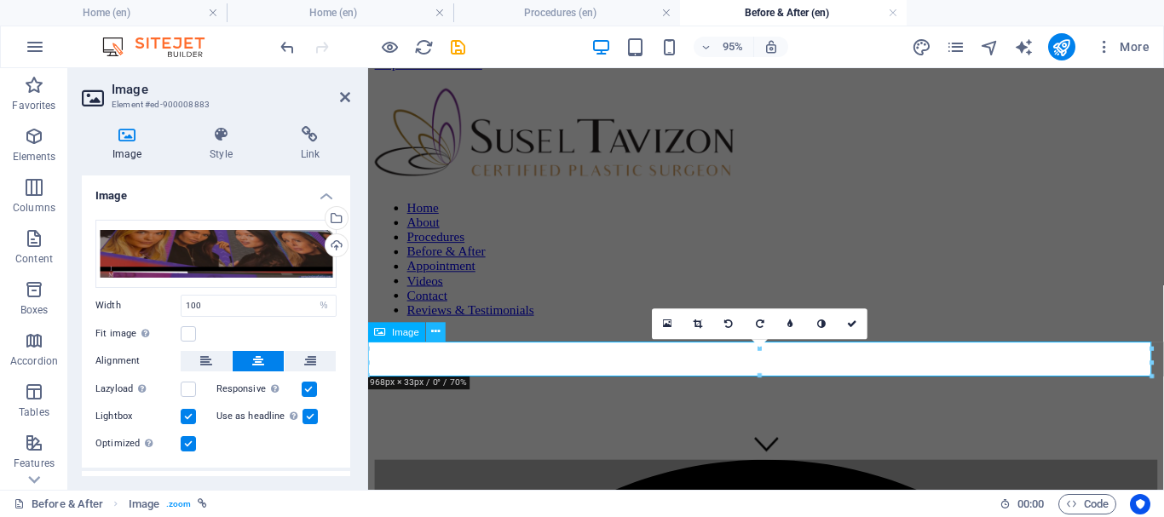
click at [442, 333] on button at bounding box center [437, 332] width 20 height 20
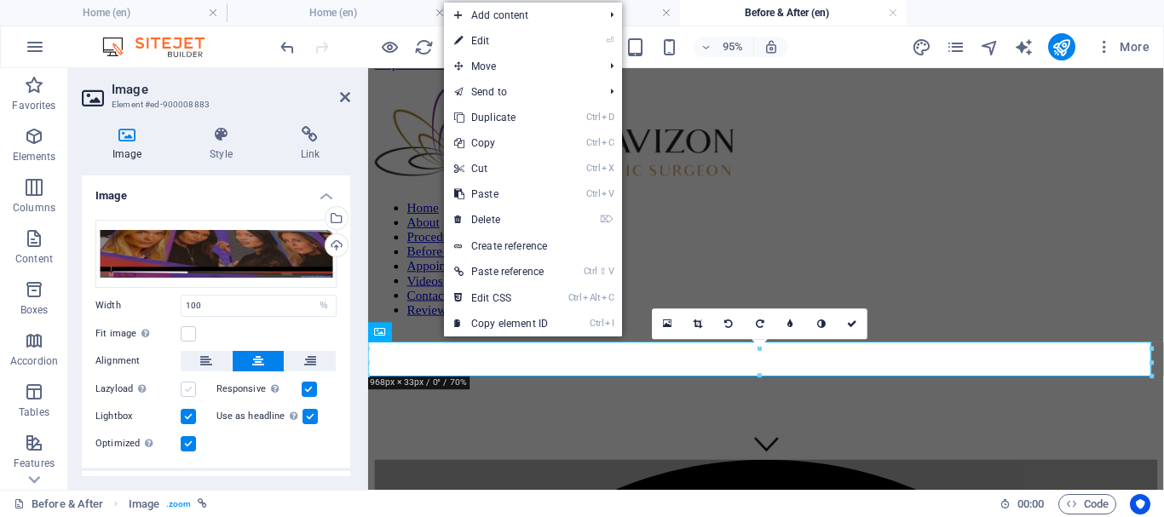
click at [183, 388] on label at bounding box center [188, 389] width 15 height 15
click at [0, 0] on input "Lazyload Loading images after the page loads improves page speed." at bounding box center [0, 0] width 0 height 0
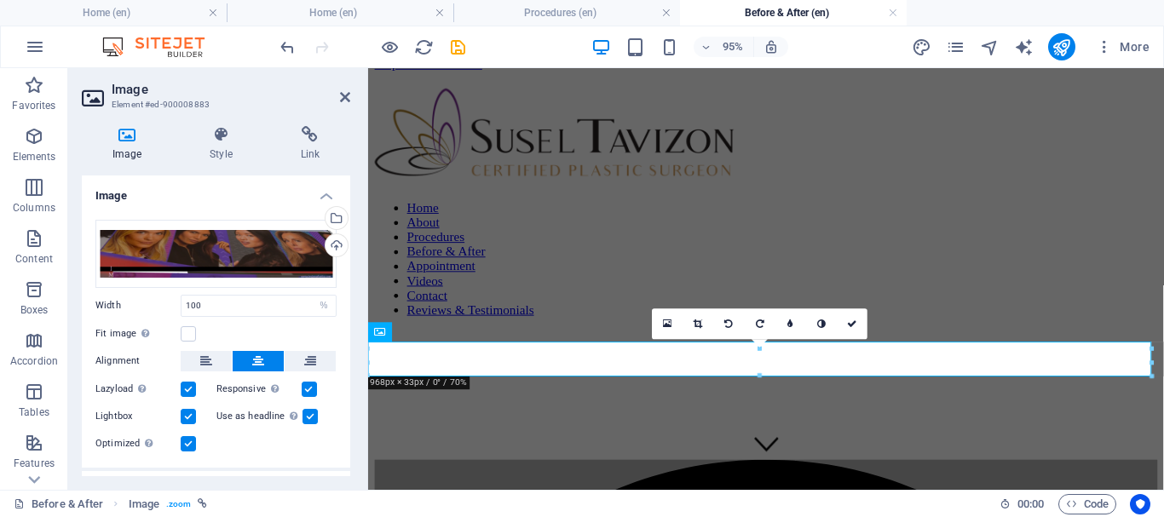
click at [217, 114] on div "Image Style Link Image Drag files here, click to choose files or select files f…" at bounding box center [216, 301] width 296 height 378
click at [220, 132] on icon at bounding box center [221, 134] width 84 height 17
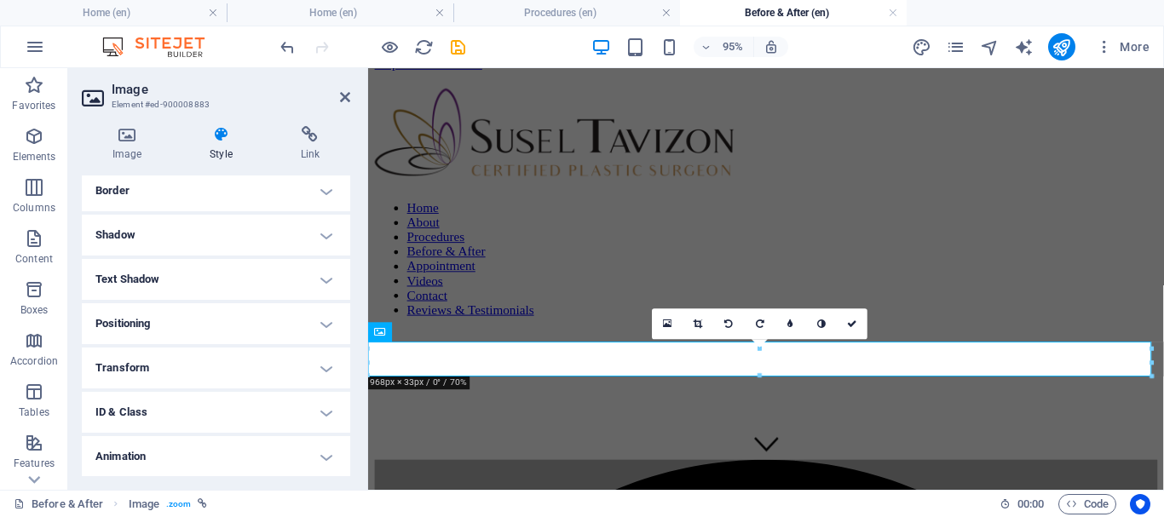
scroll to position [0, 0]
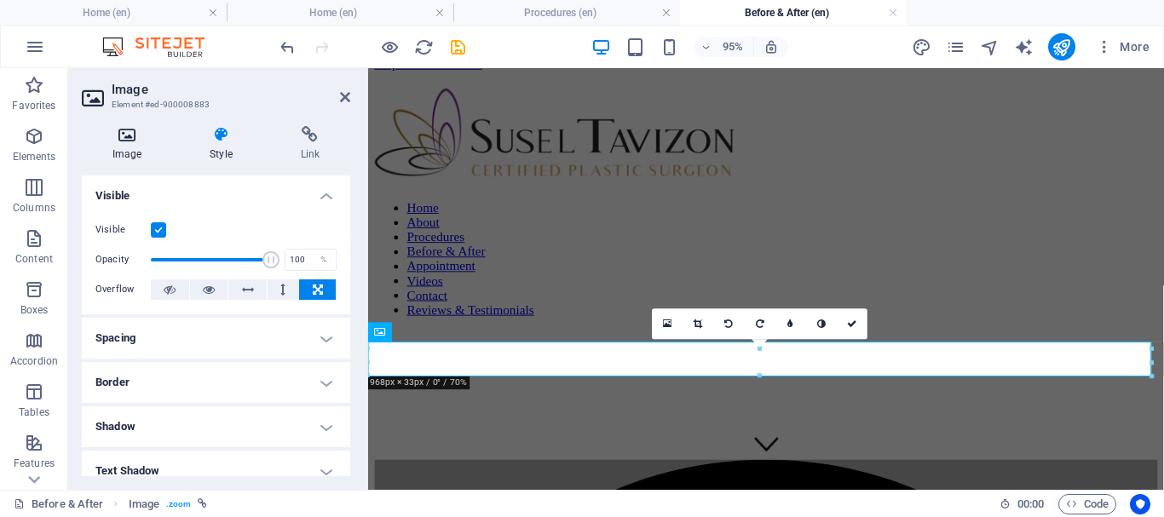
click at [125, 133] on icon at bounding box center [127, 134] width 90 height 17
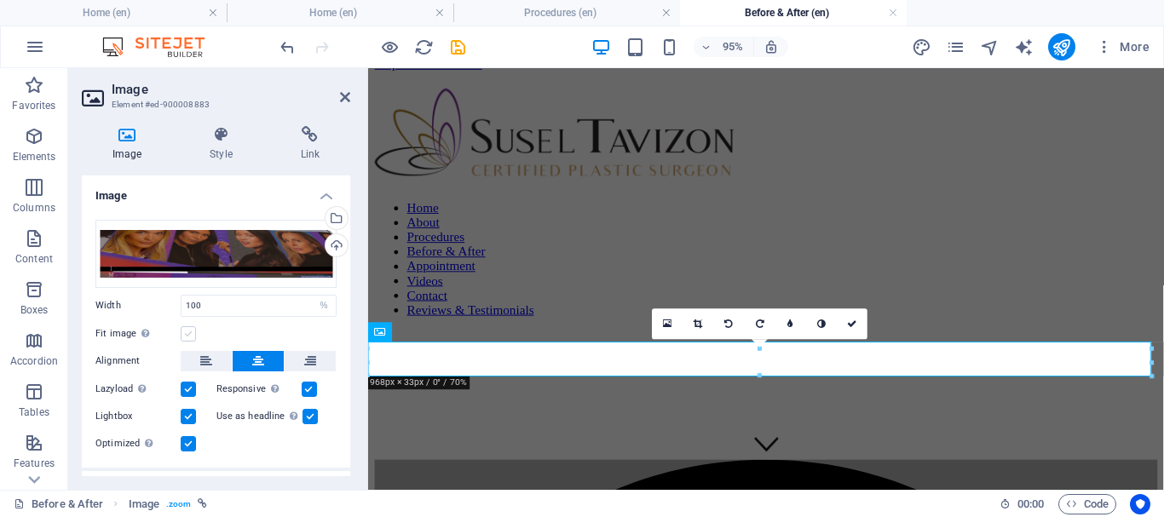
click at [187, 332] on label at bounding box center [188, 333] width 15 height 15
click at [0, 0] on input "Fit image Automatically fit image to a fixed width and height" at bounding box center [0, 0] width 0 height 0
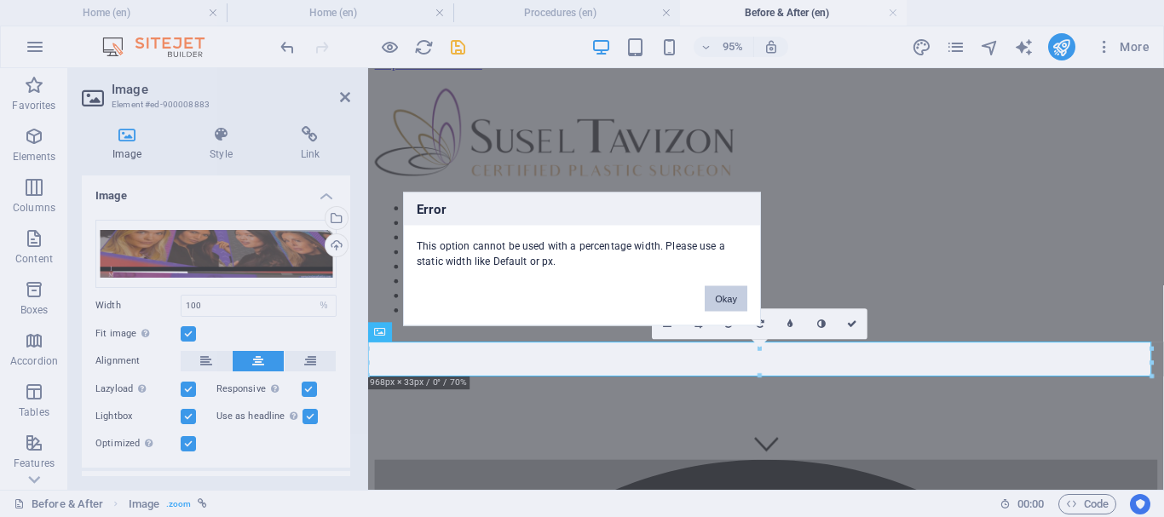
click at [724, 300] on button "Okay" at bounding box center [726, 298] width 43 height 26
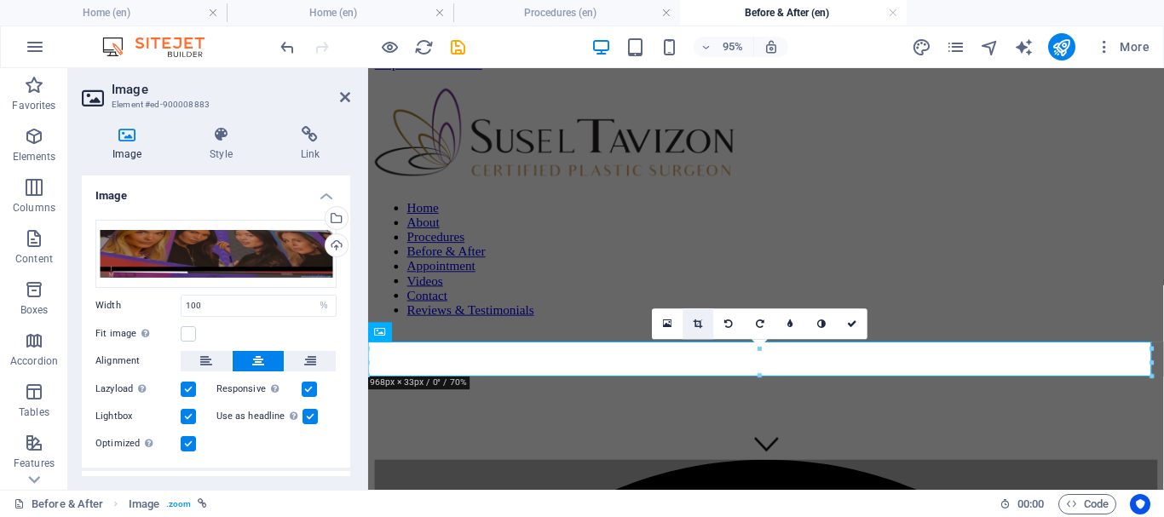
click at [701, 322] on icon at bounding box center [698, 324] width 9 height 9
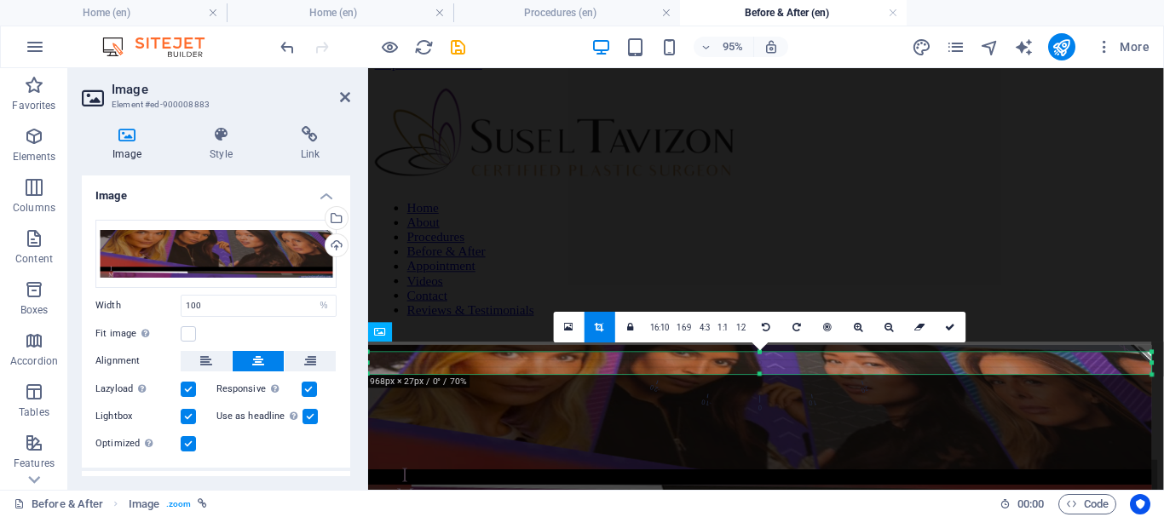
click at [762, 357] on div "180 170 160 150 140 130 120 110 100 90 80 70 60 50 40 30 20 10 0 -10 -20 -30 -4…" at bounding box center [760, 363] width 784 height 22
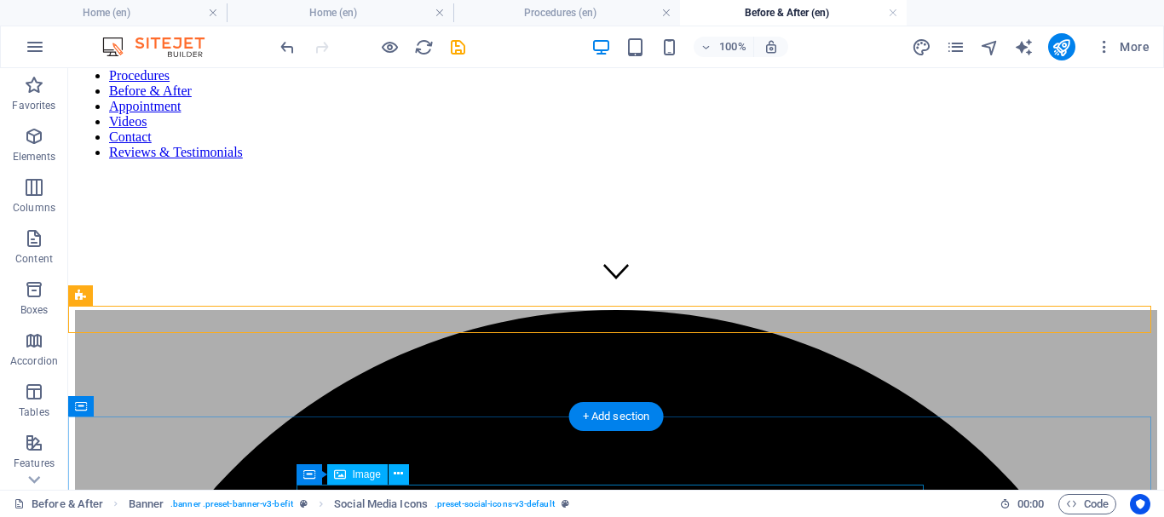
scroll to position [19, 0]
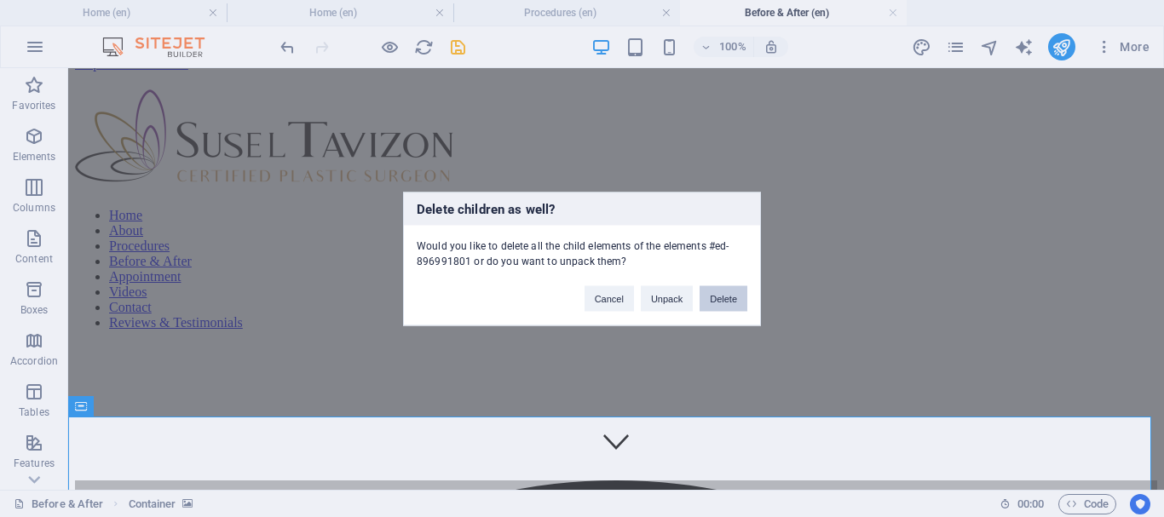
click at [724, 296] on button "Delete" at bounding box center [724, 298] width 48 height 26
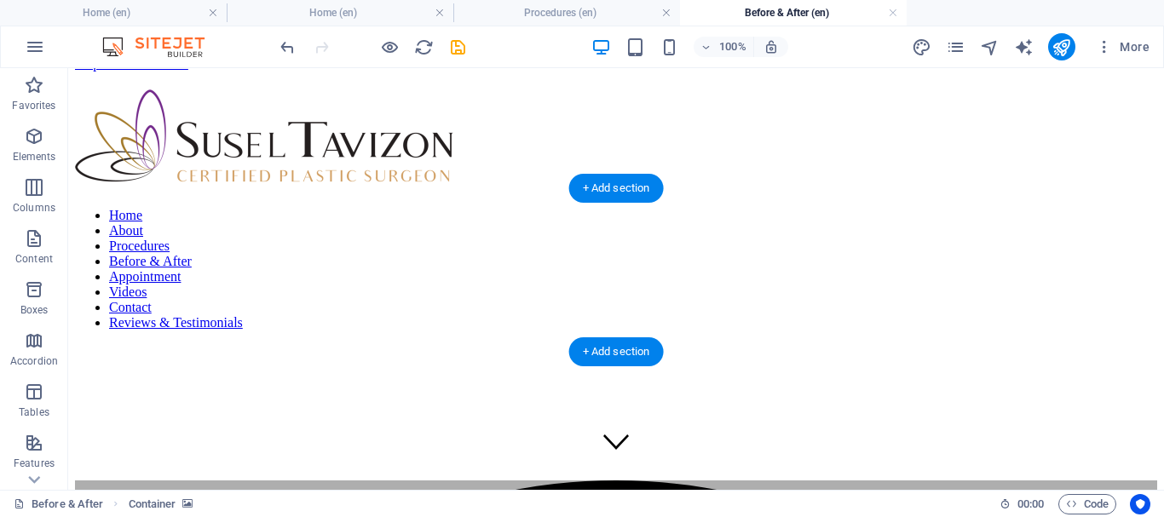
scroll to position [0, 0]
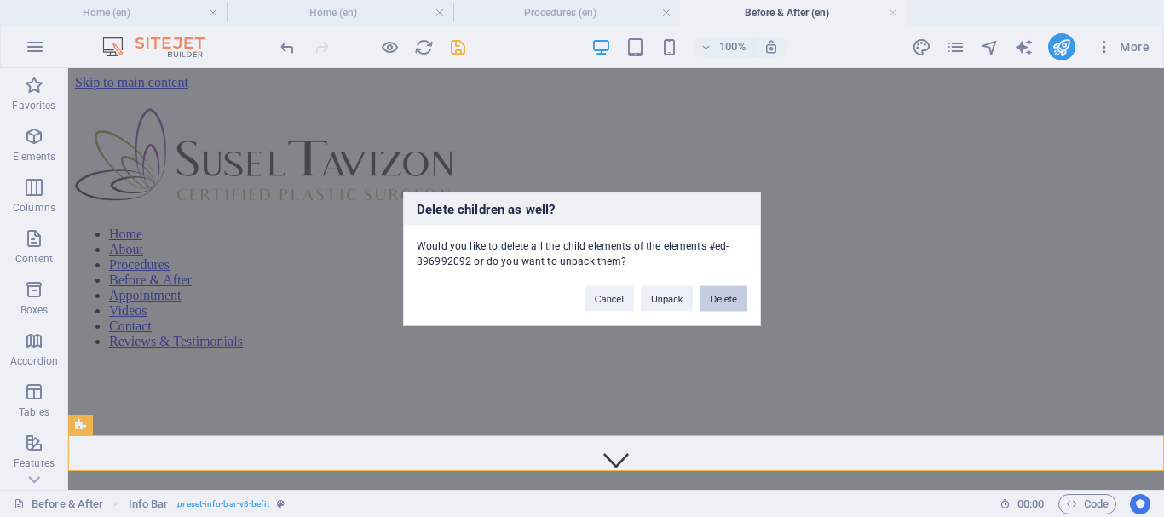
click at [741, 288] on button "Delete" at bounding box center [724, 298] width 48 height 26
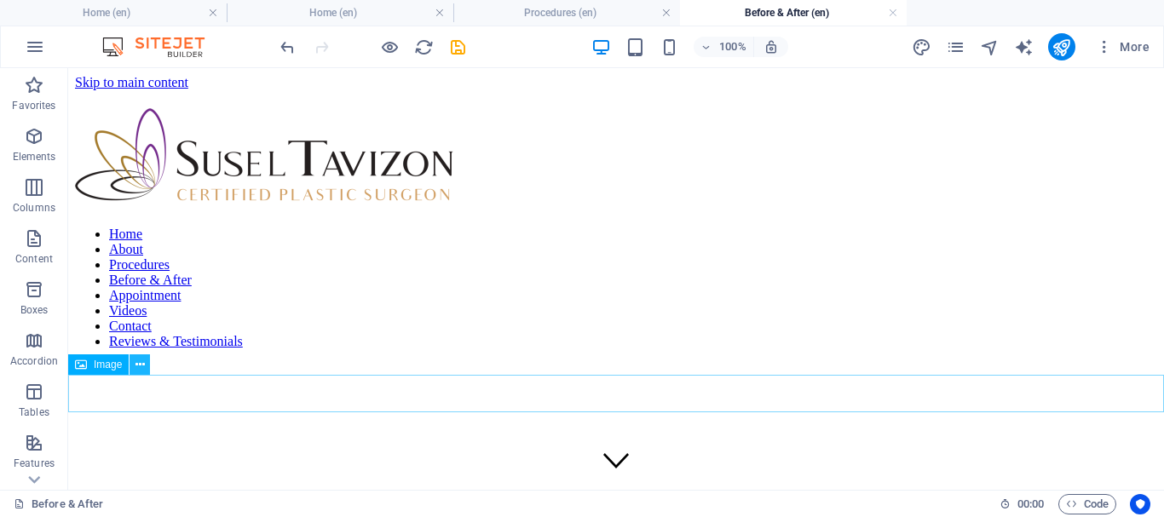
click at [145, 365] on icon at bounding box center [140, 365] width 9 height 18
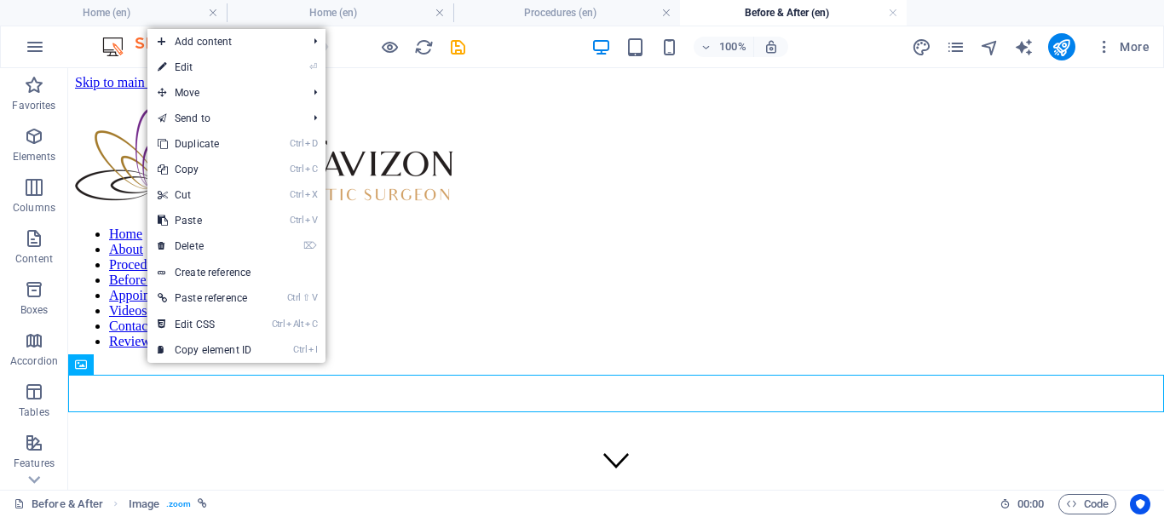
click at [205, 55] on link "⏎ Edit" at bounding box center [204, 68] width 114 height 26
select select "%"
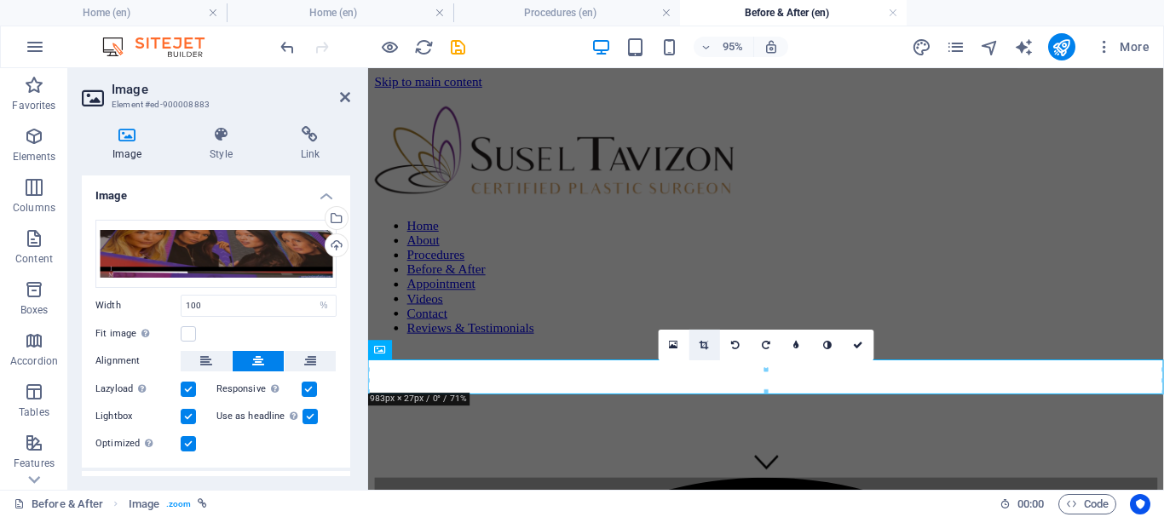
click at [702, 346] on icon at bounding box center [704, 344] width 9 height 9
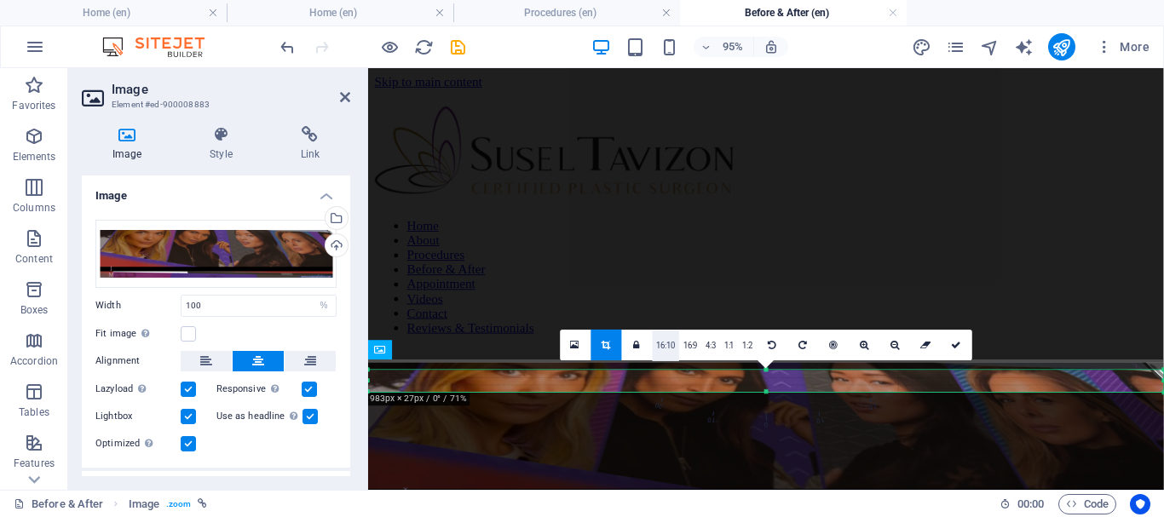
click at [676, 345] on link "16:10" at bounding box center [665, 346] width 27 height 31
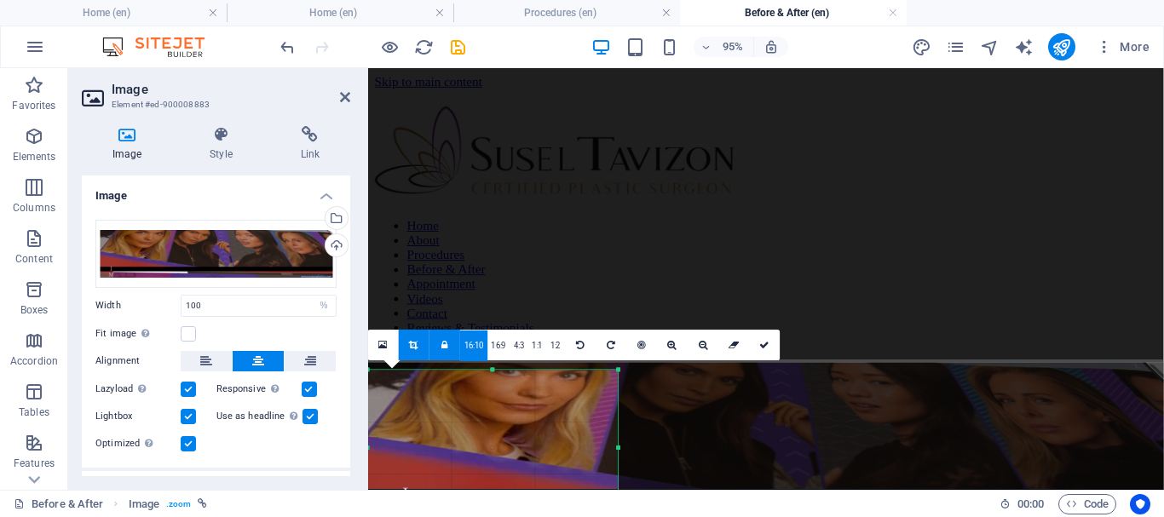
click at [416, 343] on icon at bounding box center [414, 344] width 9 height 9
type input "308"
select select "px"
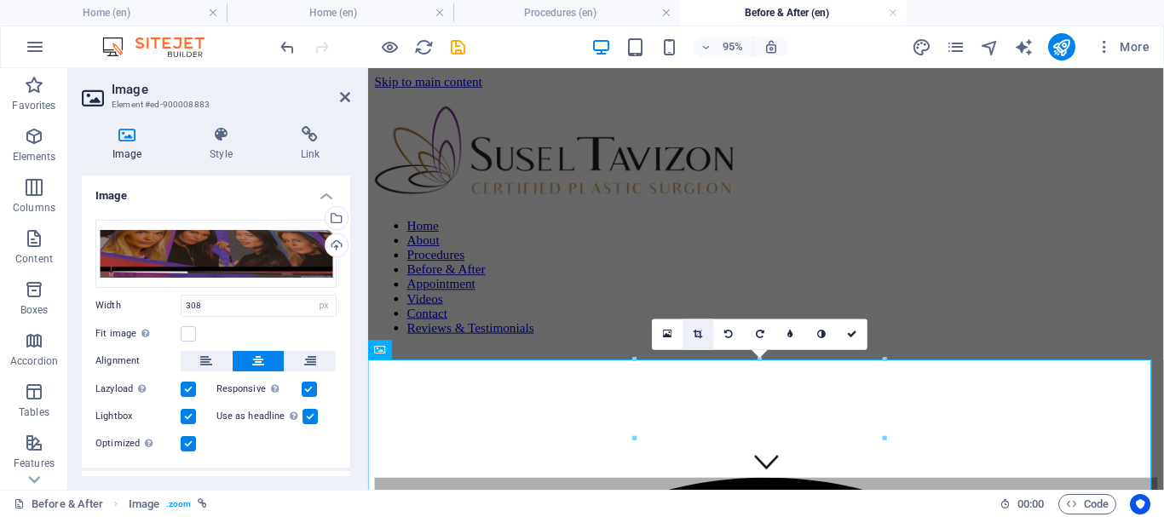
click at [698, 333] on icon at bounding box center [698, 334] width 9 height 9
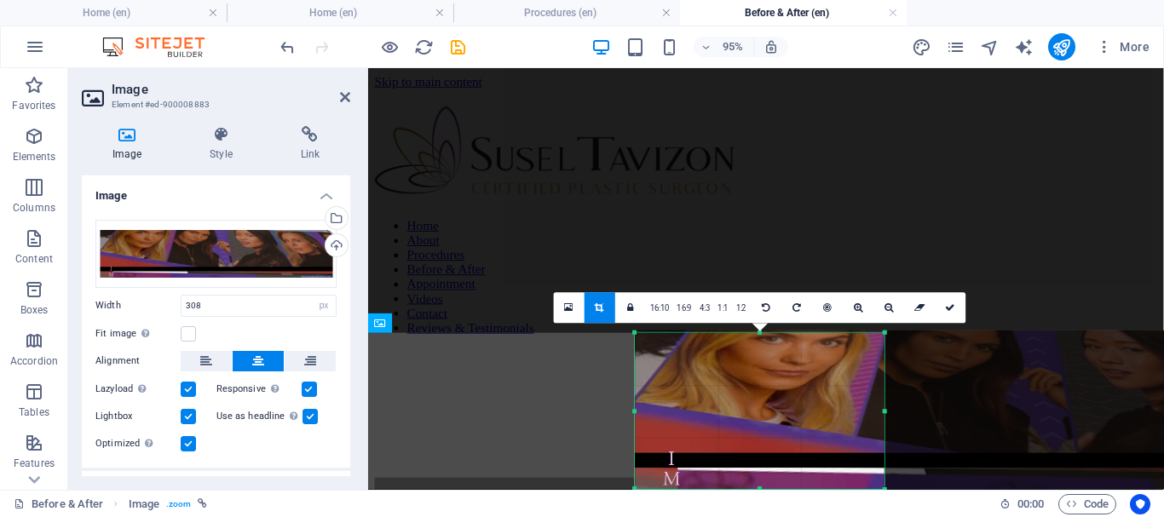
scroll to position [50, 0]
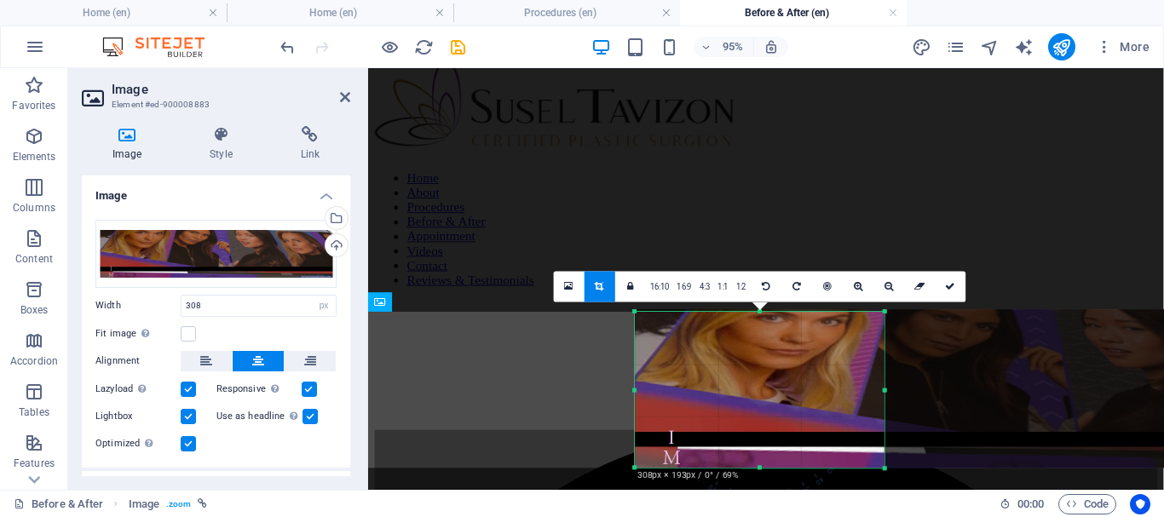
drag, startPoint x: 1200, startPoint y: 322, endPoint x: 1067, endPoint y: 543, distance: 257.7
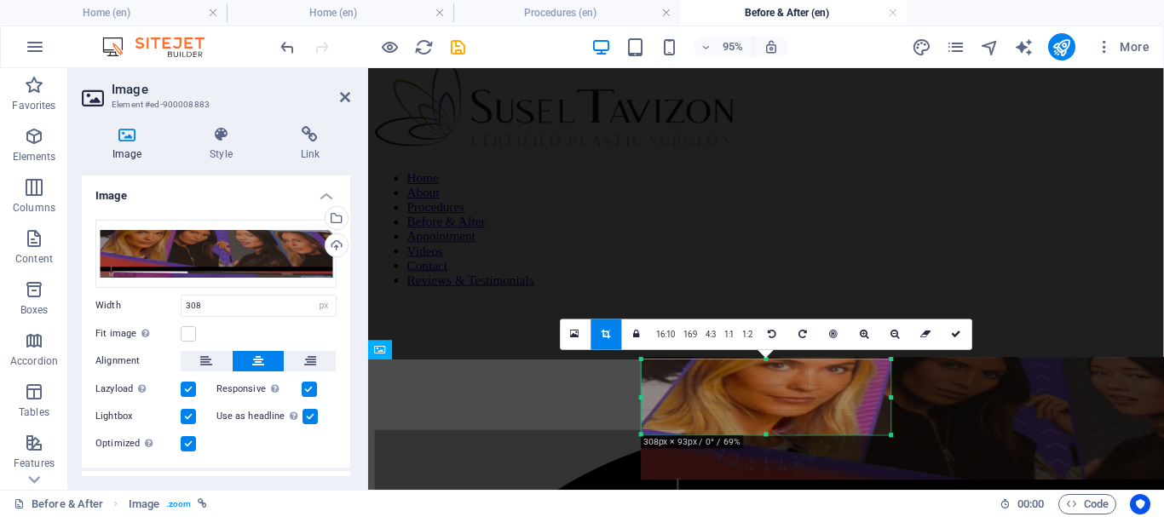
scroll to position [0, 0]
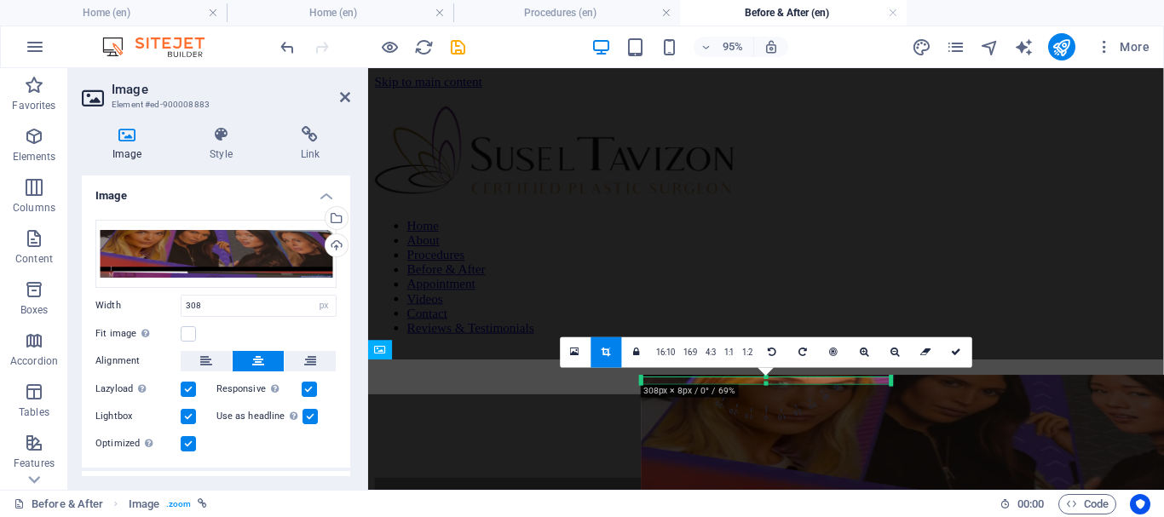
drag, startPoint x: 759, startPoint y: 469, endPoint x: 410, endPoint y: 255, distance: 409.7
click at [758, 311] on div "Reference Container Image Container Container Info Bar Container Text Container…" at bounding box center [766, 279] width 796 height 422
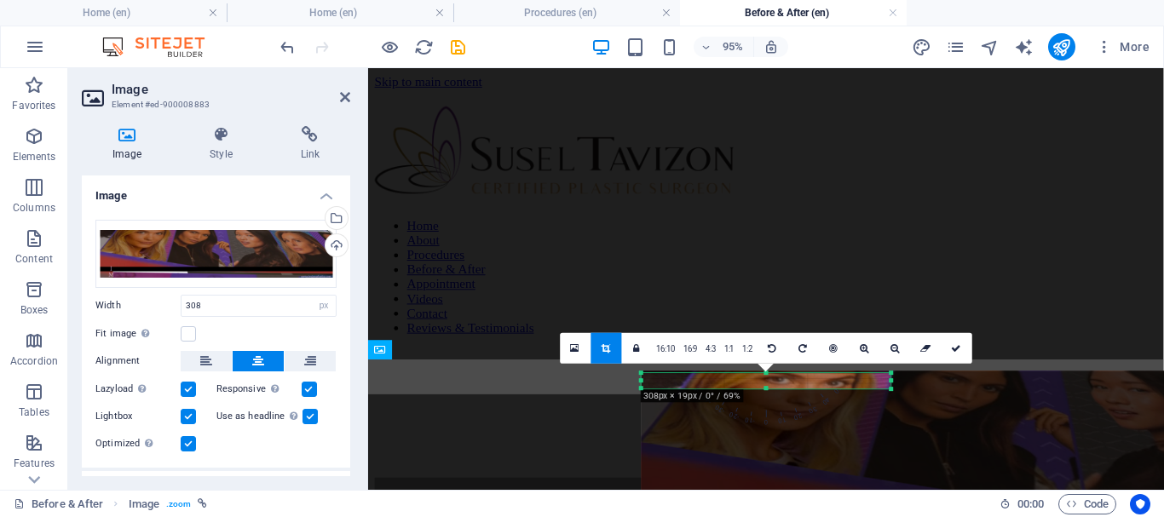
drag, startPoint x: 767, startPoint y: 384, endPoint x: 770, endPoint y: 393, distance: 10.0
click at [770, 389] on div "180 170 160 150 140 130 120 110 100 90 80 70 60 50 40 30 20 10 0 -10 -20 -30 -4…" at bounding box center [767, 380] width 250 height 15
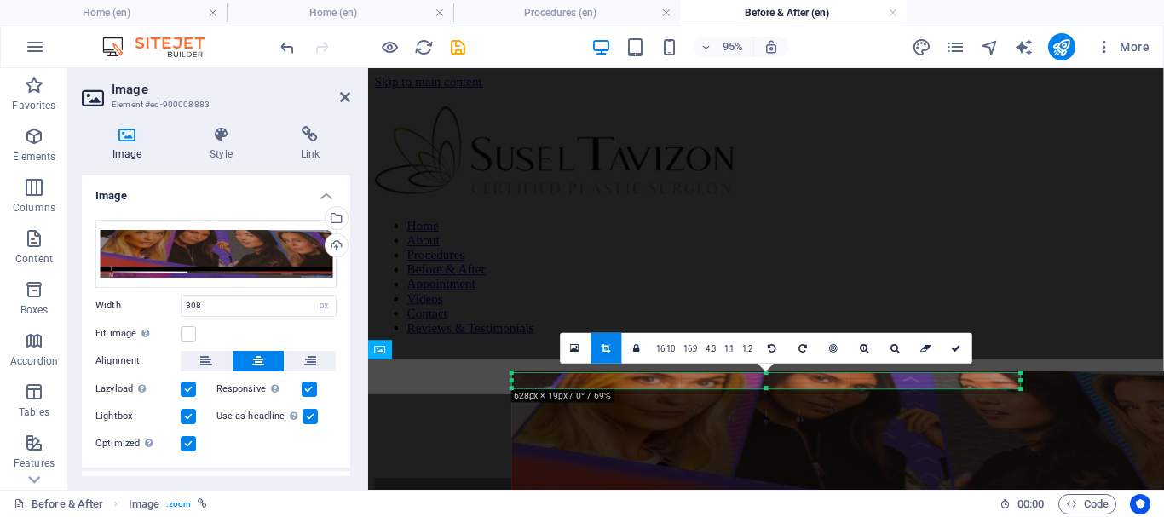
drag, startPoint x: 891, startPoint y: 383, endPoint x: 1155, endPoint y: 420, distance: 266.8
click at [1021, 389] on div "180 170 160 150 140 130 120 110 100 90 80 70 60 50 40 30 20 10 0 -10 -20 -30 -4…" at bounding box center [766, 380] width 509 height 15
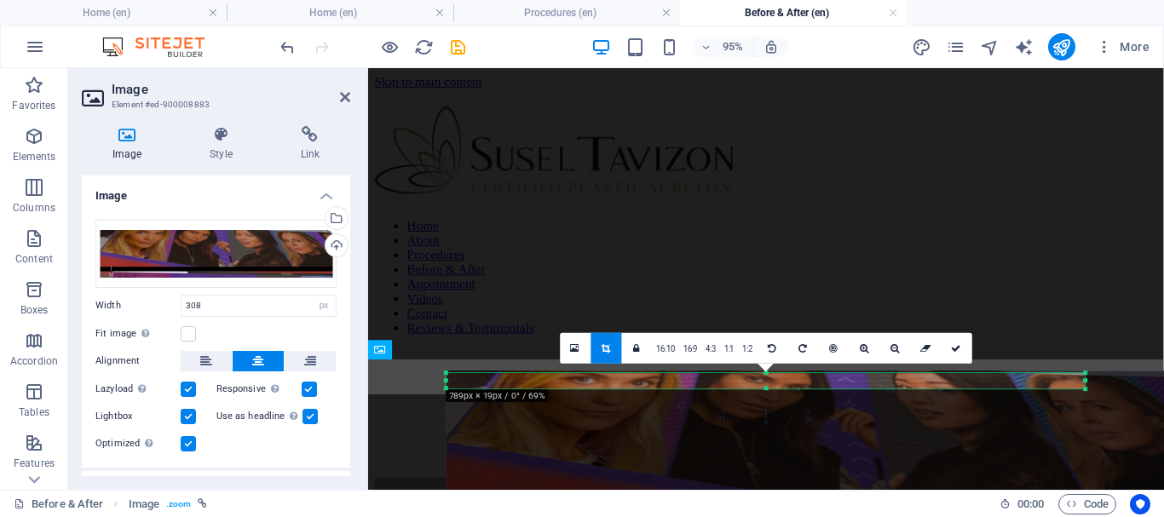
drag, startPoint x: 1018, startPoint y: 382, endPoint x: 1163, endPoint y: 390, distance: 146.0
click at [1086, 389] on div "180 170 160 150 140 130 120 110 100 90 80 70 60 50 40 30 20 10 0 -10 -20 -30 -4…" at bounding box center [766, 380] width 639 height 15
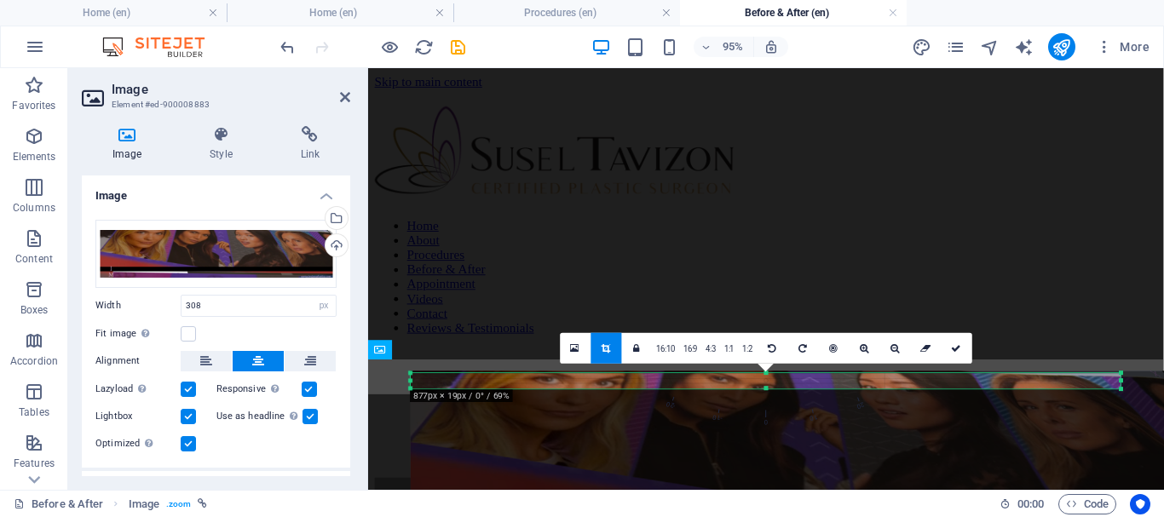
drag, startPoint x: 1088, startPoint y: 384, endPoint x: 1163, endPoint y: 384, distance: 75.0
click at [1121, 384] on div "180 170 160 150 140 130 120 110 100 90 80 70 60 50 40 30 20 10 0 -10 -20 -30 -4…" at bounding box center [766, 380] width 710 height 15
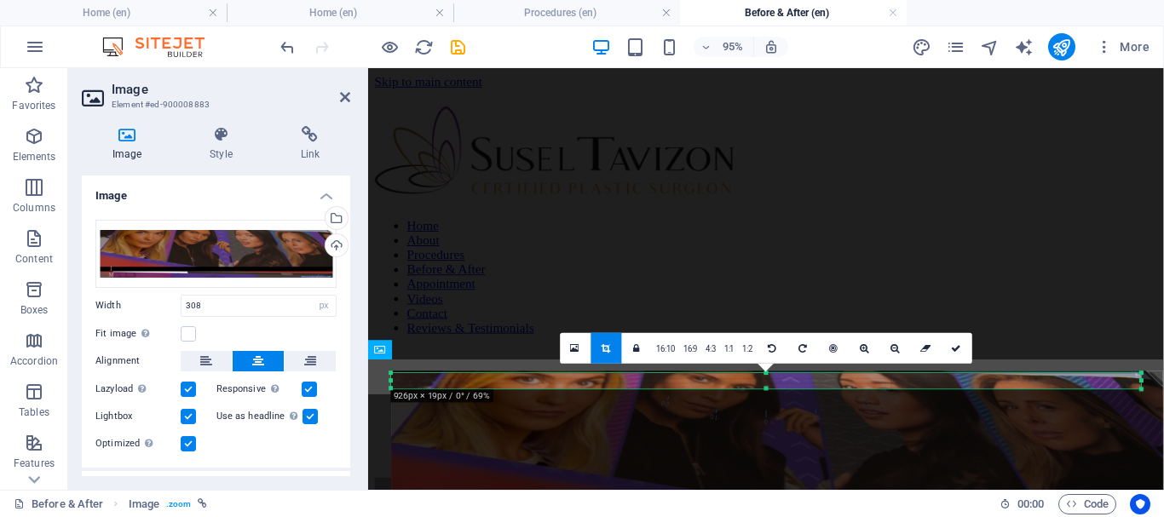
drag, startPoint x: 1122, startPoint y: 380, endPoint x: 1163, endPoint y: 386, distance: 42.2
click at [1141, 386] on div "180 170 160 150 140 130 120 110 100 90 80 70 60 50 40 30 20 10 0 -10 -20 -30 -4…" at bounding box center [766, 380] width 750 height 15
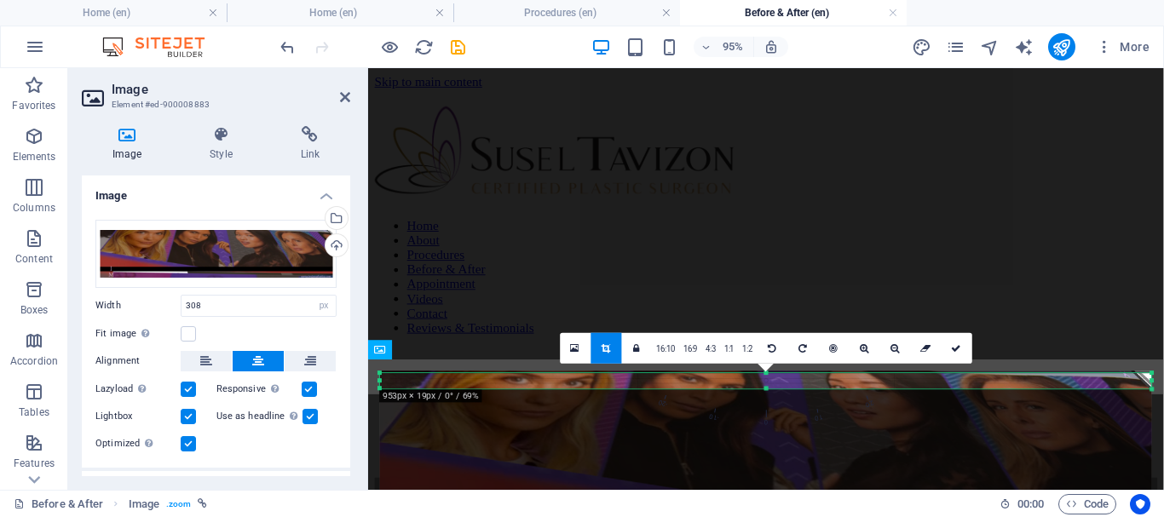
drag, startPoint x: 1143, startPoint y: 382, endPoint x: 1163, endPoint y: 389, distance: 21.6
click at [1151, 389] on div "180 170 160 150 140 130 120 110 100 90 80 70 60 50 40 30 20 10 0 -10 -20 -30 -4…" at bounding box center [765, 380] width 771 height 15
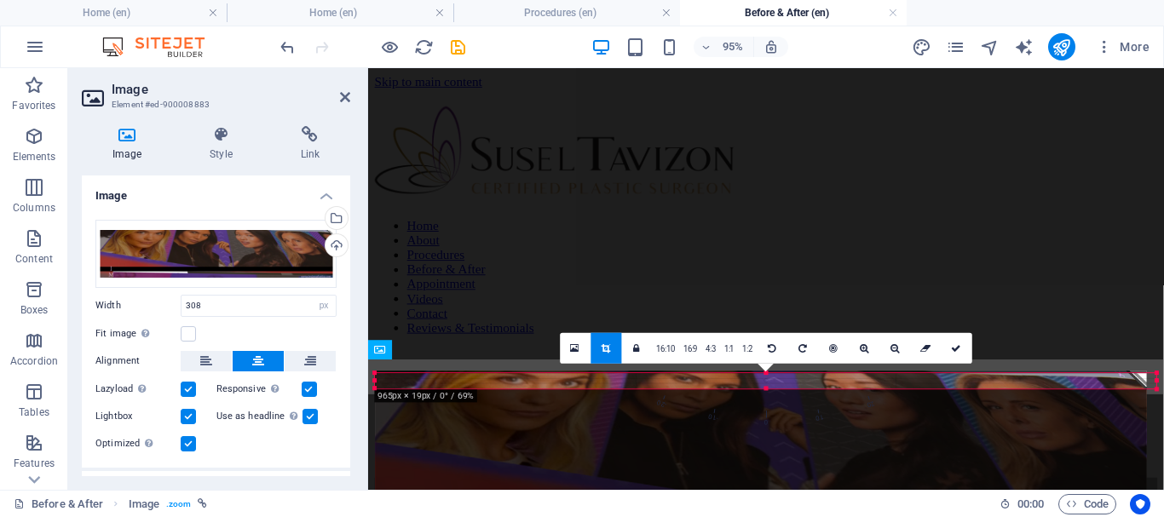
drag, startPoint x: 1153, startPoint y: 378, endPoint x: 837, endPoint y: 319, distance: 321.6
click at [1163, 368] on div "Reference Container Image Container Container Info Bar Container Text Container…" at bounding box center [766, 279] width 796 height 422
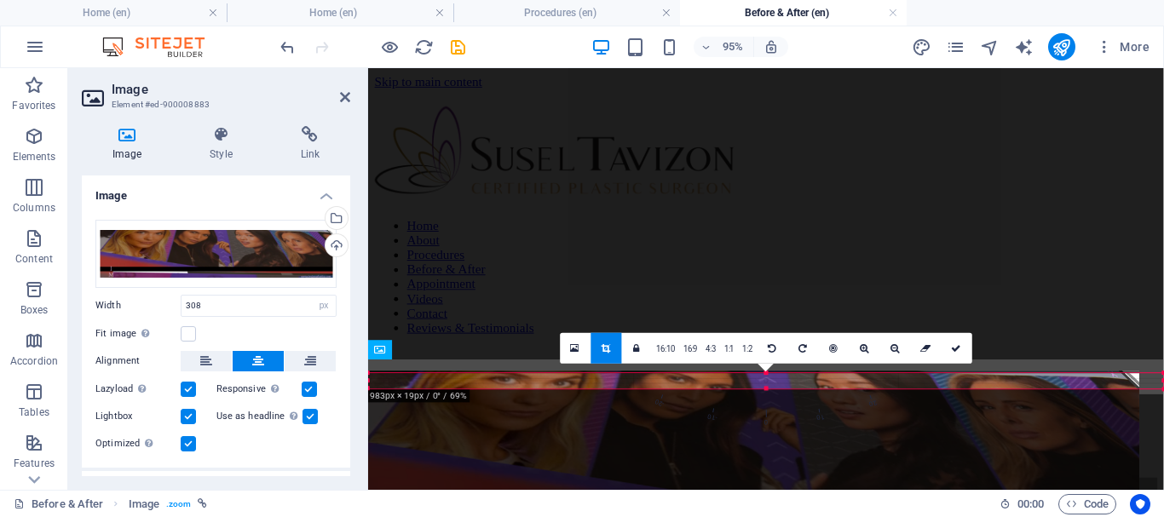
drag, startPoint x: 376, startPoint y: 378, endPoint x: 345, endPoint y: 384, distance: 31.3
click at [345, 384] on div "Image Element #ed-900008883 Image Style Link Image Drag files here, click to ch…" at bounding box center [616, 279] width 1096 height 422
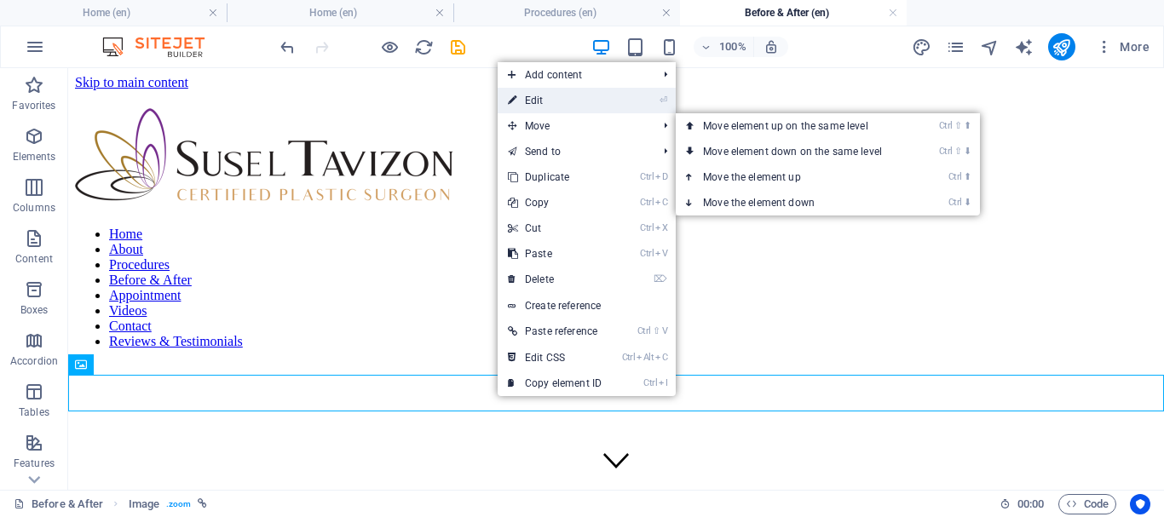
click at [541, 95] on link "⏎ Edit" at bounding box center [555, 101] width 114 height 26
select select "px"
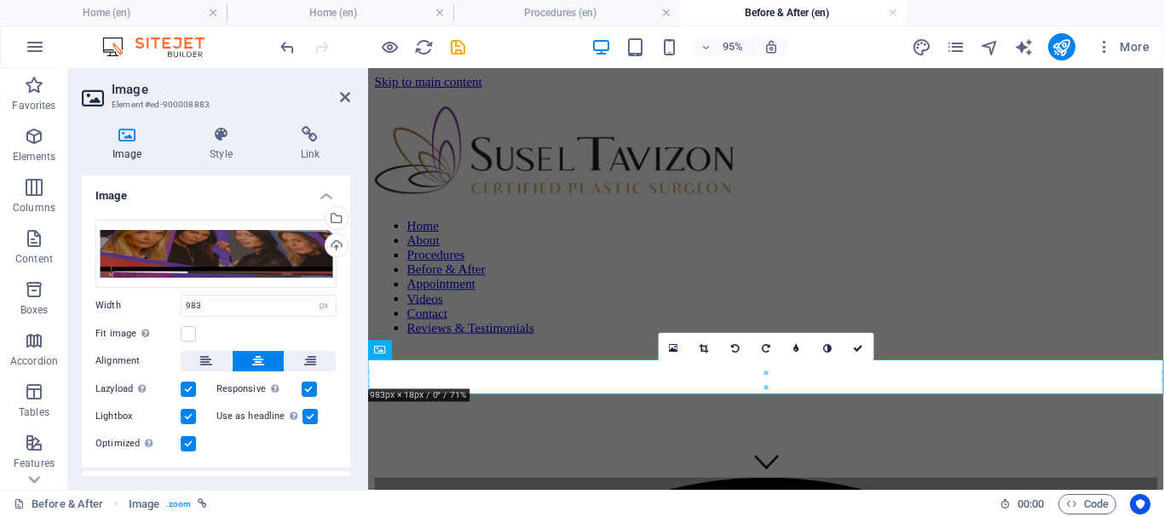
scroll to position [80, 0]
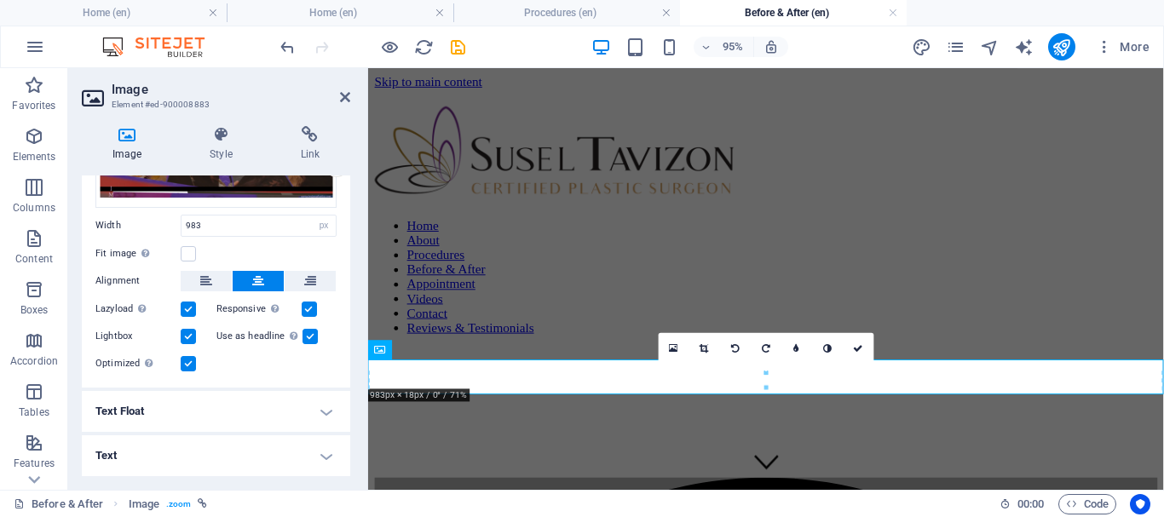
click at [188, 415] on h4 "Text Float" at bounding box center [216, 411] width 268 height 41
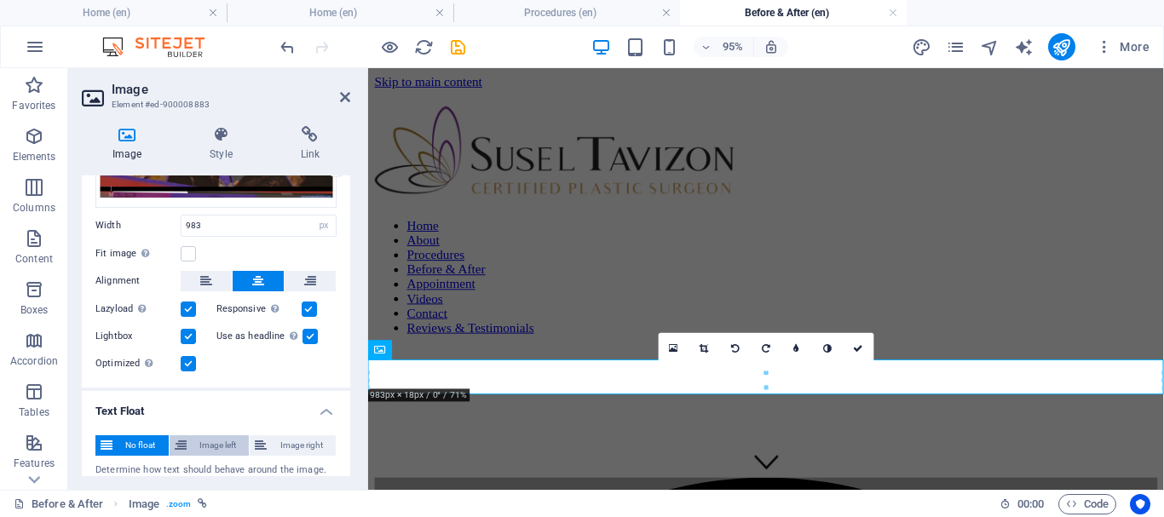
scroll to position [139, 0]
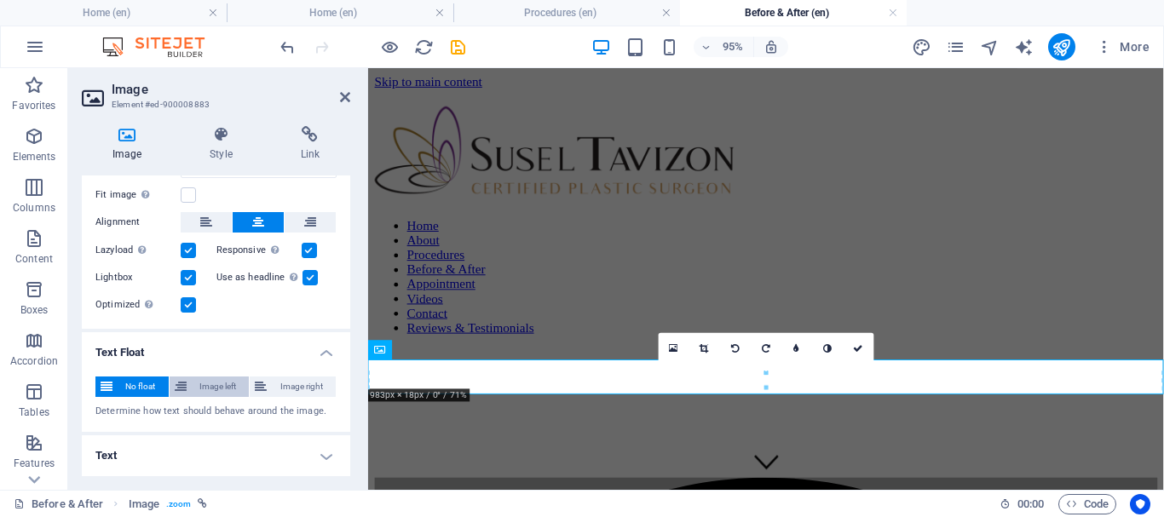
click at [202, 385] on span "Image left" at bounding box center [218, 387] width 53 height 20
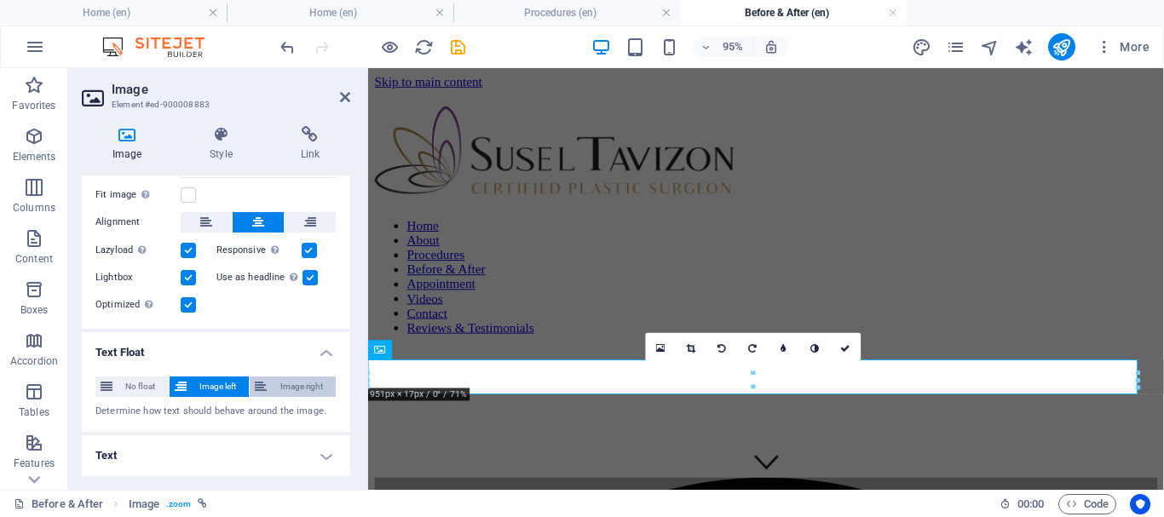
click at [289, 384] on span "Image right" at bounding box center [301, 387] width 59 height 20
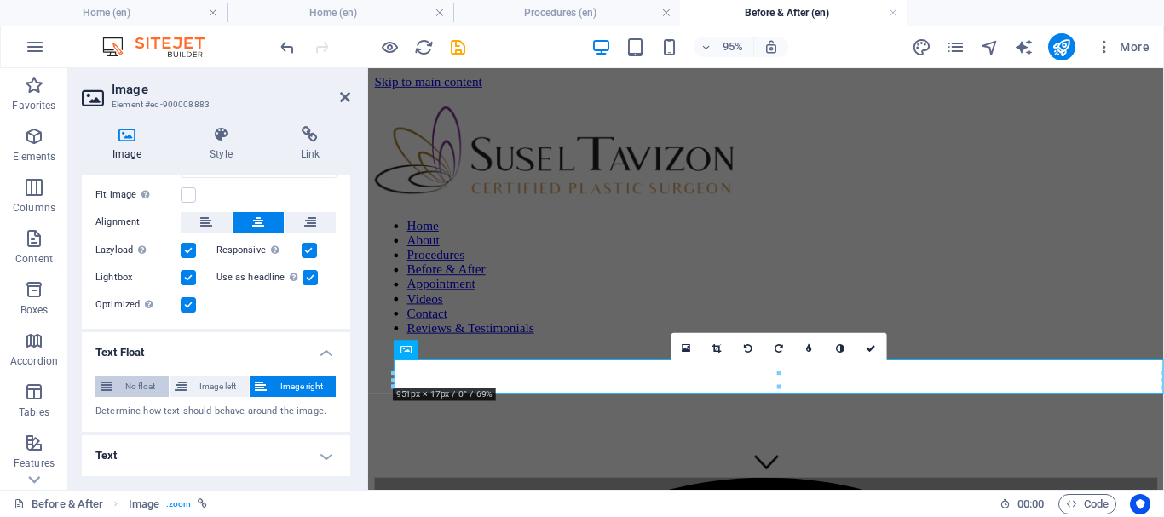
click at [112, 378] on icon at bounding box center [107, 387] width 12 height 20
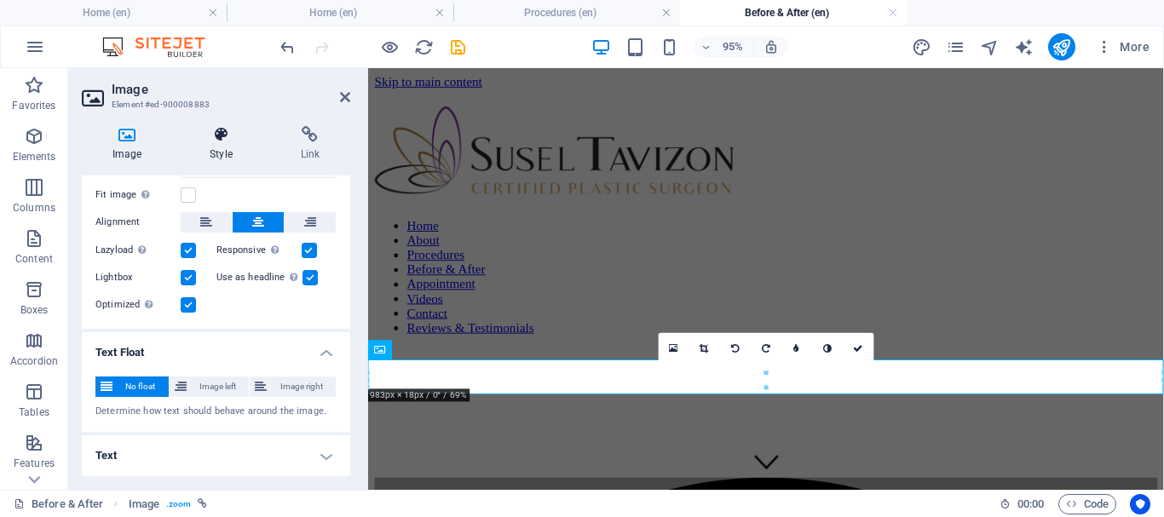
click at [223, 133] on icon at bounding box center [221, 134] width 84 height 17
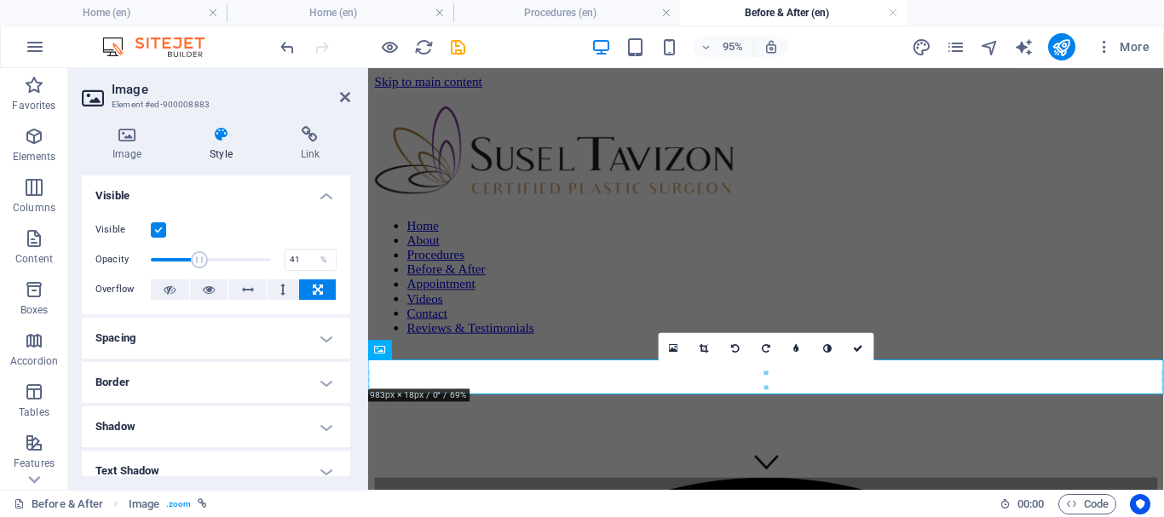
click at [199, 254] on span at bounding box center [211, 260] width 120 height 26
click at [162, 254] on span at bounding box center [211, 260] width 120 height 26
click at [170, 253] on span at bounding box center [161, 259] width 17 height 17
type input "28.99"
click at [220, 320] on h4 "Spacing" at bounding box center [216, 338] width 268 height 41
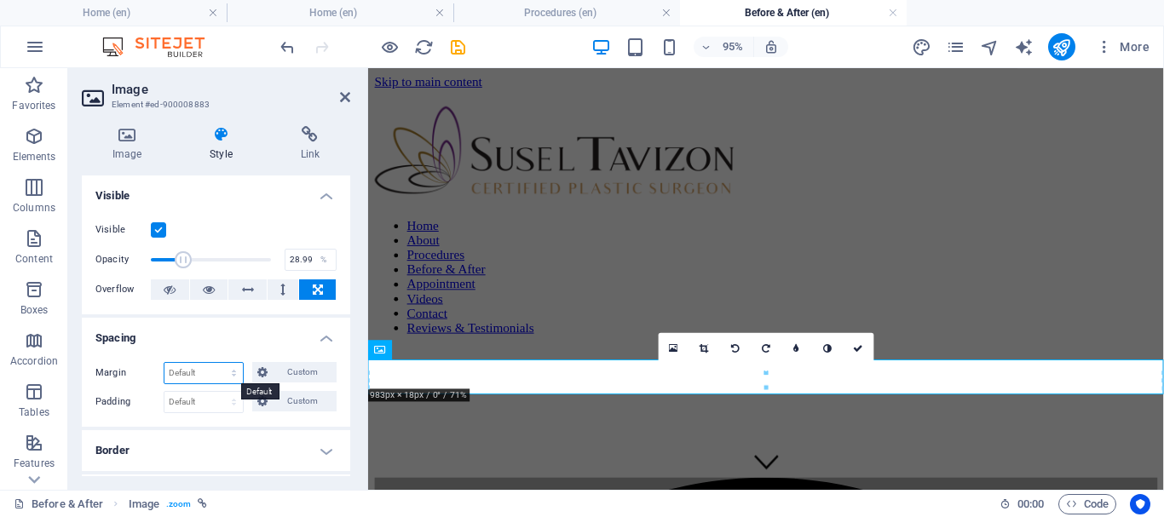
click at [210, 368] on select "Default auto px % rem vw vh Custom" at bounding box center [203, 373] width 78 height 20
select select "px"
click at [217, 363] on select "Default auto px % rem vw vh Custom" at bounding box center [203, 373] width 78 height 20
type input "0"
click at [414, 372] on div at bounding box center [766, 374] width 796 height 6
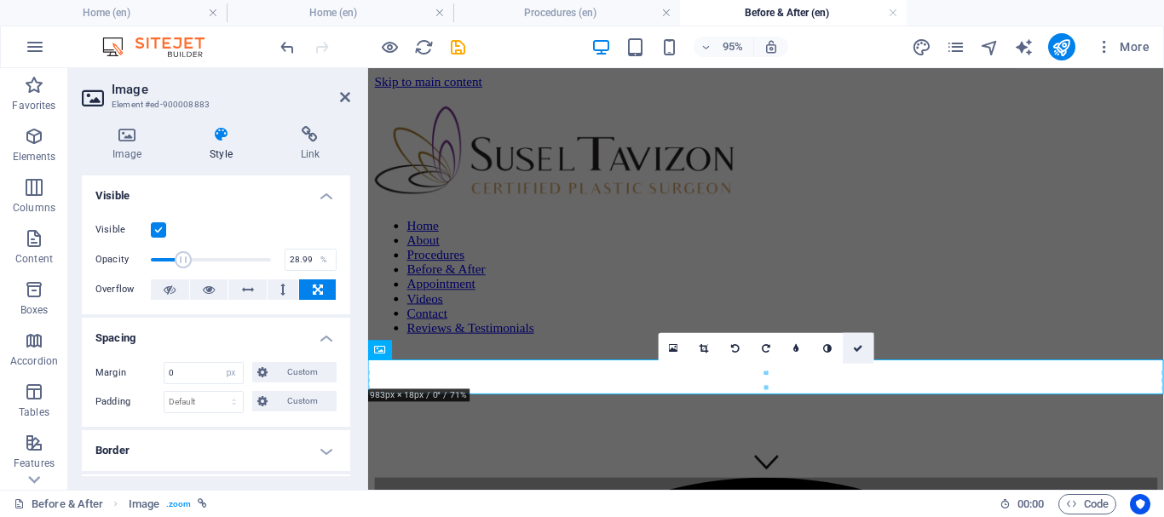
click at [860, 344] on icon at bounding box center [858, 347] width 10 height 9
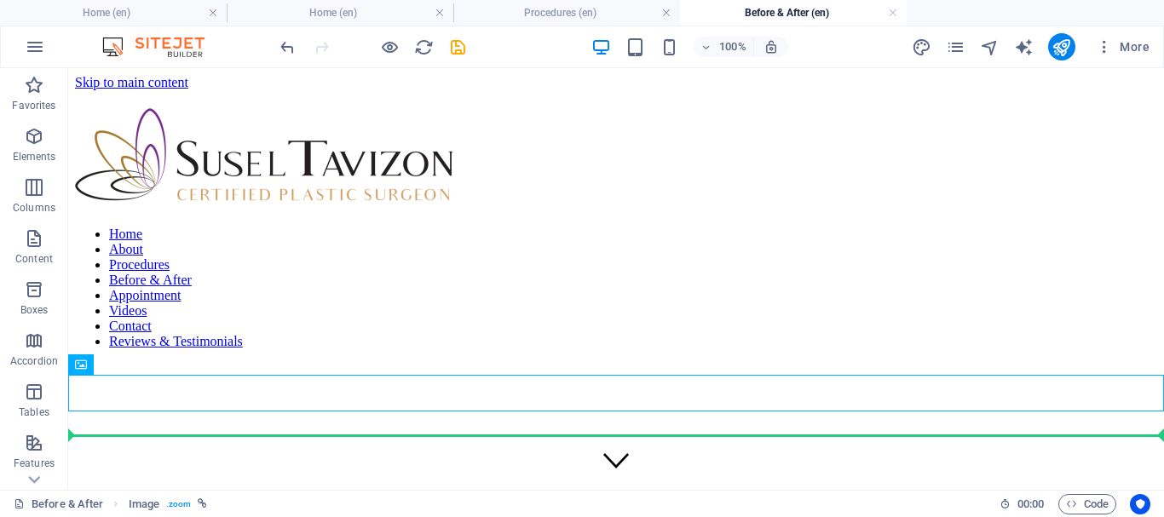
drag, startPoint x: 153, startPoint y: 385, endPoint x: 154, endPoint y: 427, distance: 41.8
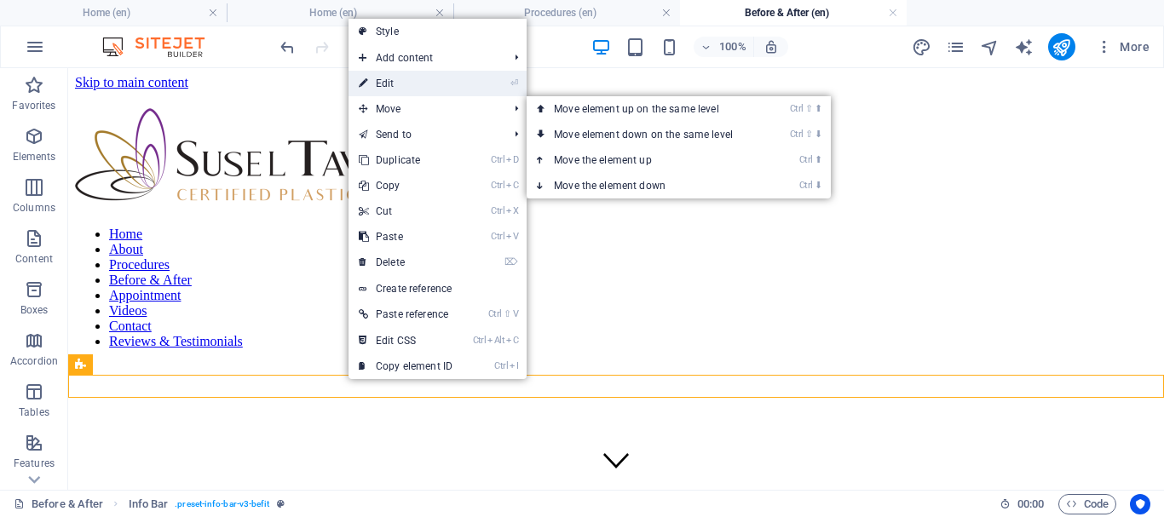
click at [407, 91] on link "⏎ Edit" at bounding box center [406, 84] width 114 height 26
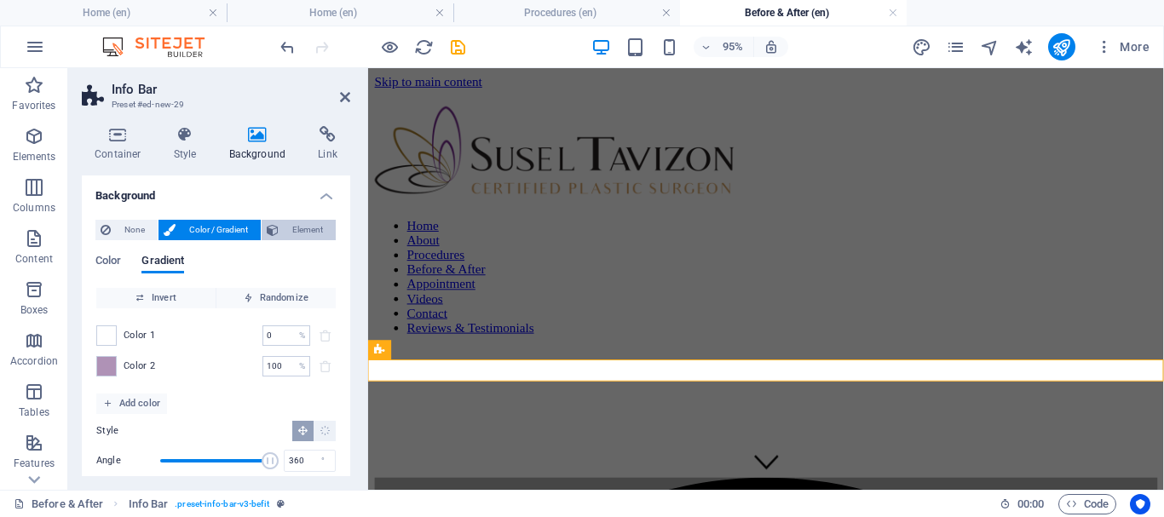
click at [297, 229] on span "Element" at bounding box center [307, 230] width 47 height 20
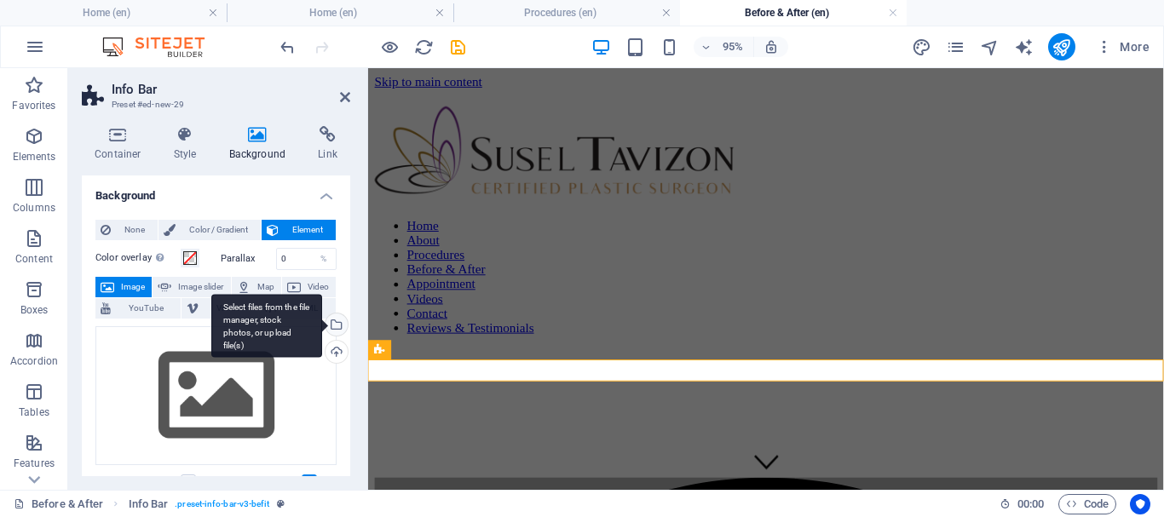
click at [333, 320] on div "Select files from the file manager, stock photos, or upload file(s)" at bounding box center [335, 327] width 26 height 26
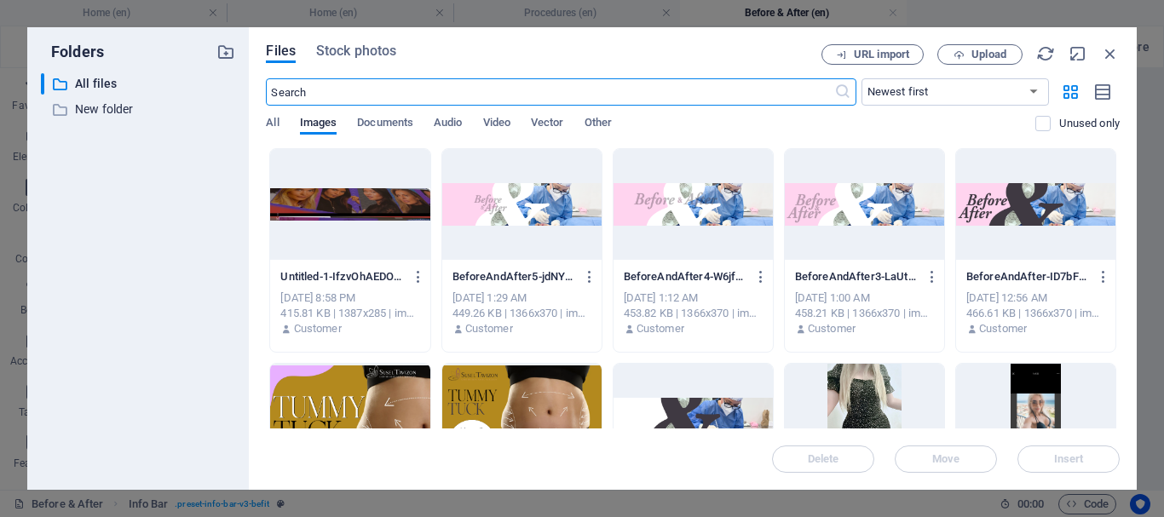
click at [359, 199] on div at bounding box center [349, 204] width 159 height 111
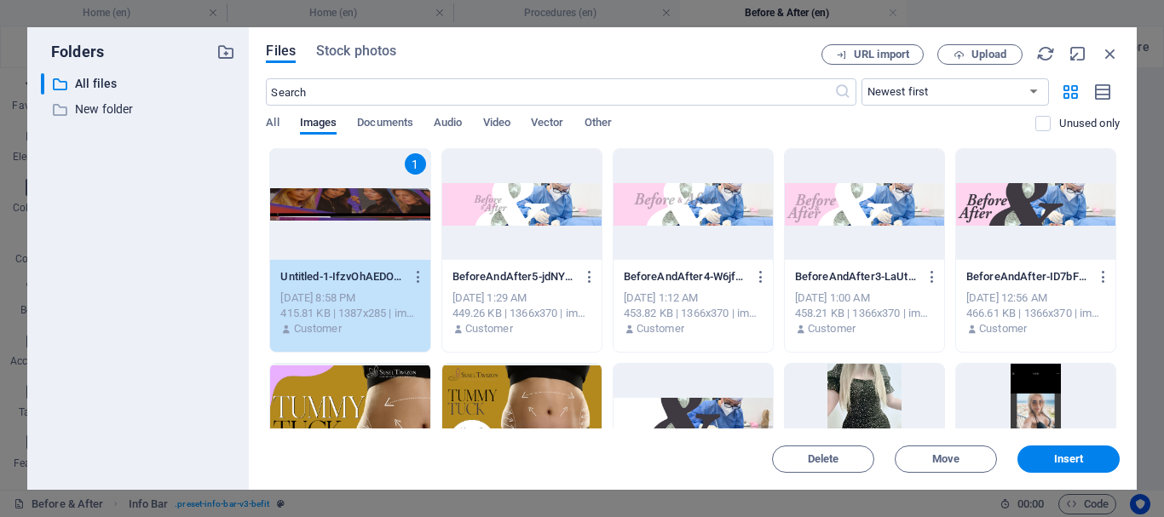
click at [359, 199] on div "1" at bounding box center [349, 204] width 159 height 111
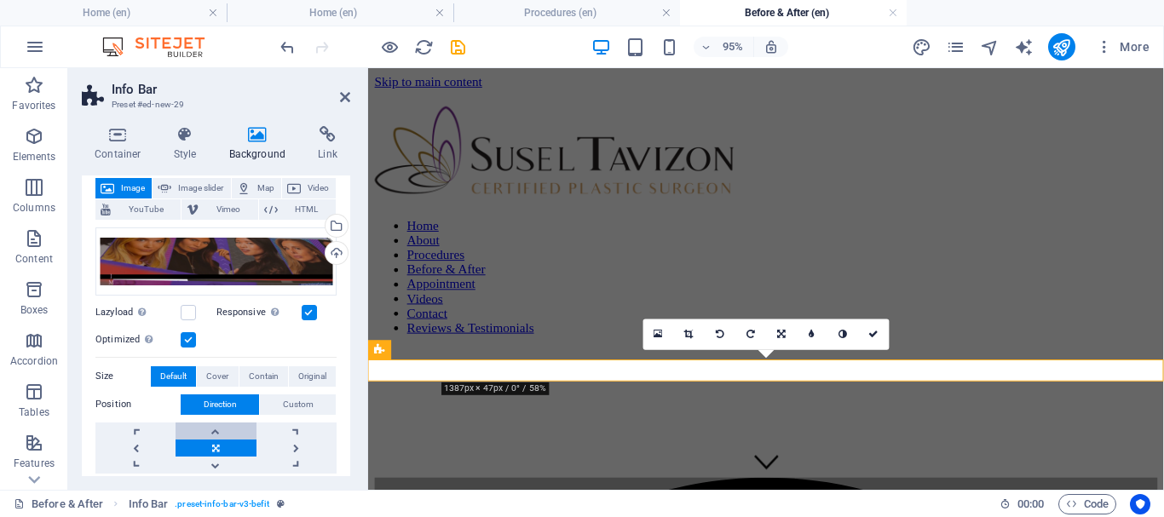
scroll to position [137, 0]
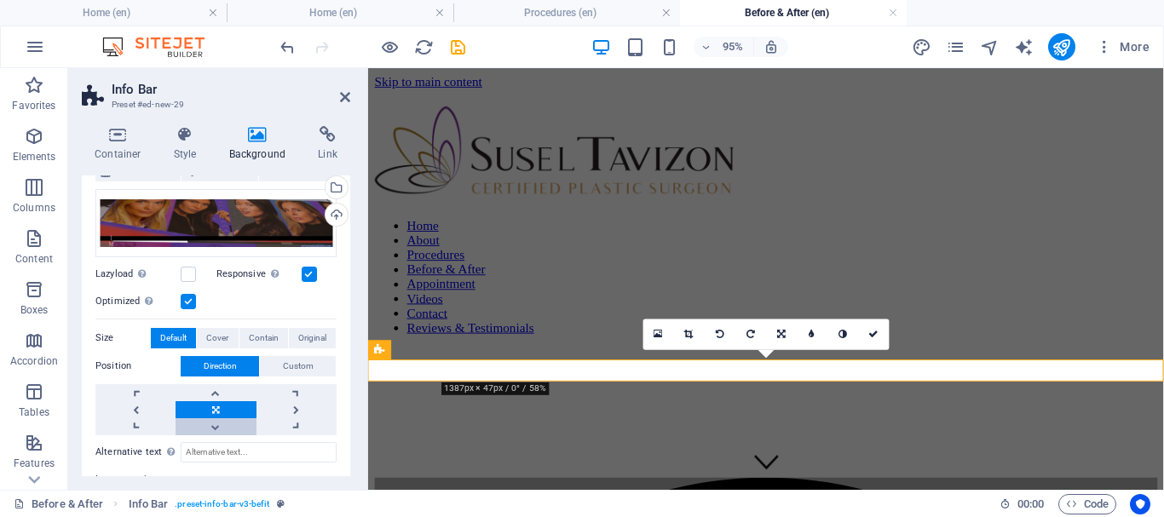
click at [219, 423] on link at bounding box center [216, 426] width 80 height 17
click at [212, 391] on link at bounding box center [216, 392] width 80 height 17
click at [213, 410] on link at bounding box center [216, 409] width 80 height 17
click at [222, 429] on link at bounding box center [216, 426] width 80 height 17
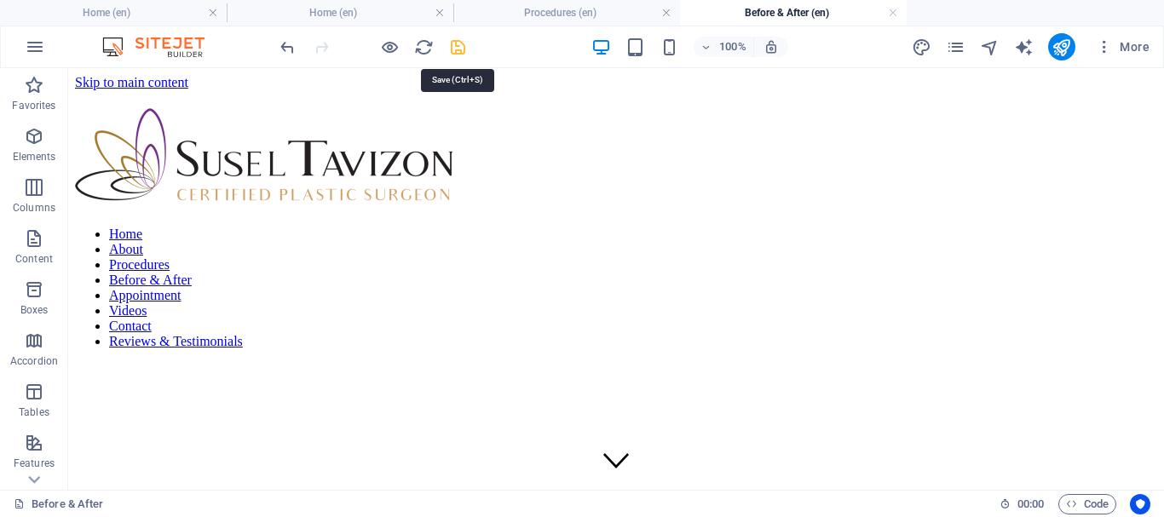
click at [453, 47] on icon "save" at bounding box center [458, 47] width 20 height 20
click at [1066, 50] on icon "publish" at bounding box center [1062, 47] width 20 height 20
